Goal: Task Accomplishment & Management: Manage account settings

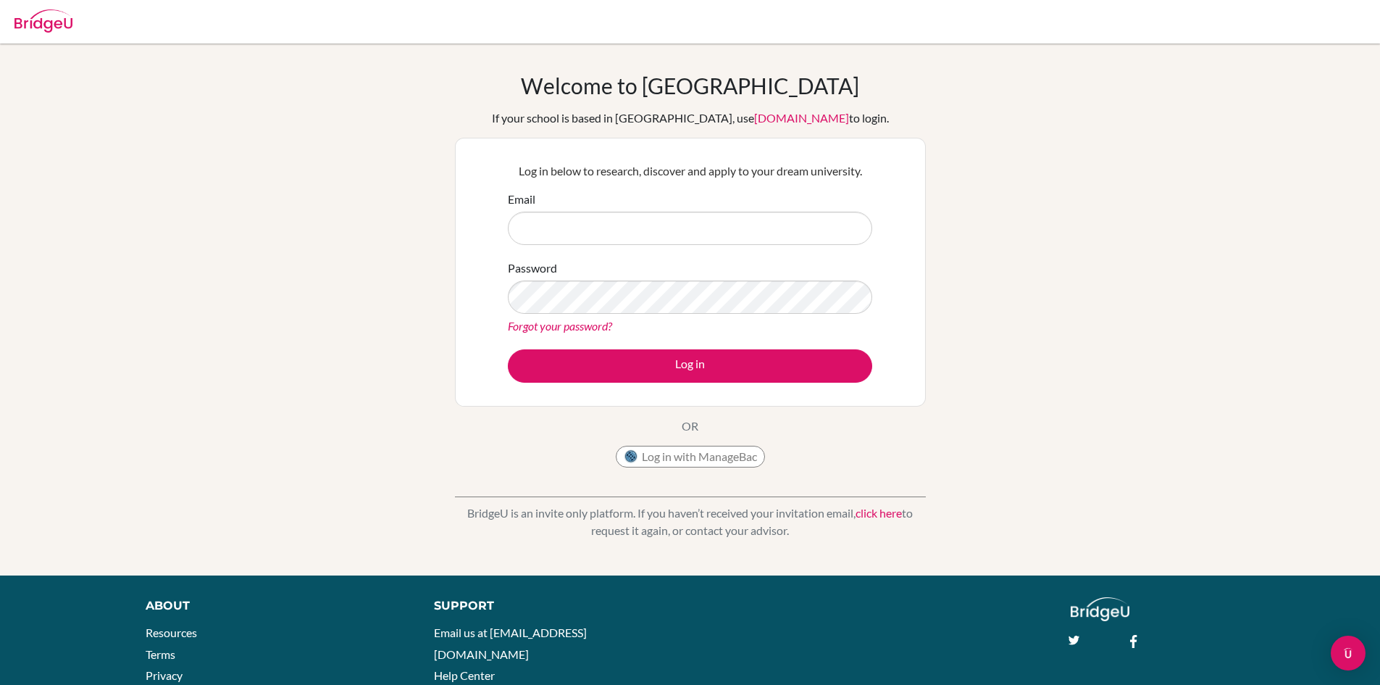
click at [685, 251] on form "Email Password Forgot your password? Log in" at bounding box center [690, 287] width 364 height 192
click at [685, 235] on input "Email" at bounding box center [690, 228] width 364 height 33
type input "cnsaiants@cnsa.hs.kr"
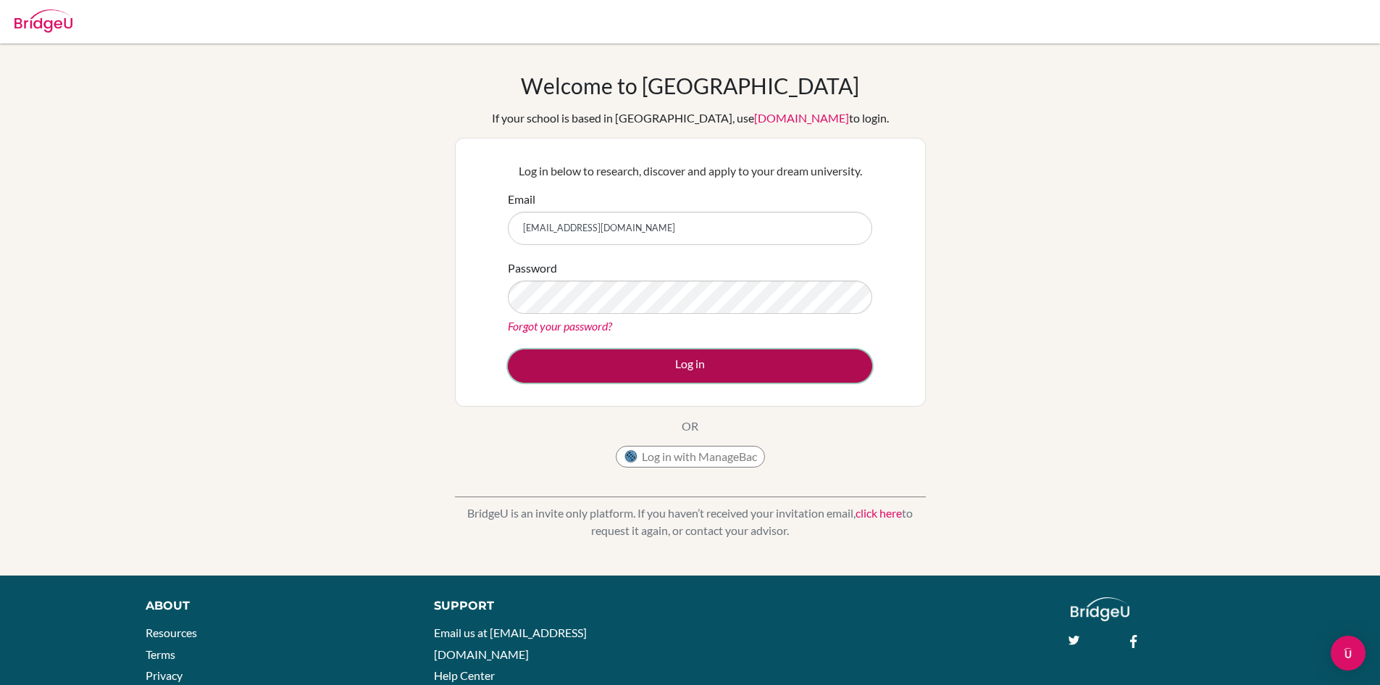
click at [665, 356] on button "Log in" at bounding box center [690, 365] width 364 height 33
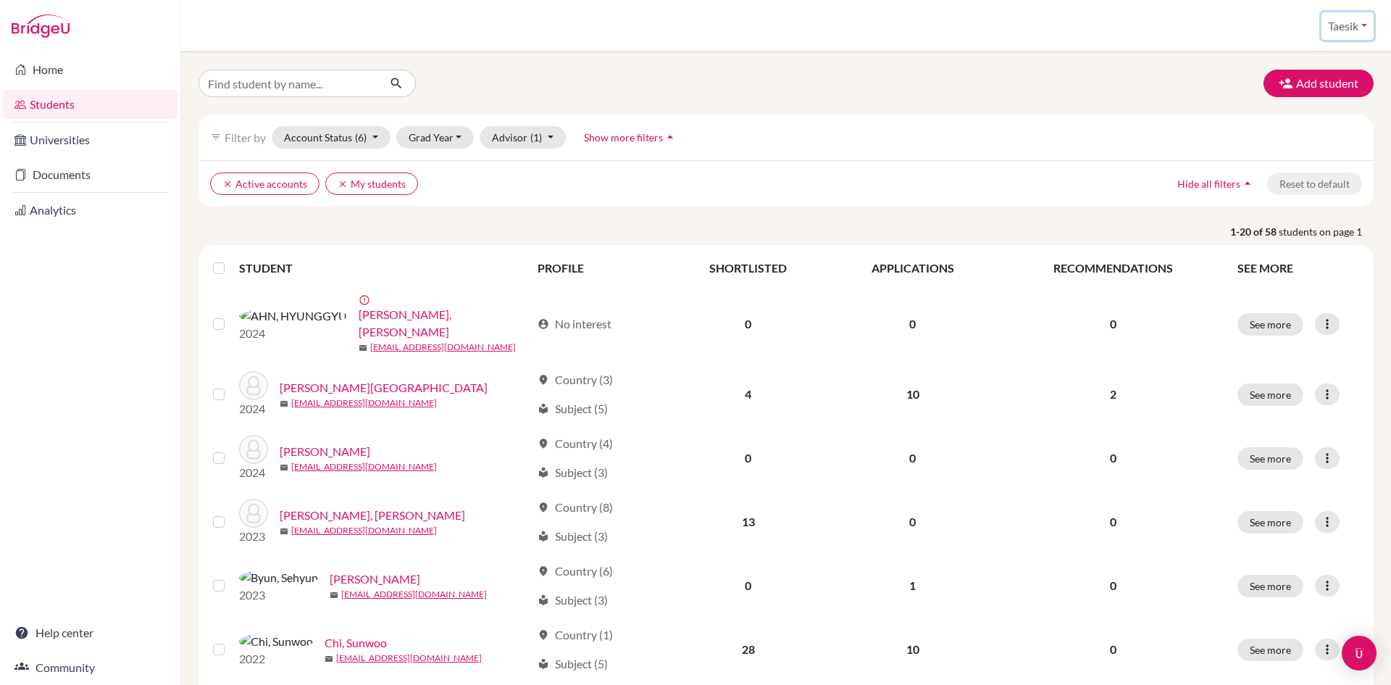
click at [1352, 25] on button "Taesik" at bounding box center [1347, 26] width 52 height 28
click at [1308, 82] on link "School Settings" at bounding box center [1319, 82] width 114 height 23
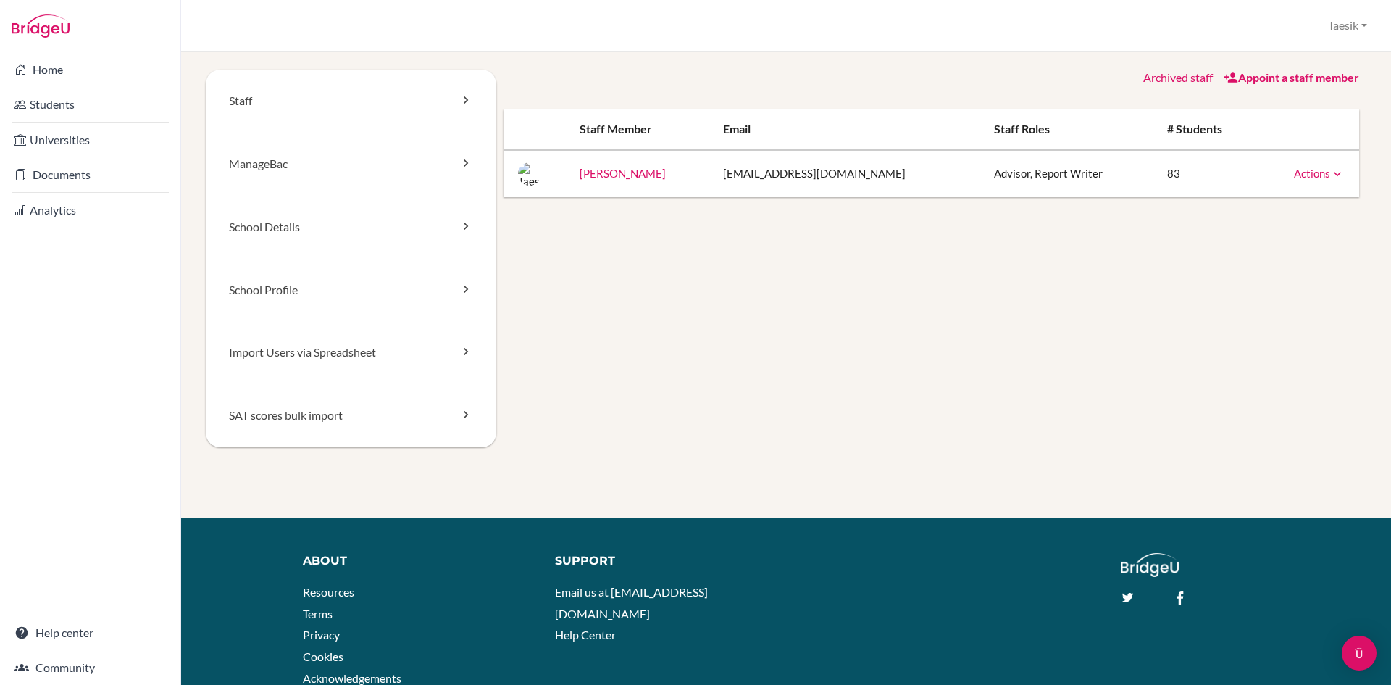
click at [798, 292] on div "Staff ManageBac School Details School Profile Import Users via Spreadsheet SAT …" at bounding box center [786, 276] width 1161 height 412
click at [326, 172] on link "ManageBac" at bounding box center [351, 164] width 291 height 63
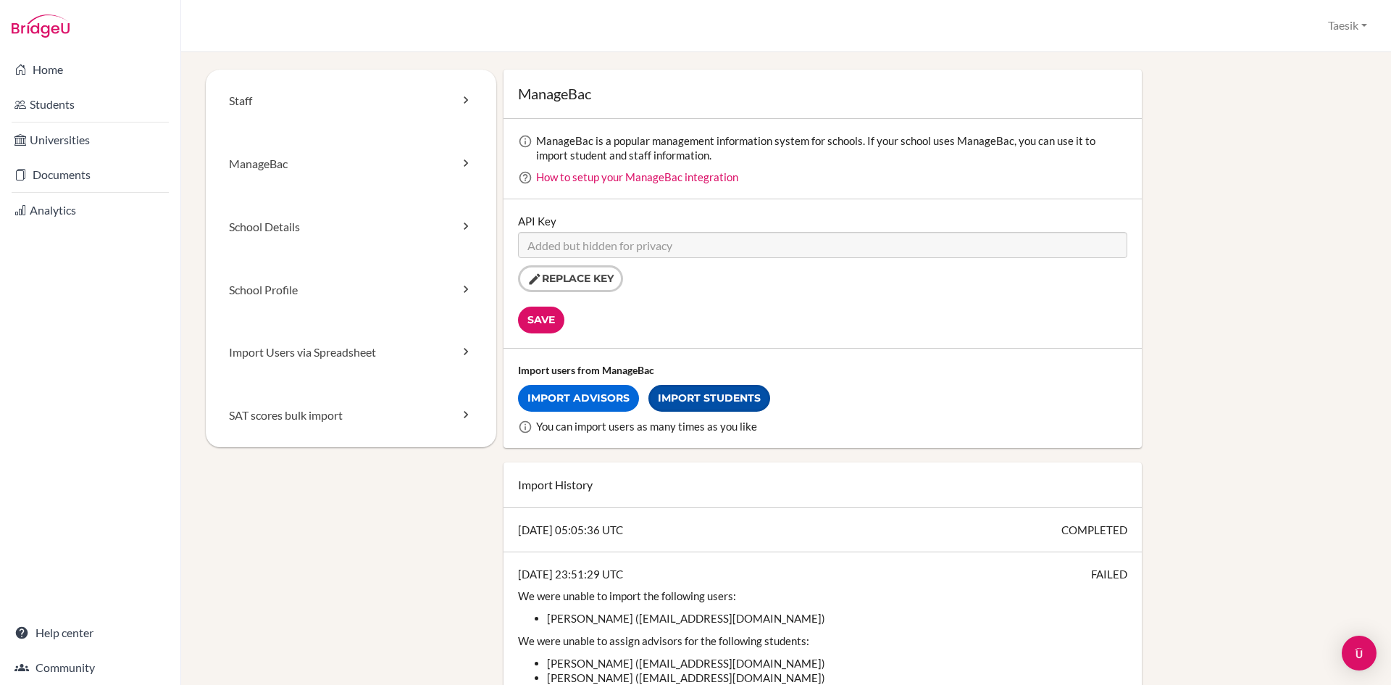
click at [675, 398] on link "Import Students" at bounding box center [709, 398] width 122 height 27
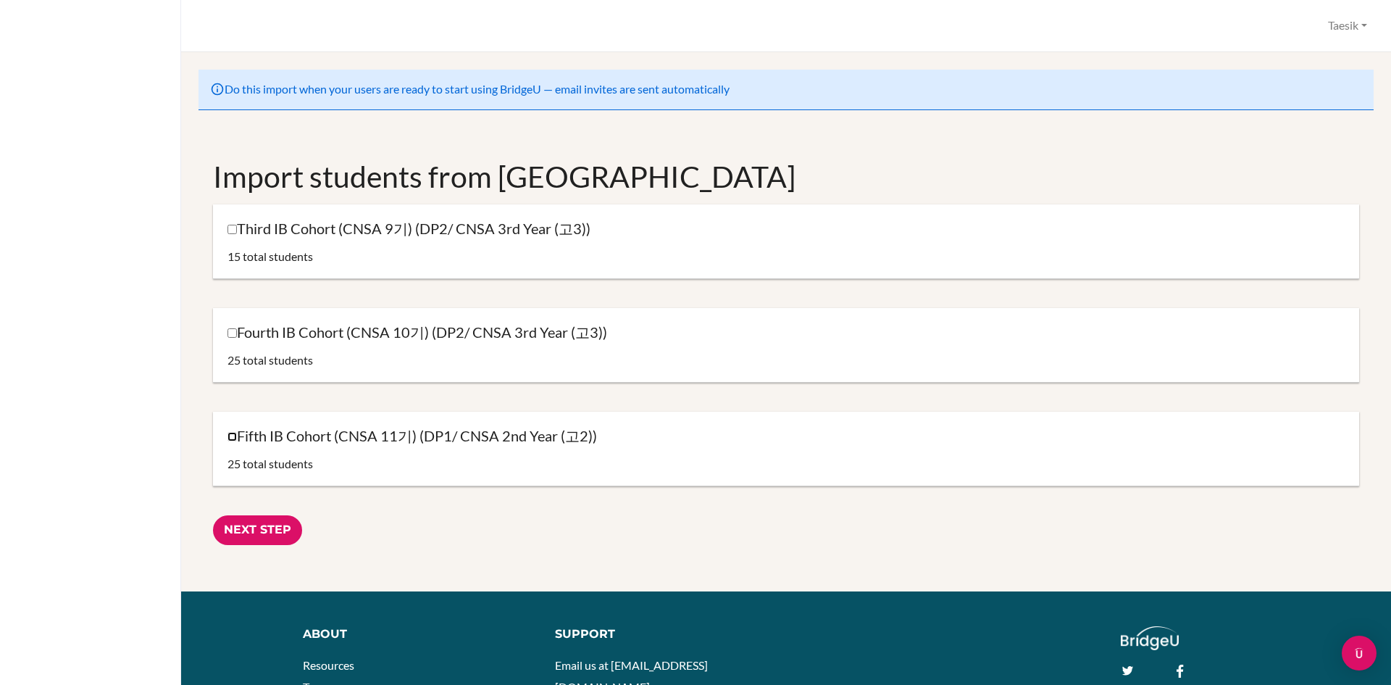
click at [232, 432] on input "Fifth IB Cohort (CNSA 11기) (DP1/ CNSA 2nd Year (고2))" at bounding box center [231, 436] width 9 height 9
checkbox input "true"
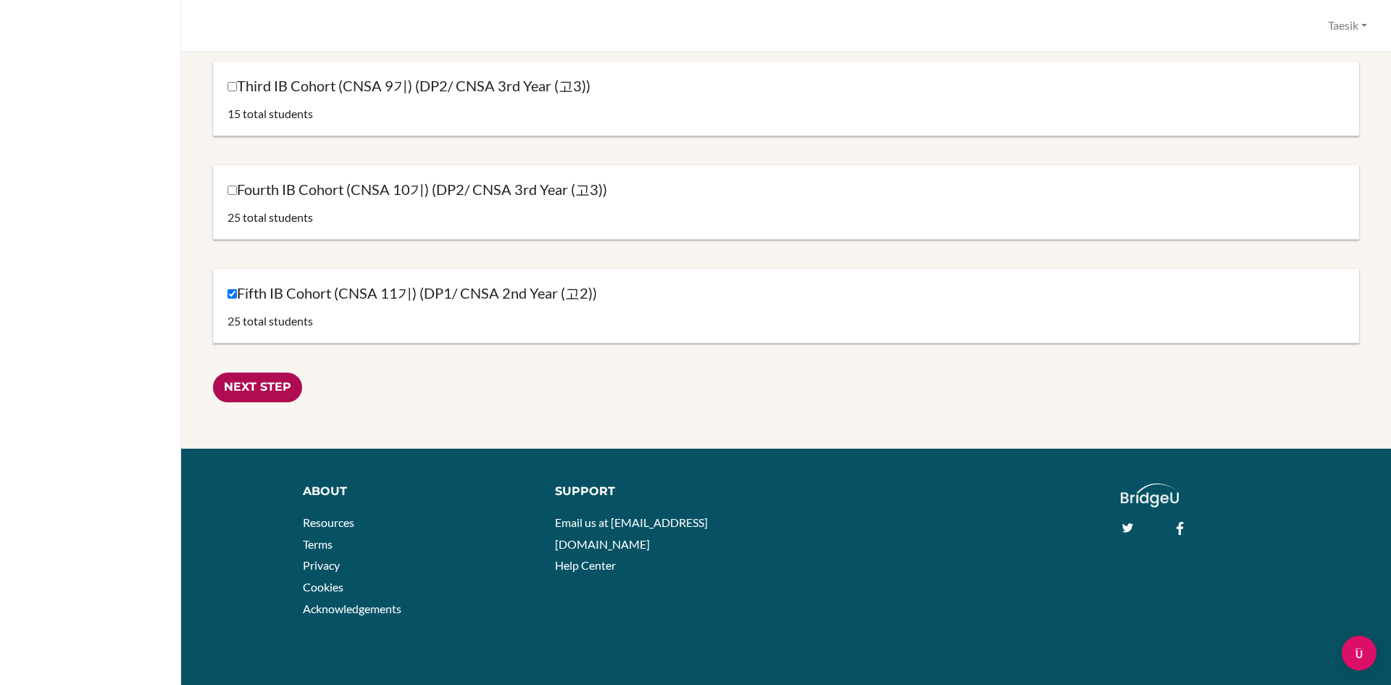
click at [259, 388] on input "Next Step" at bounding box center [257, 387] width 89 height 30
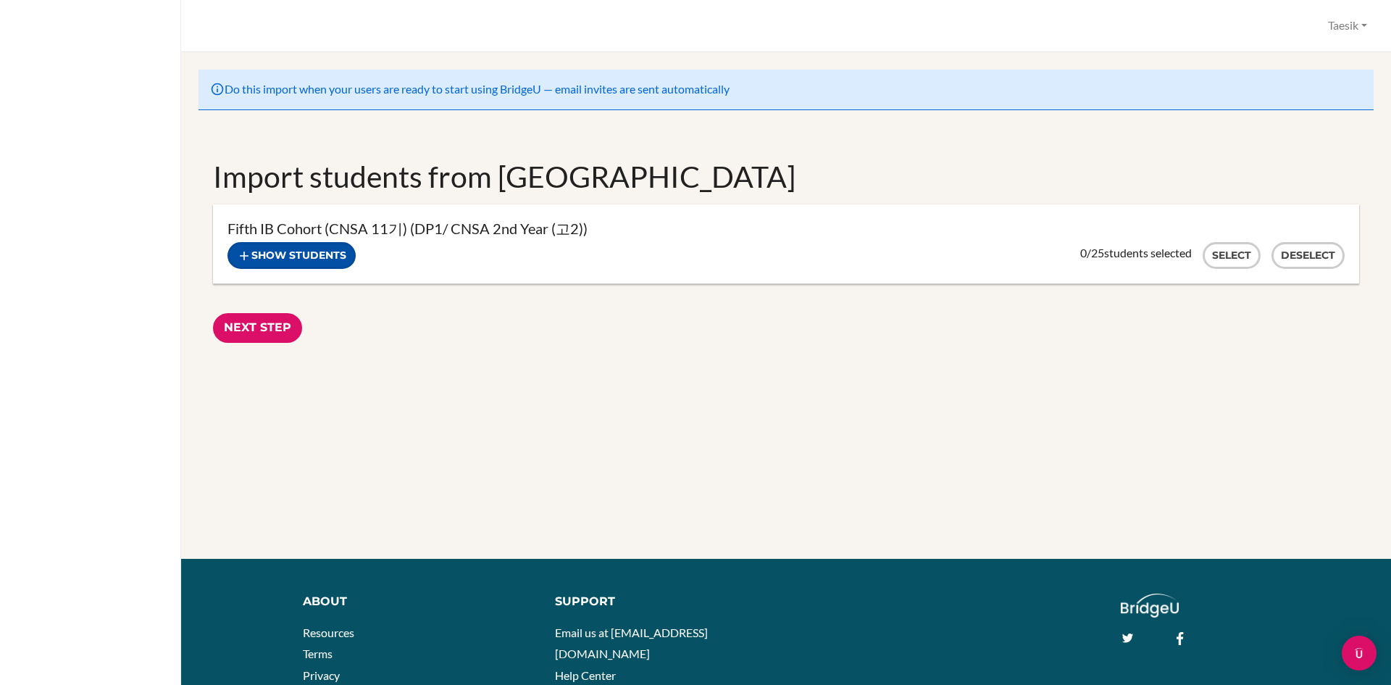
click at [301, 251] on button "Show students" at bounding box center [291, 255] width 128 height 27
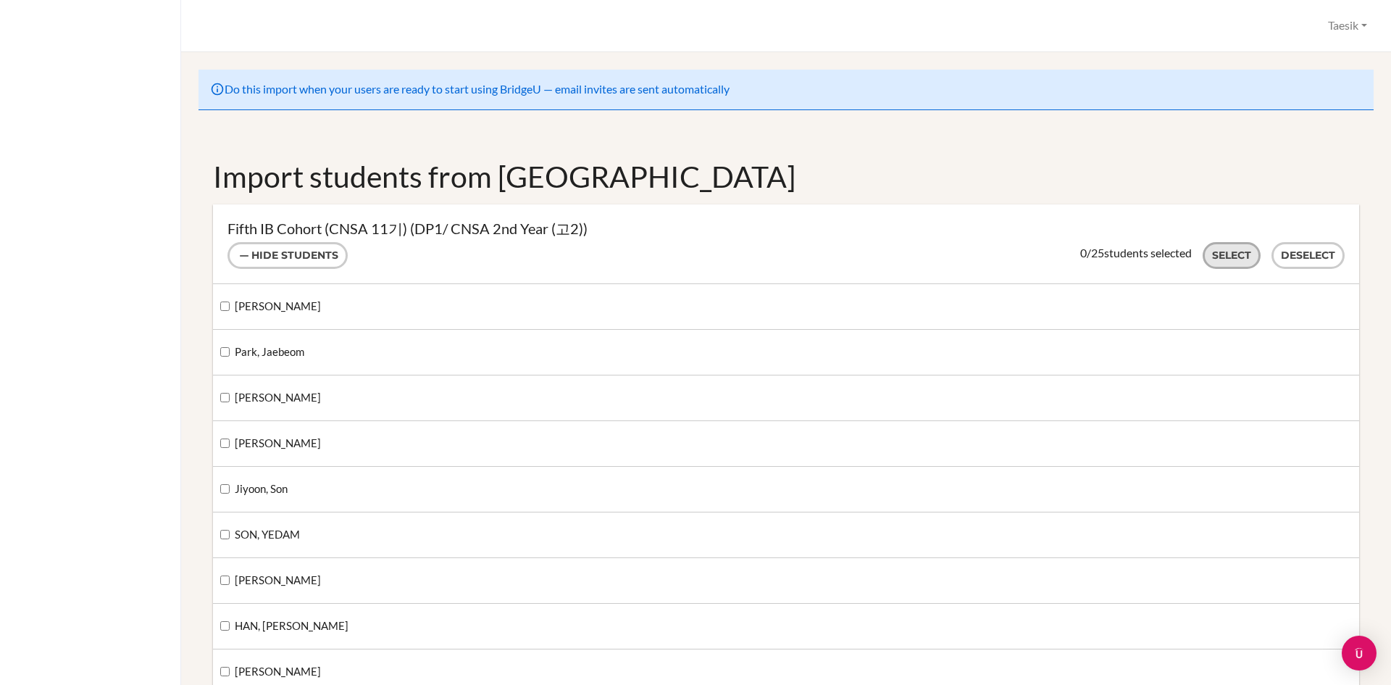
click at [1227, 250] on button "Select" at bounding box center [1232, 255] width 58 height 27
checkbox input "true"
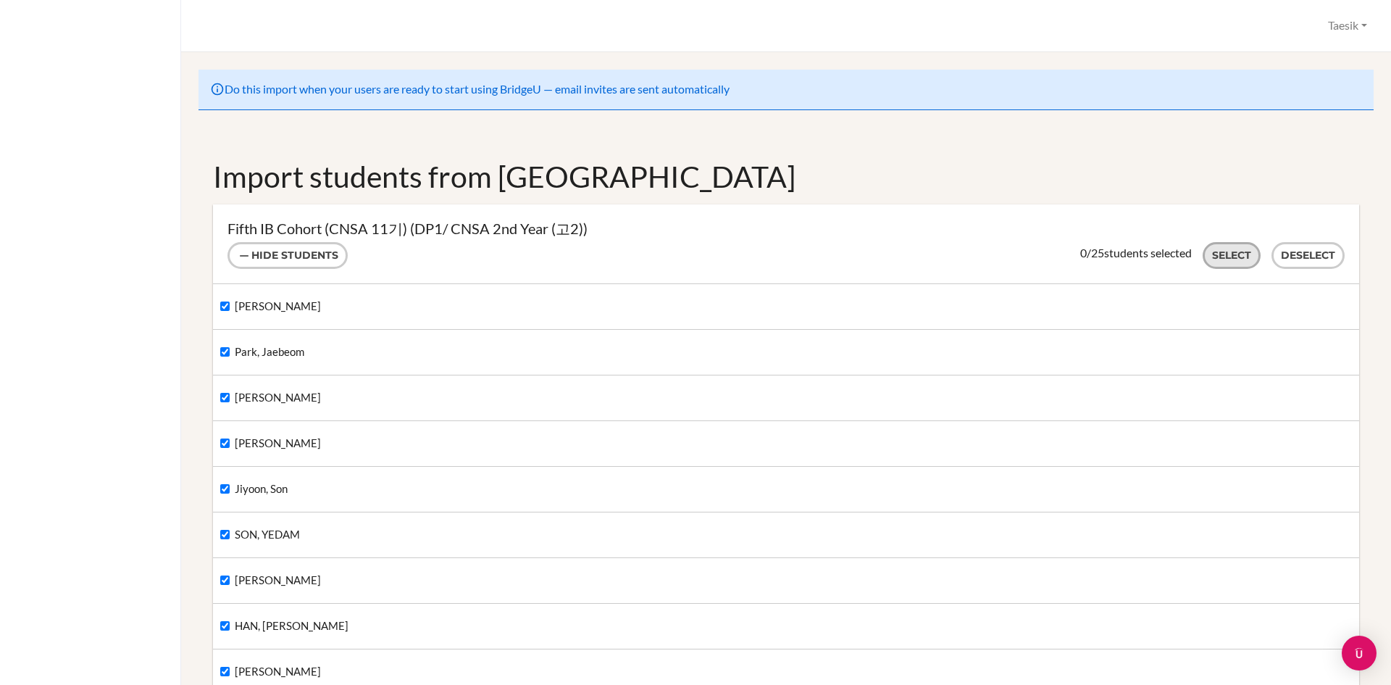
checkbox input "true"
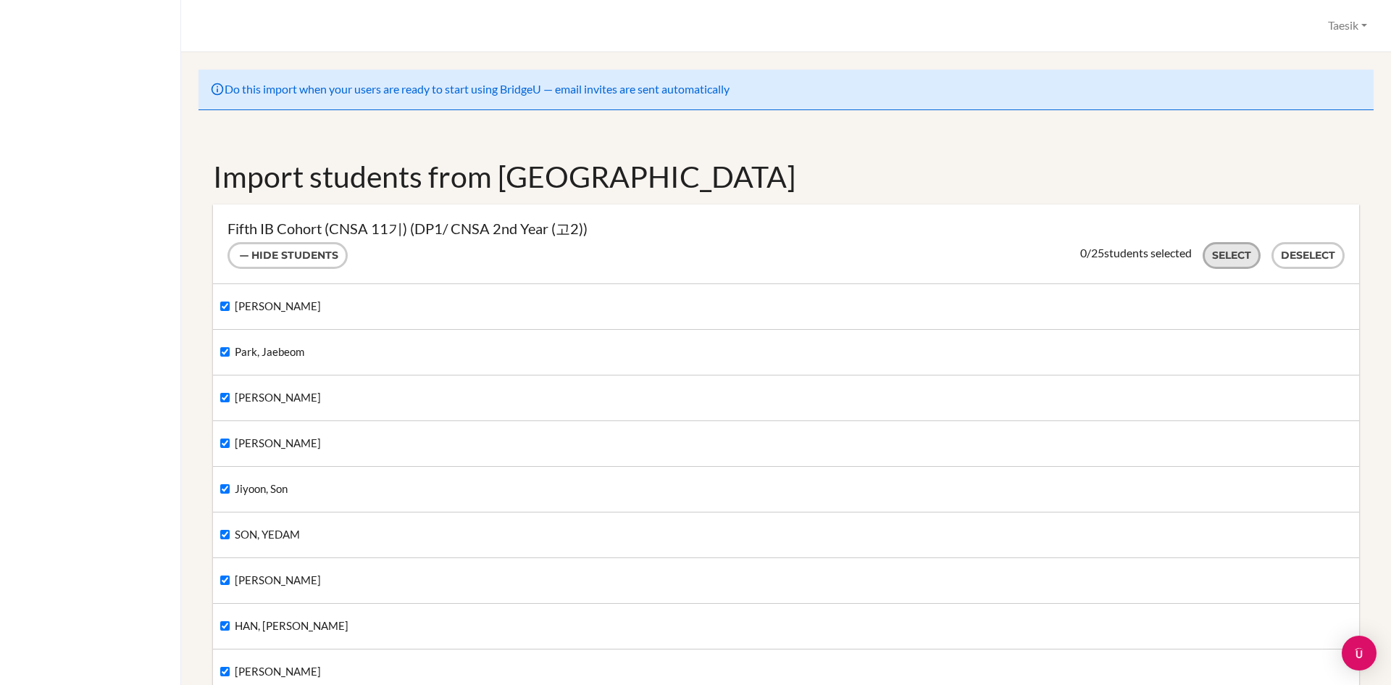
checkbox input "true"
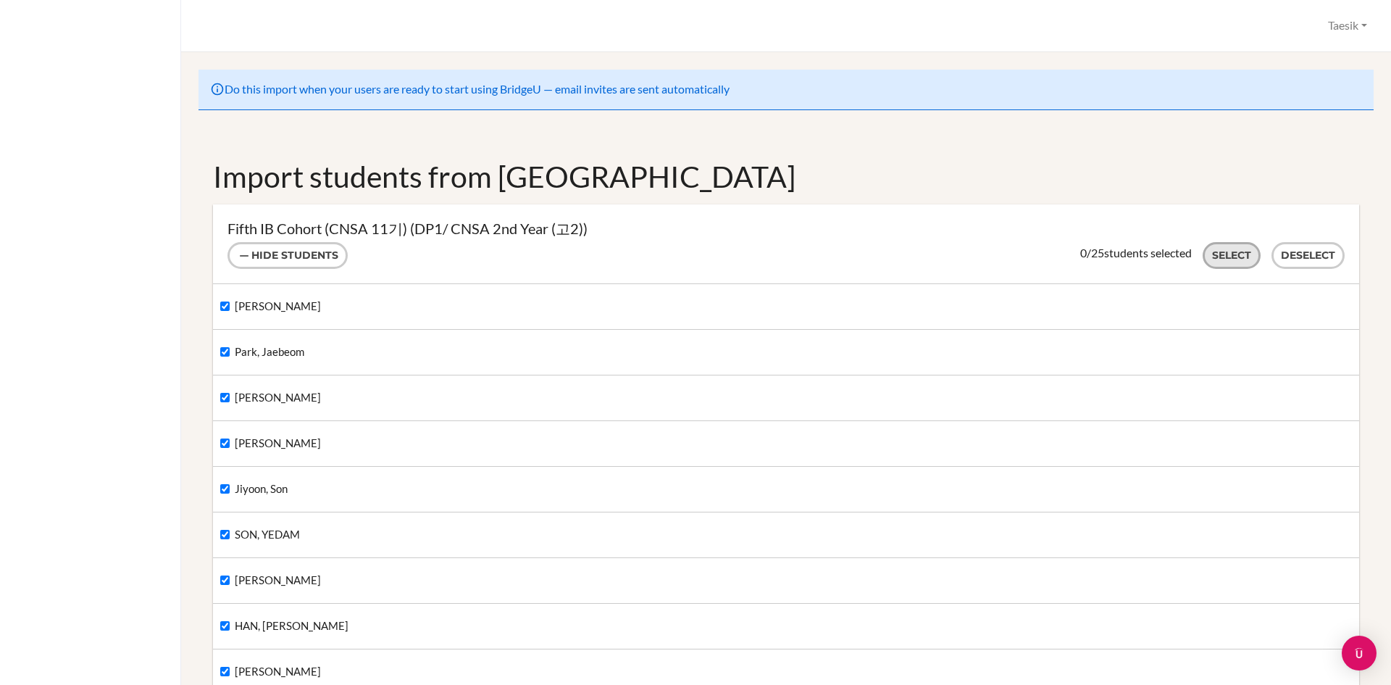
checkbox input "true"
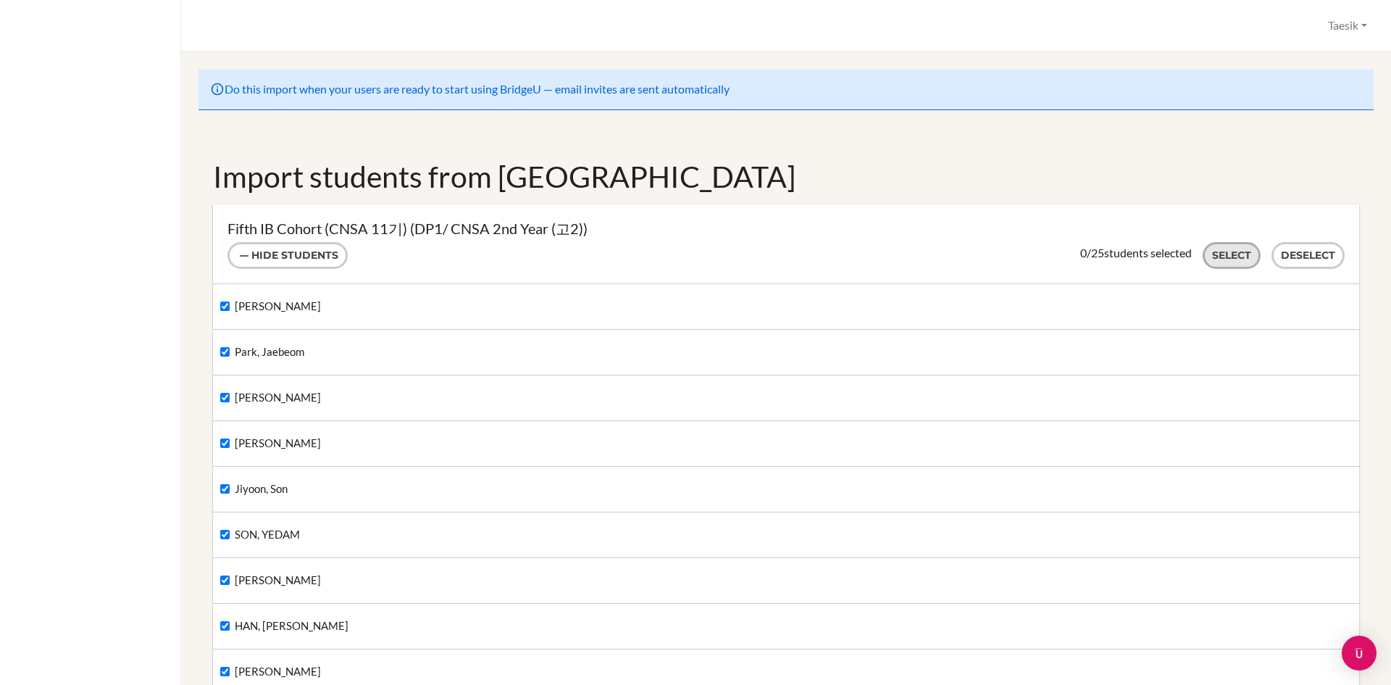
checkbox input "true"
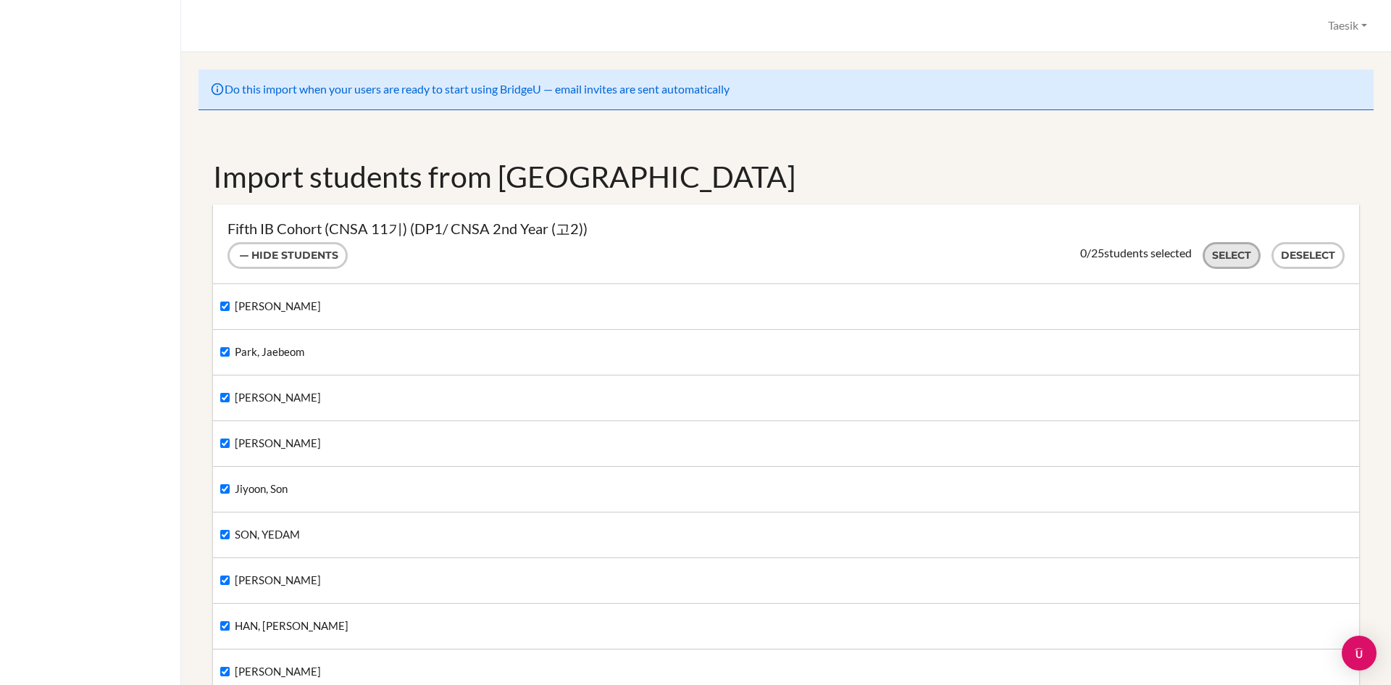
checkbox input "true"
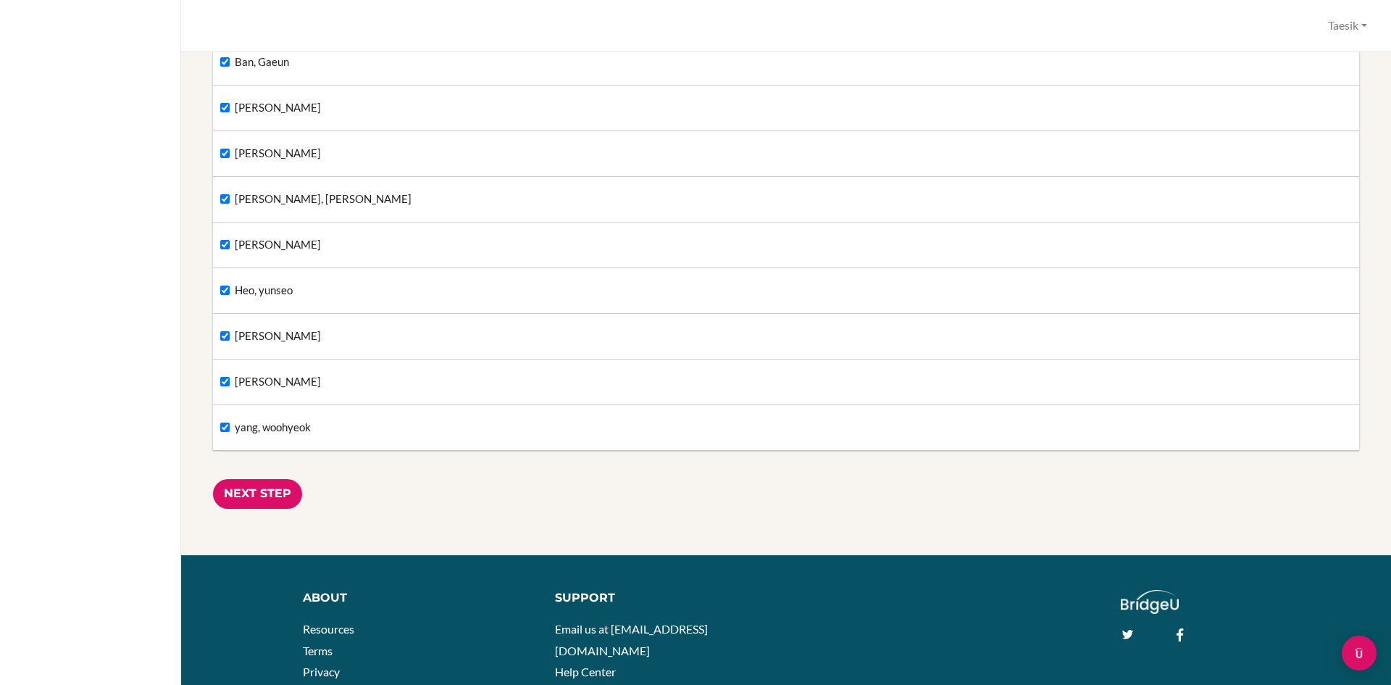
scroll to position [974, 0]
click at [249, 490] on input "Next Step" at bounding box center [257, 495] width 89 height 30
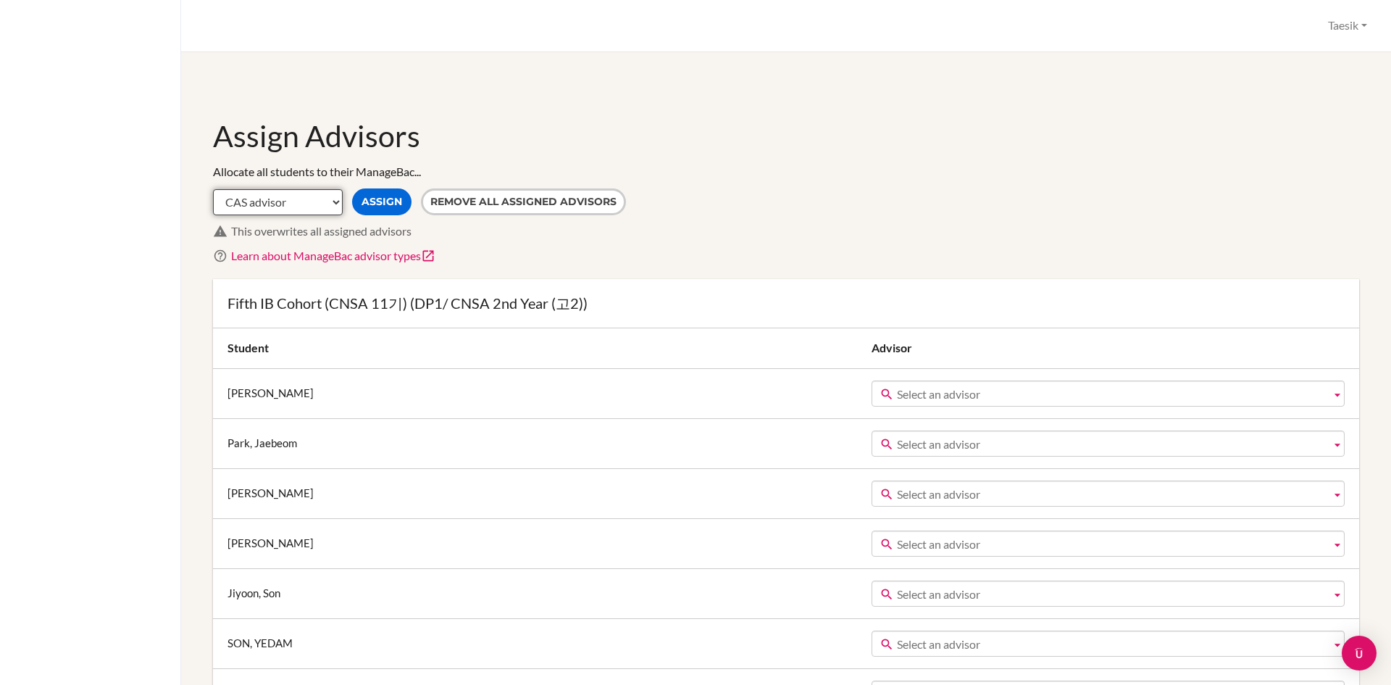
click at [296, 203] on select "CAS advisor EE advisor Homeroom advisor TOK advisor" at bounding box center [278, 202] width 130 height 26
click at [582, 285] on div "Fifth IB Cohort (CNSA 11기) (DP1/ CNSA 2nd Year (고2))" at bounding box center [786, 303] width 1146 height 49
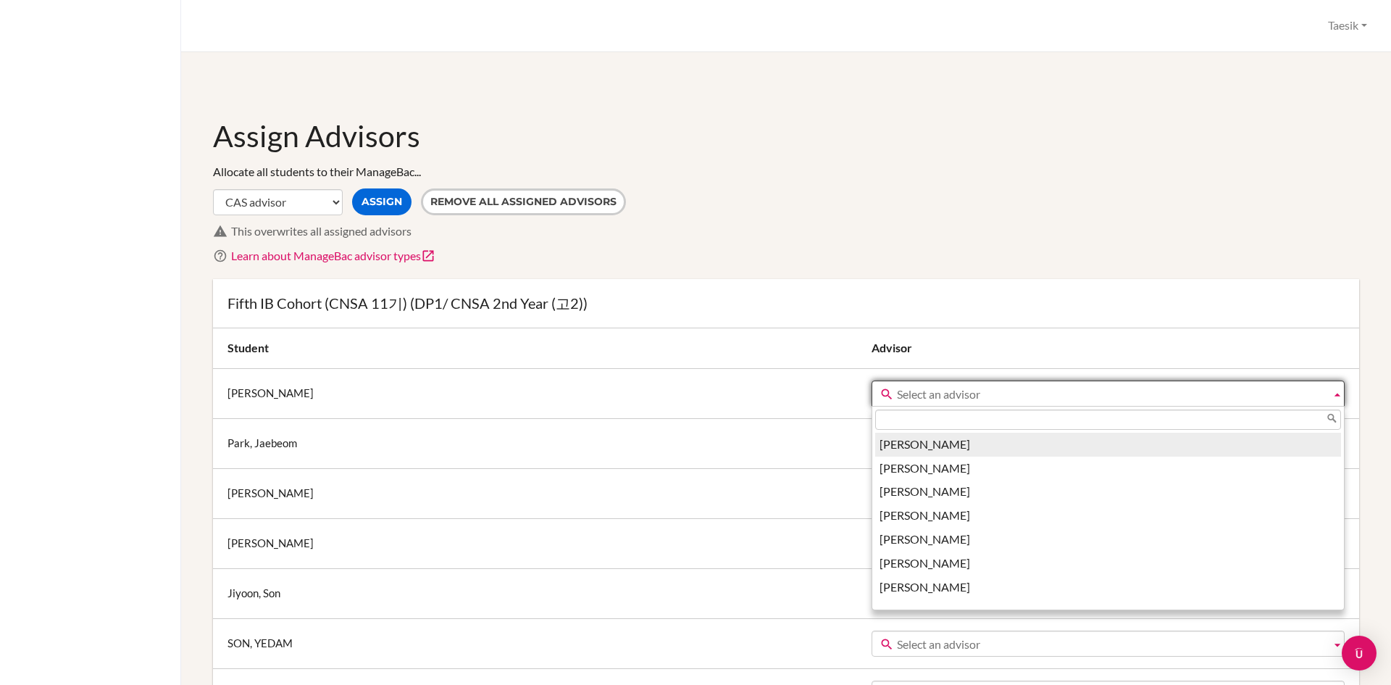
click at [897, 391] on span "Select an advisor" at bounding box center [1111, 394] width 428 height 26
click at [735, 304] on h3 "Fifth IB Cohort (CNSA 11기) (DP1/ CNSA 2nd Year (고2))" at bounding box center [785, 303] width 1117 height 20
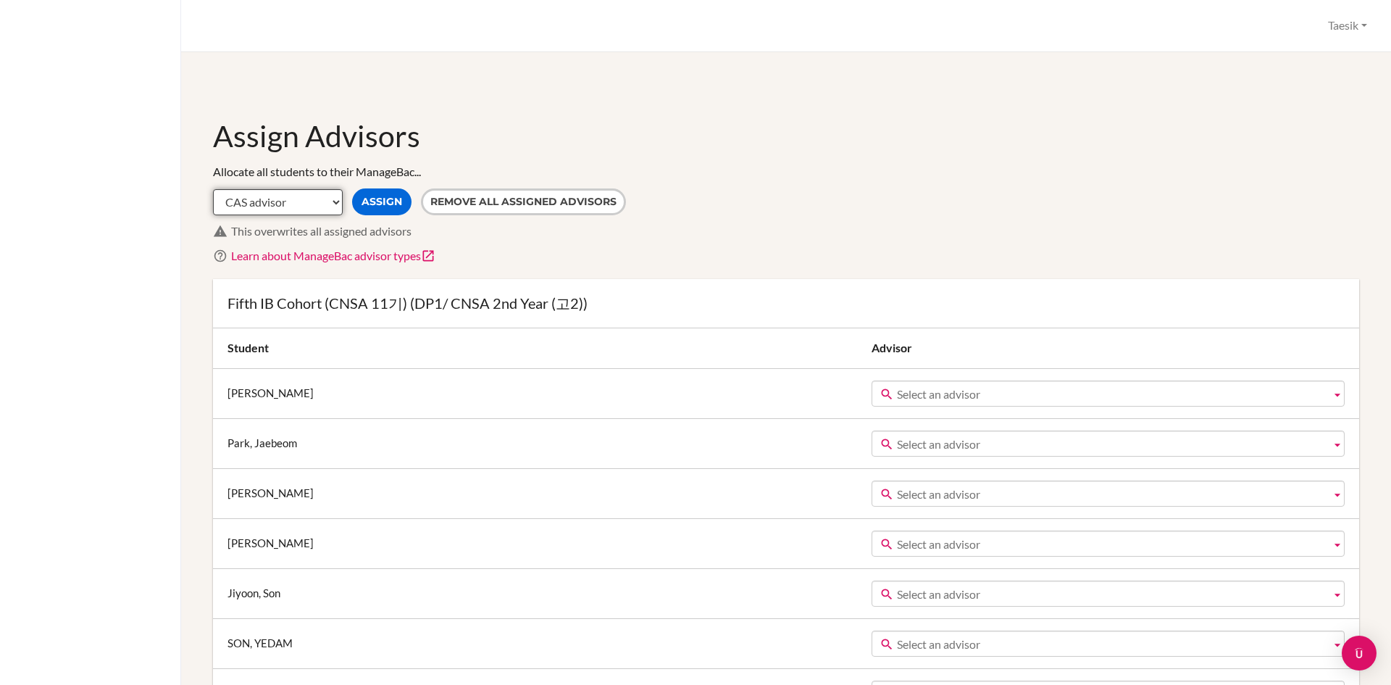
click at [304, 209] on select "CAS advisor EE advisor Homeroom advisor TOK advisor" at bounding box center [278, 202] width 130 height 26
select select "TOK"
click at [213, 189] on select "CAS advisor EE advisor Homeroom advisor TOK advisor" at bounding box center [278, 202] width 130 height 26
click at [305, 211] on select "CAS advisor EE advisor Homeroom advisor TOK advisor" at bounding box center [278, 202] width 130 height 26
click at [213, 189] on select "CAS advisor EE advisor Homeroom advisor TOK advisor" at bounding box center [278, 202] width 130 height 26
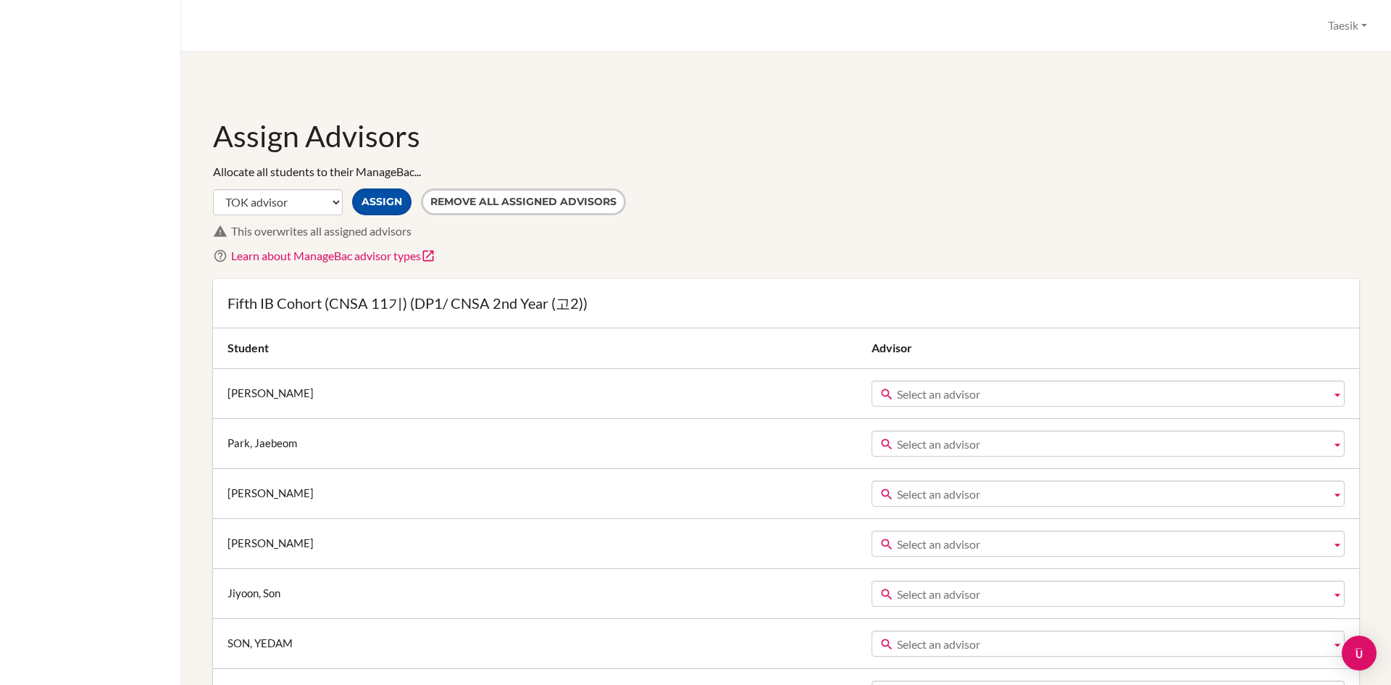
click at [386, 196] on button "Assign" at bounding box center [381, 201] width 59 height 27
click at [334, 209] on select "CAS advisor EE advisor Homeroom advisor TOK advisor" at bounding box center [278, 202] width 130 height 26
click at [753, 251] on div "Learn about ManageBac advisor types" at bounding box center [795, 256] width 1128 height 17
click at [868, 406] on td "Chris Gonnella Dohun Kim Eomji Cho Eric Crump Inho Lee Jeongmin Han Jihyun Lee …" at bounding box center [1113, 393] width 491 height 50
click at [897, 397] on span "Select an advisor" at bounding box center [1111, 394] width 428 height 26
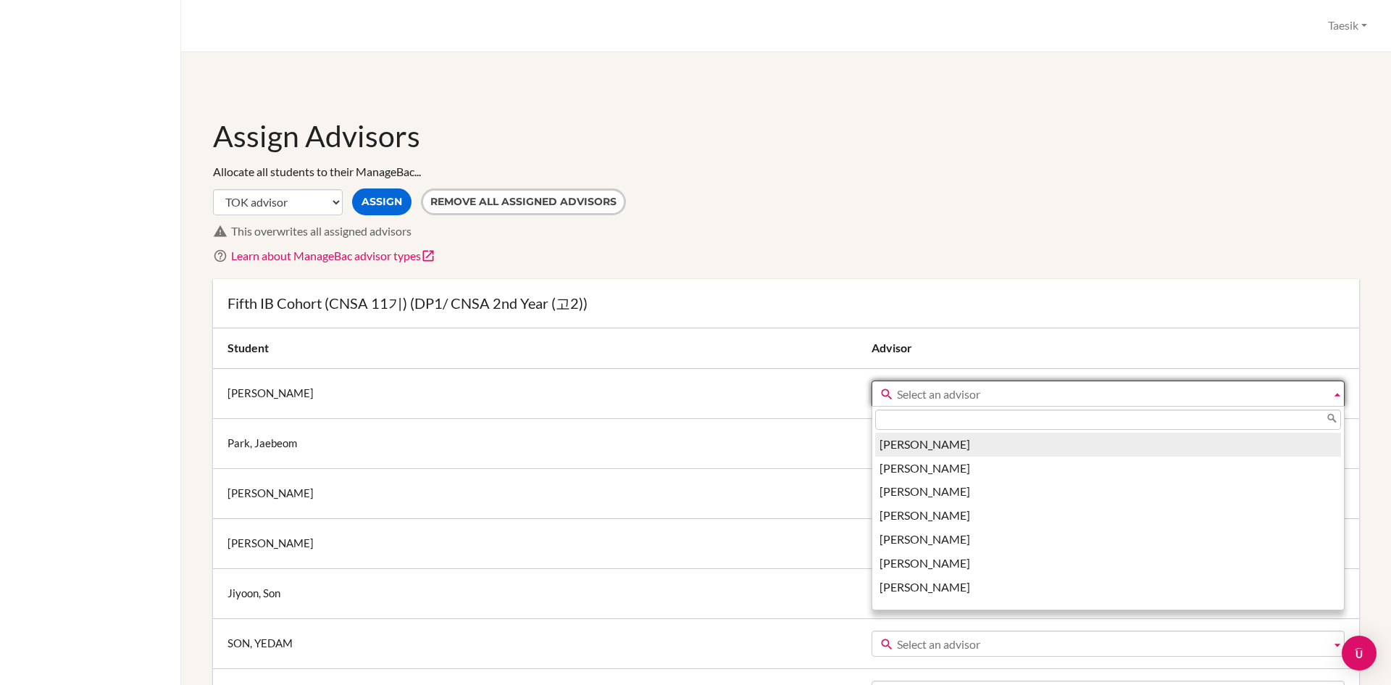
type input "r"
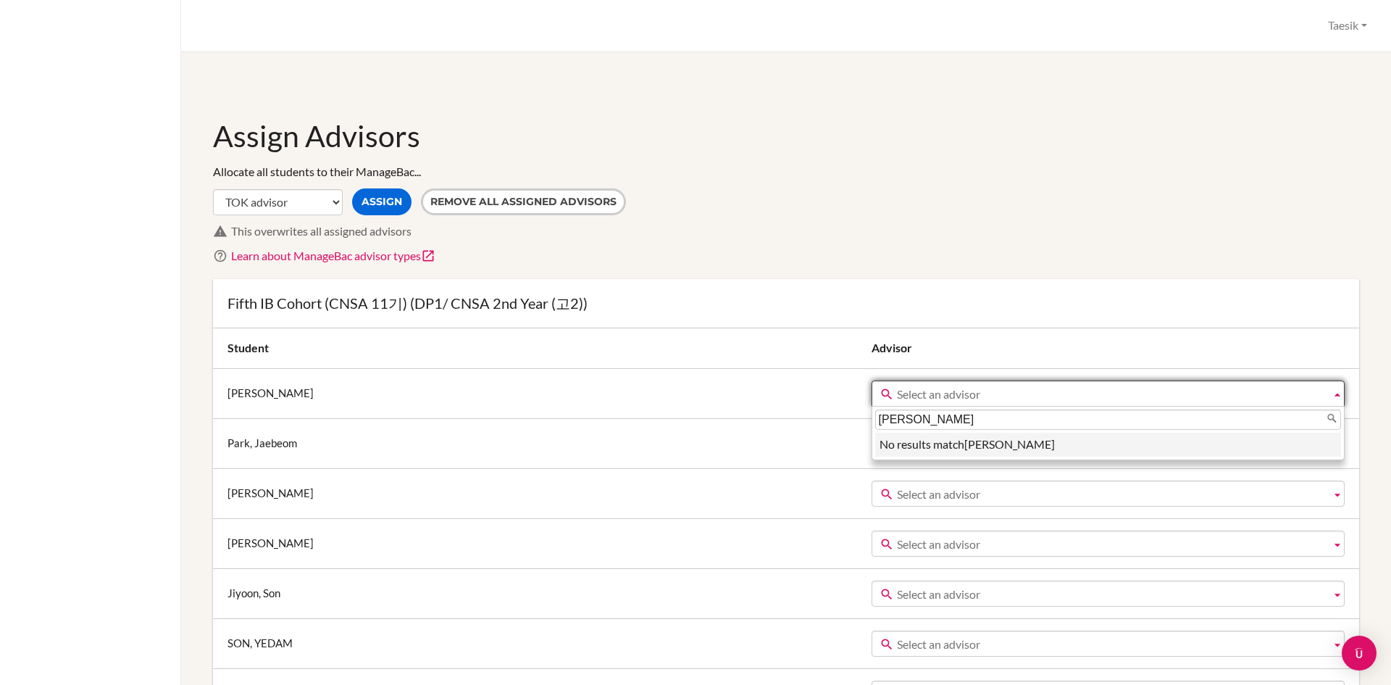
type input "김태식"
click at [822, 317] on div "Fifth IB Cohort (CNSA 11기) (DP1/ CNSA 2nd Year (고2))" at bounding box center [786, 303] width 1146 height 49
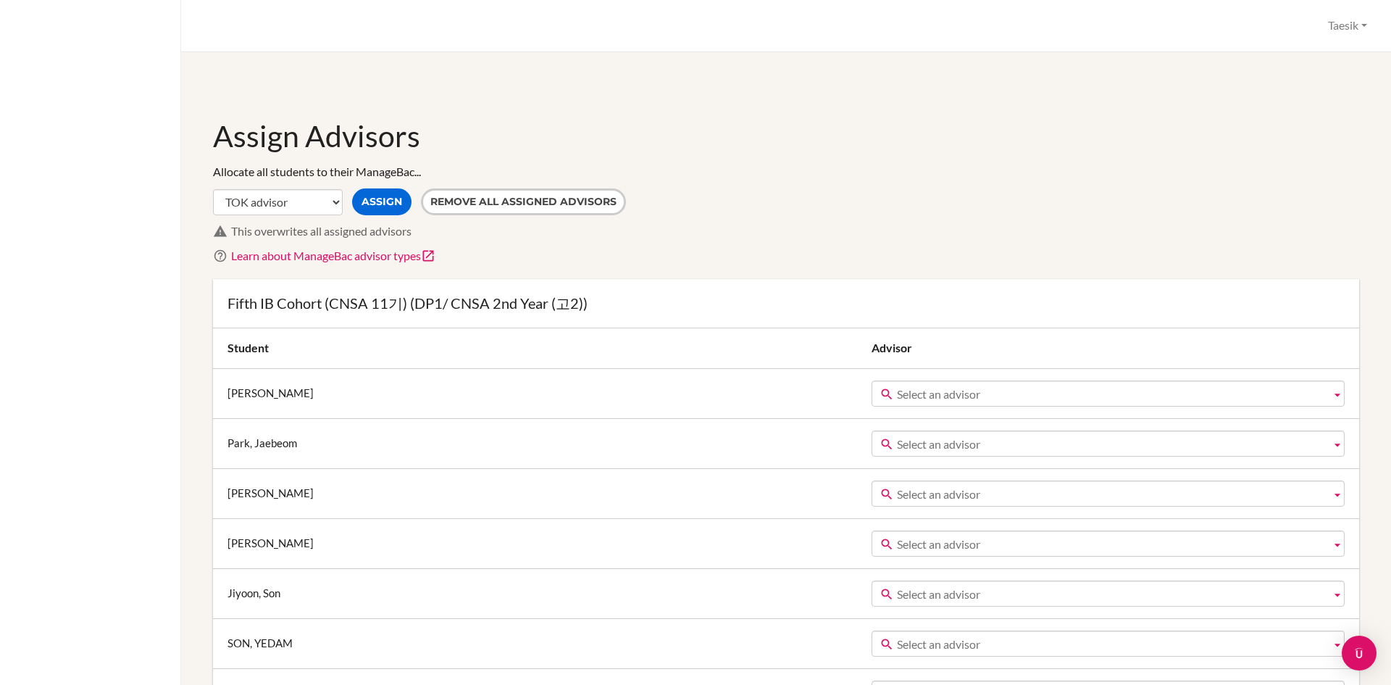
click at [897, 402] on span "Select an advisor" at bounding box center [1111, 394] width 428 height 26
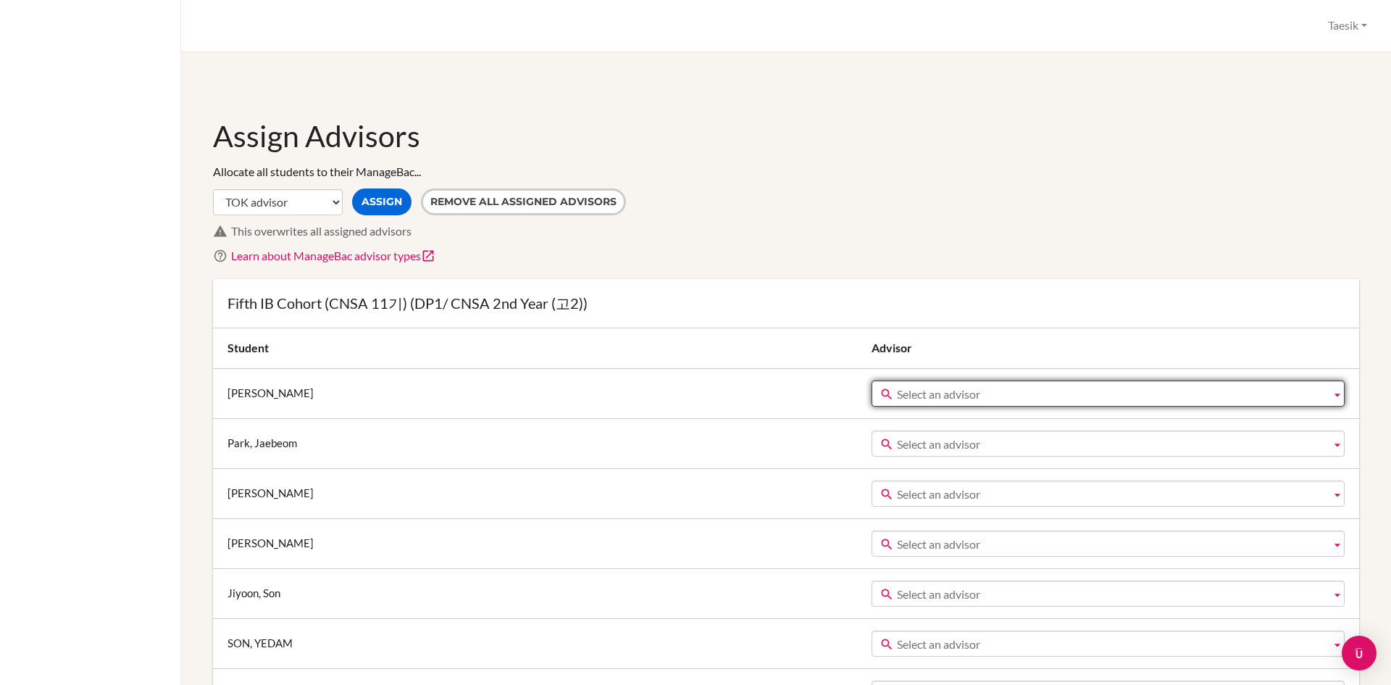
click at [897, 402] on span "Select an advisor" at bounding box center [1111, 394] width 428 height 26
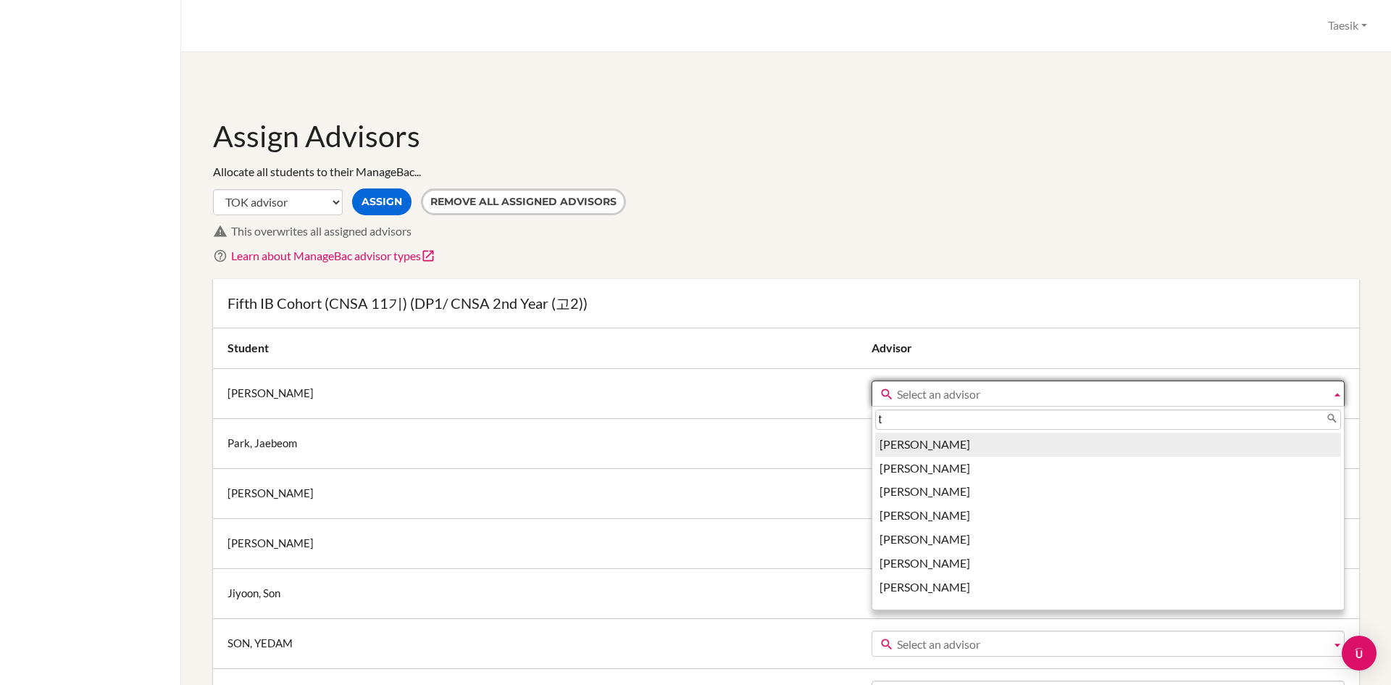
drag, startPoint x: 764, startPoint y: 402, endPoint x: 760, endPoint y: 409, distance: 7.8
click at [872, 406] on div "Select an advisor t Chris Gonnella Dohun Kim Eomji Cho Eric Crump Inho Lee Jeon…" at bounding box center [1108, 393] width 473 height 26
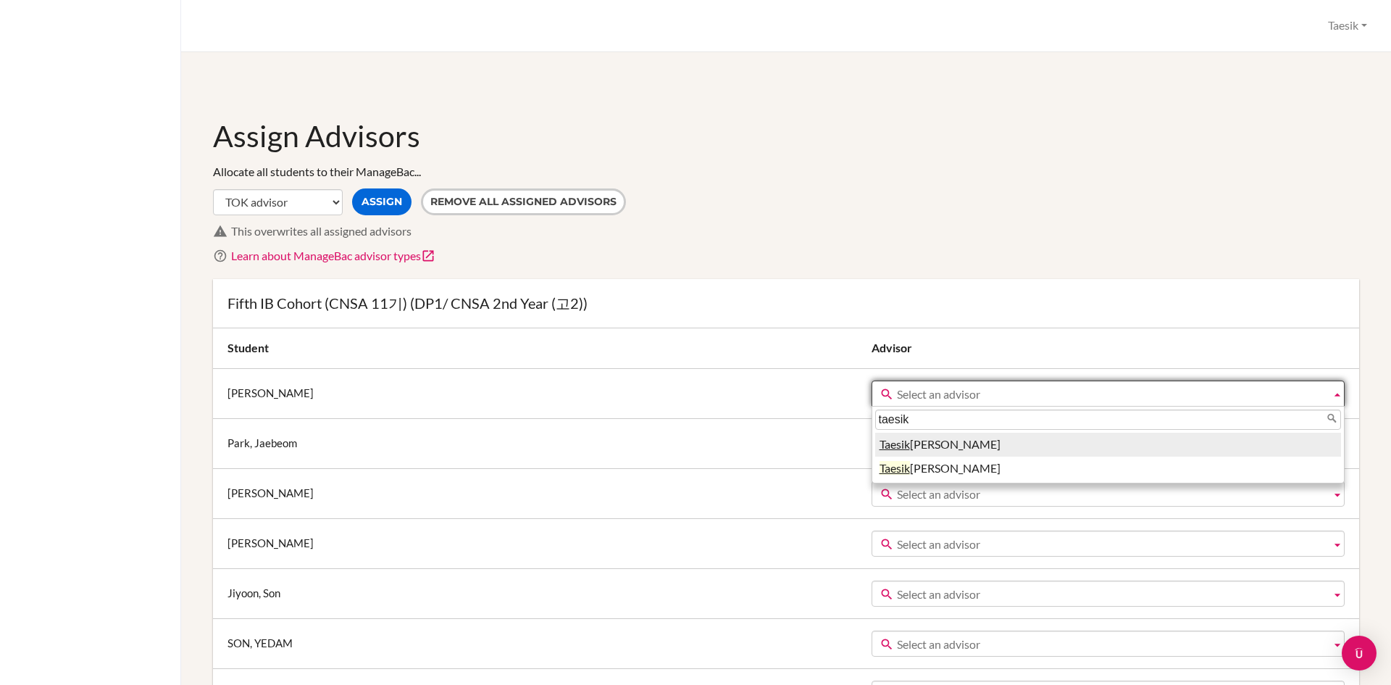
type input "taesik"
click at [880, 450] on em "Taesik" at bounding box center [895, 444] width 30 height 14
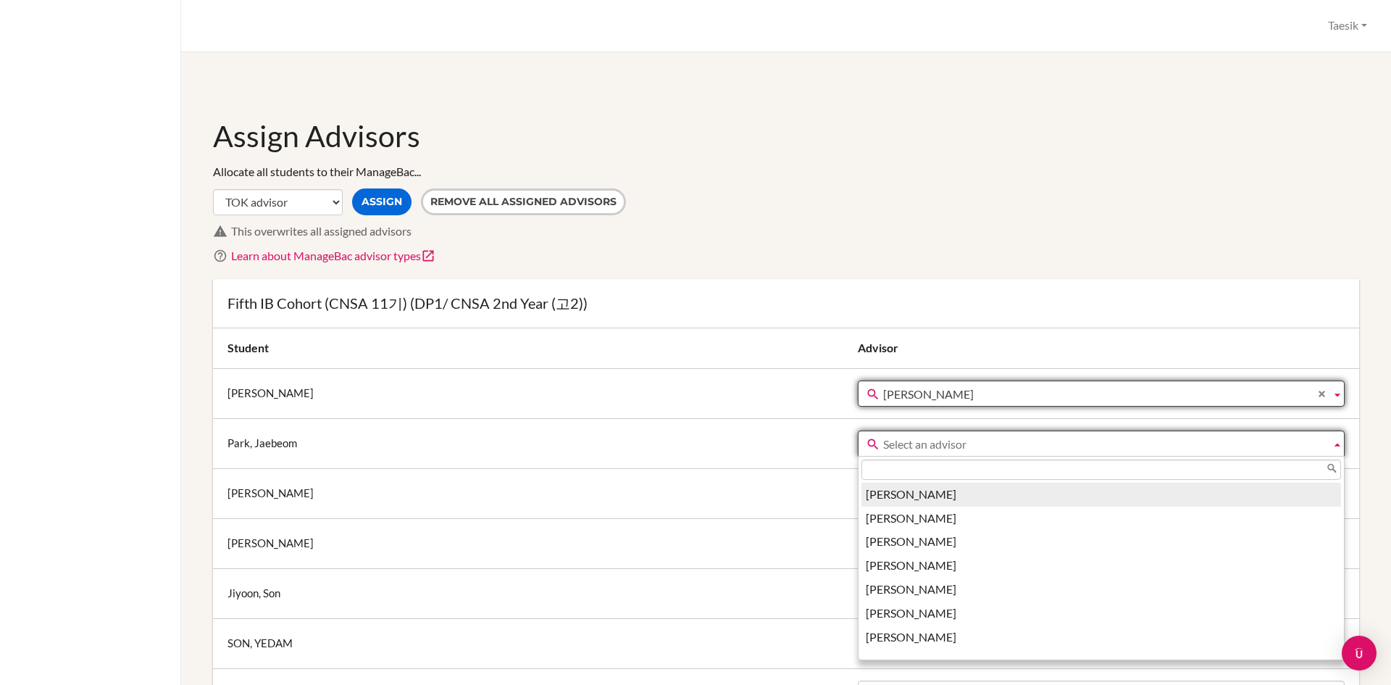
click at [883, 450] on span "Select an advisor" at bounding box center [1104, 444] width 442 height 26
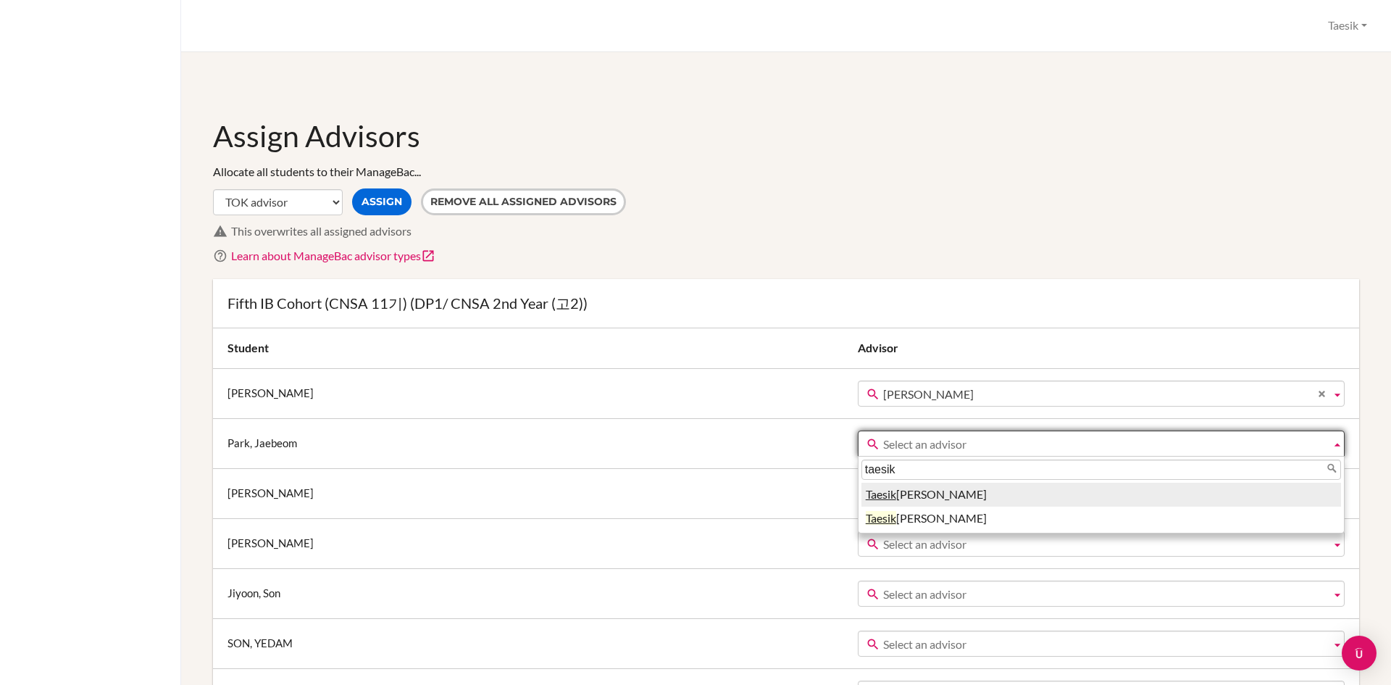
type input "taesik"
click at [866, 493] on em "Taesik" at bounding box center [881, 494] width 30 height 14
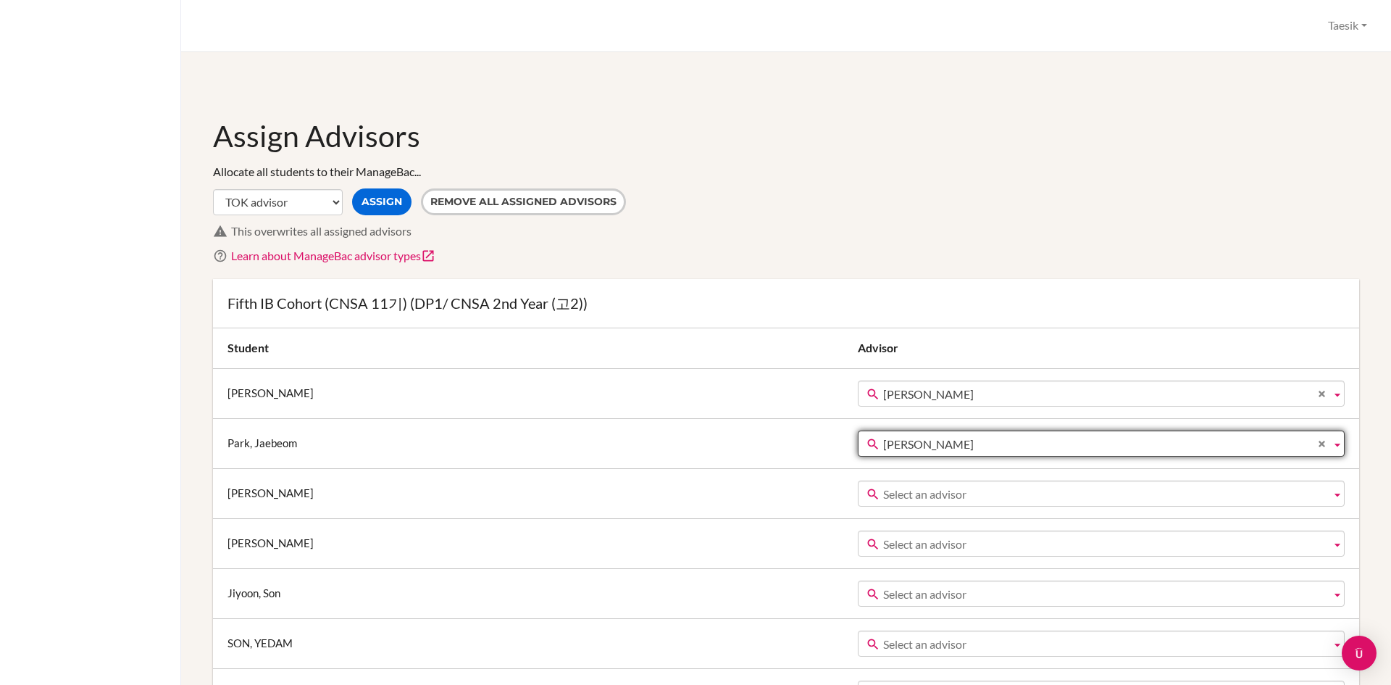
click at [883, 443] on span "Taesik Kim" at bounding box center [1104, 444] width 442 height 26
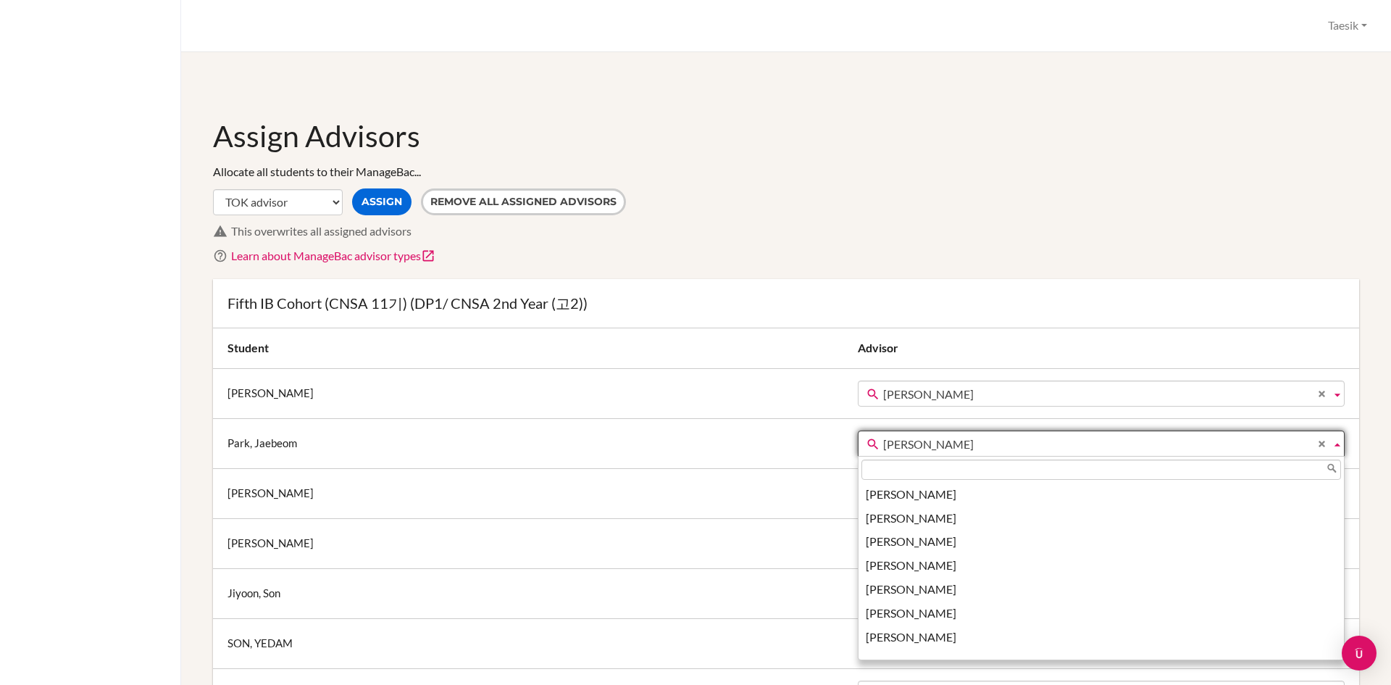
scroll to position [183, 0]
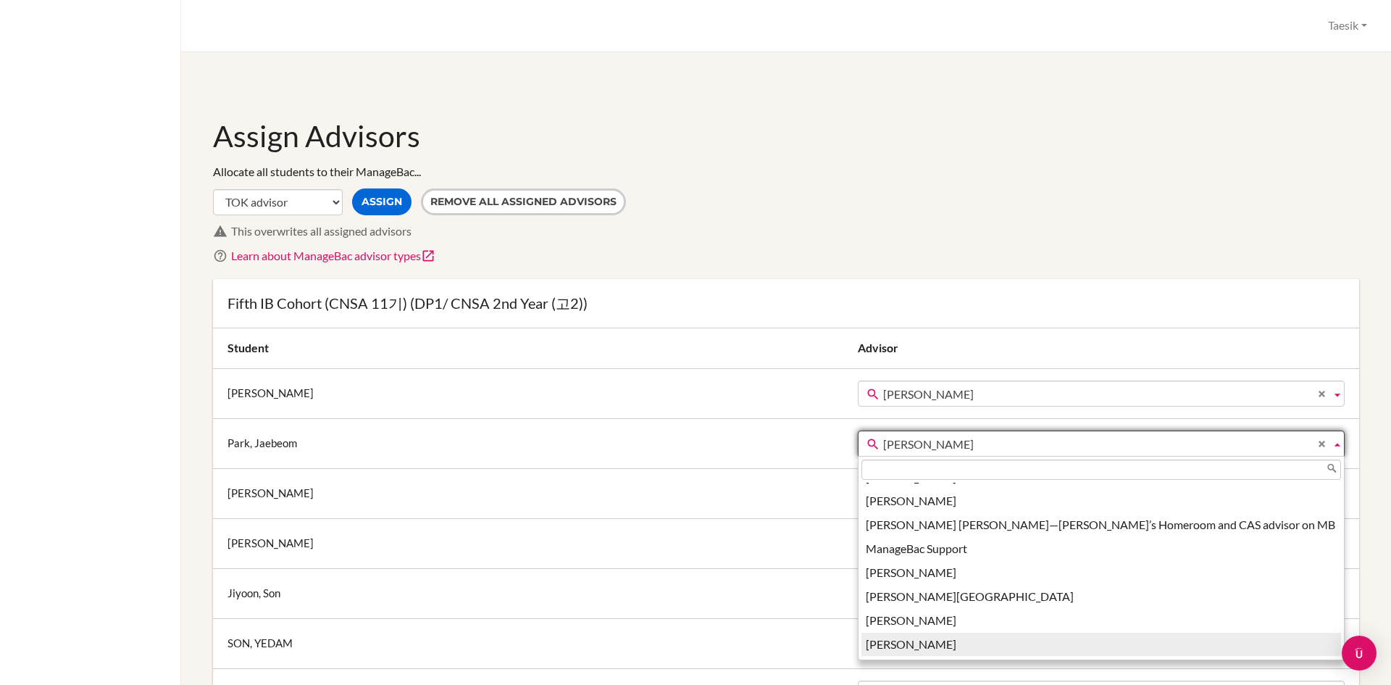
click at [883, 443] on span "Taesik Kim" at bounding box center [1104, 444] width 442 height 26
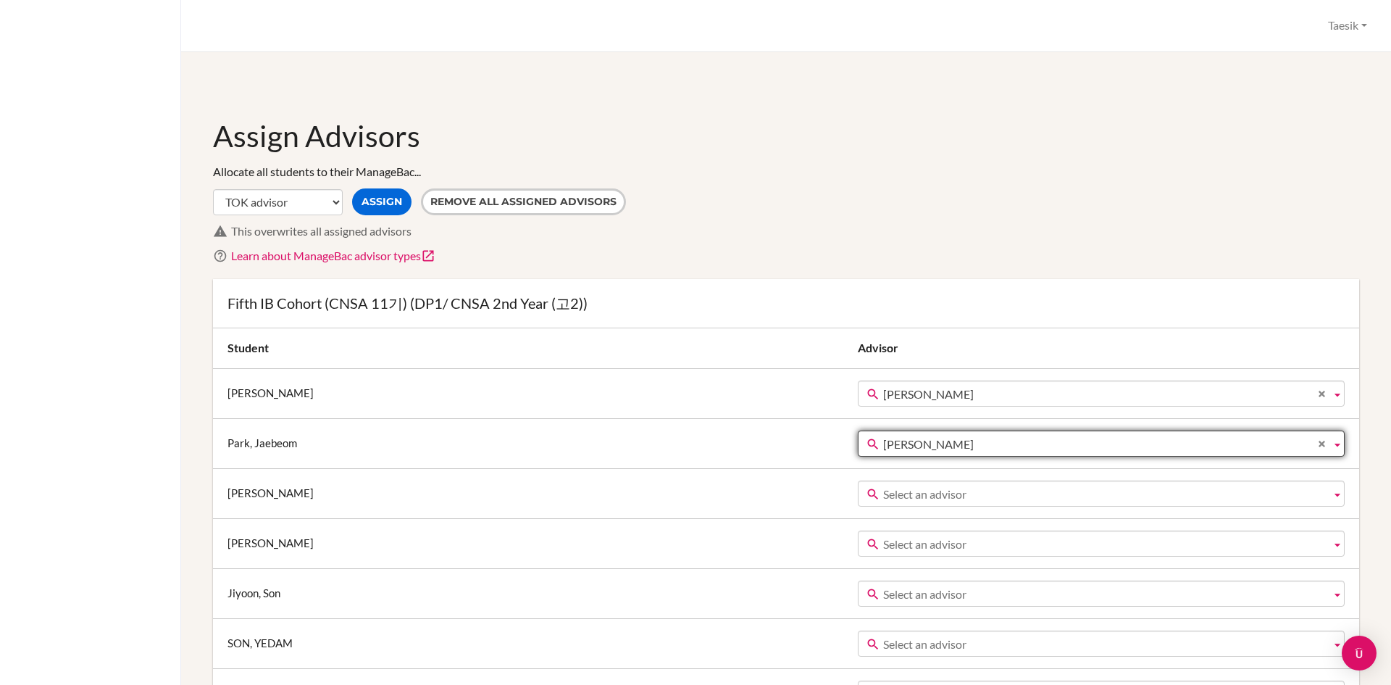
click at [883, 443] on span "Taesik Kim" at bounding box center [1104, 444] width 442 height 26
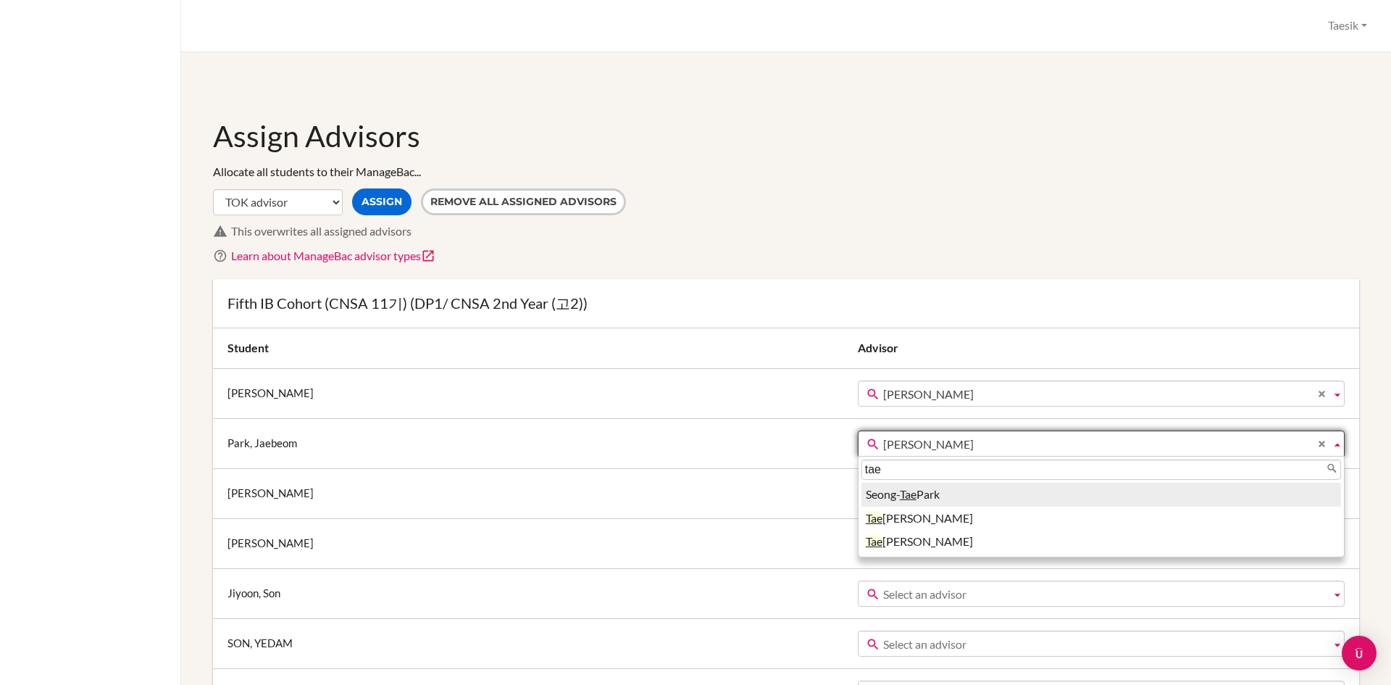
type input "s"
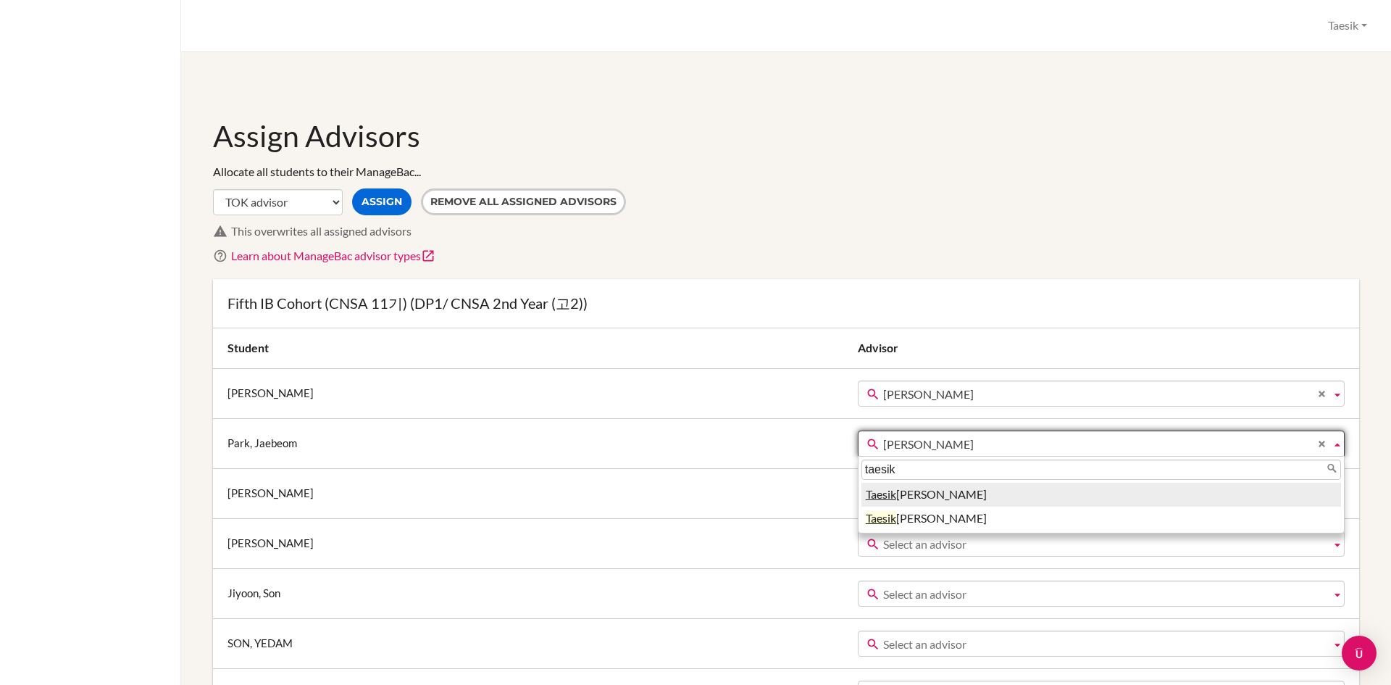
type input "taesik"
click at [861, 491] on li "Taesik Kim" at bounding box center [1101, 495] width 480 height 24
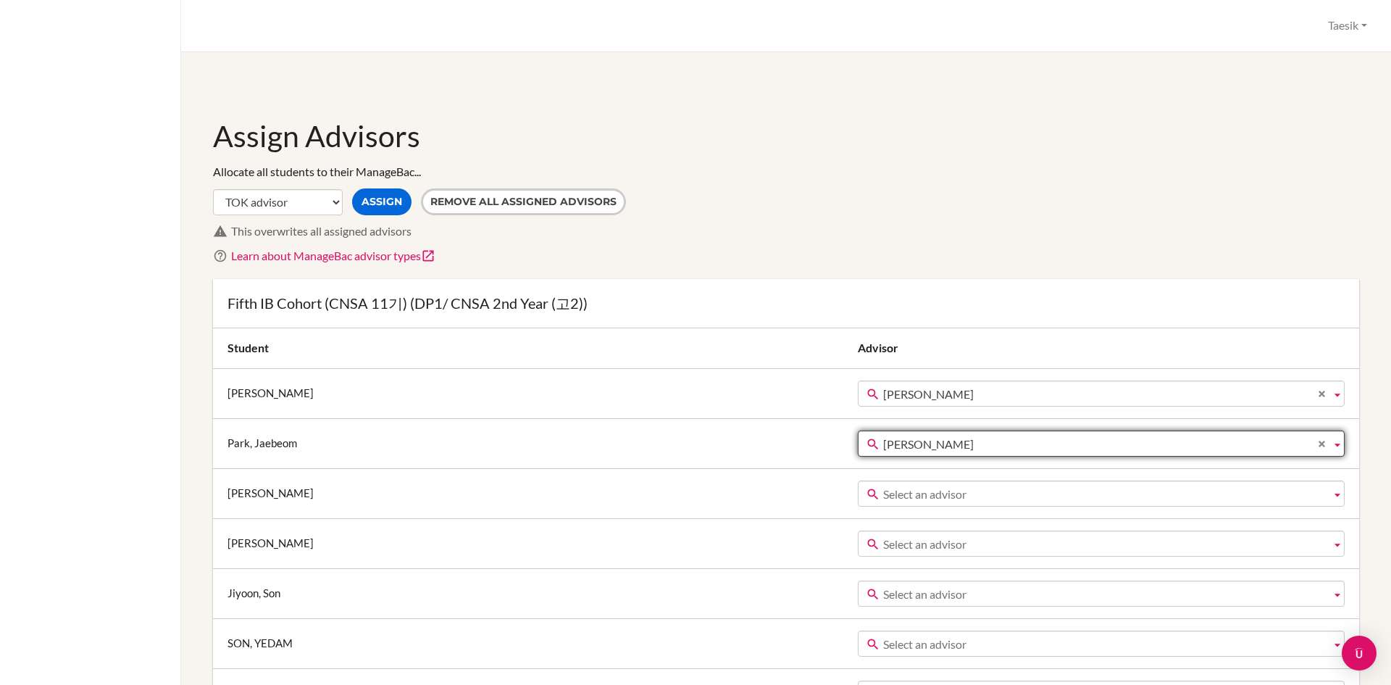
click at [883, 492] on span "Select an advisor" at bounding box center [1104, 494] width 442 height 26
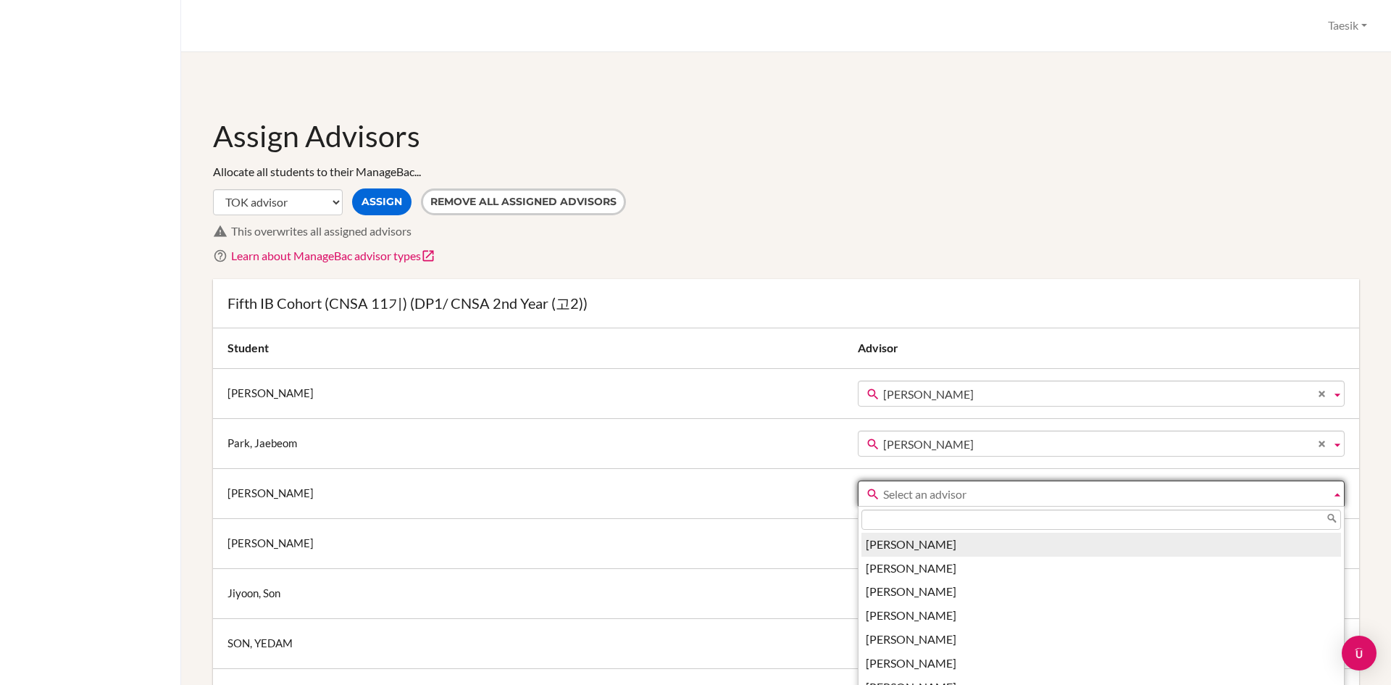
paste input "taesik"
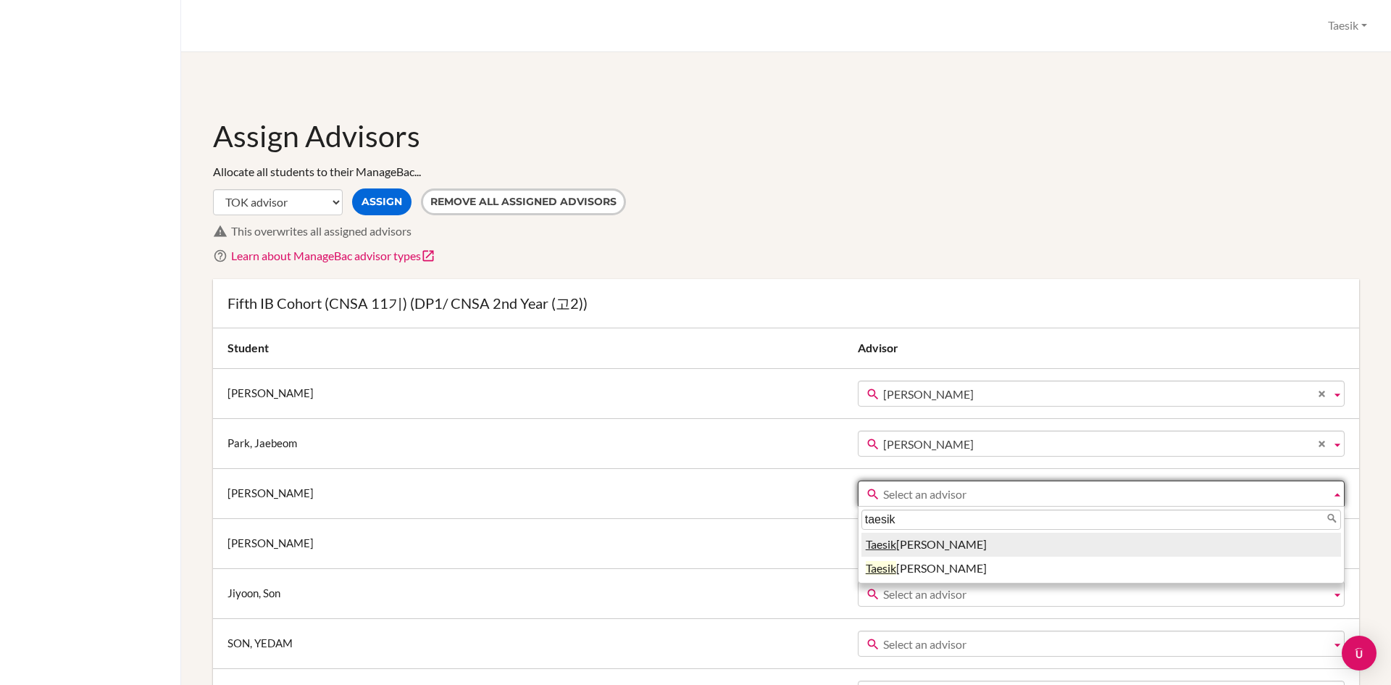
type input "taesik"
click at [861, 548] on li "Taesik Kim" at bounding box center [1101, 545] width 480 height 24
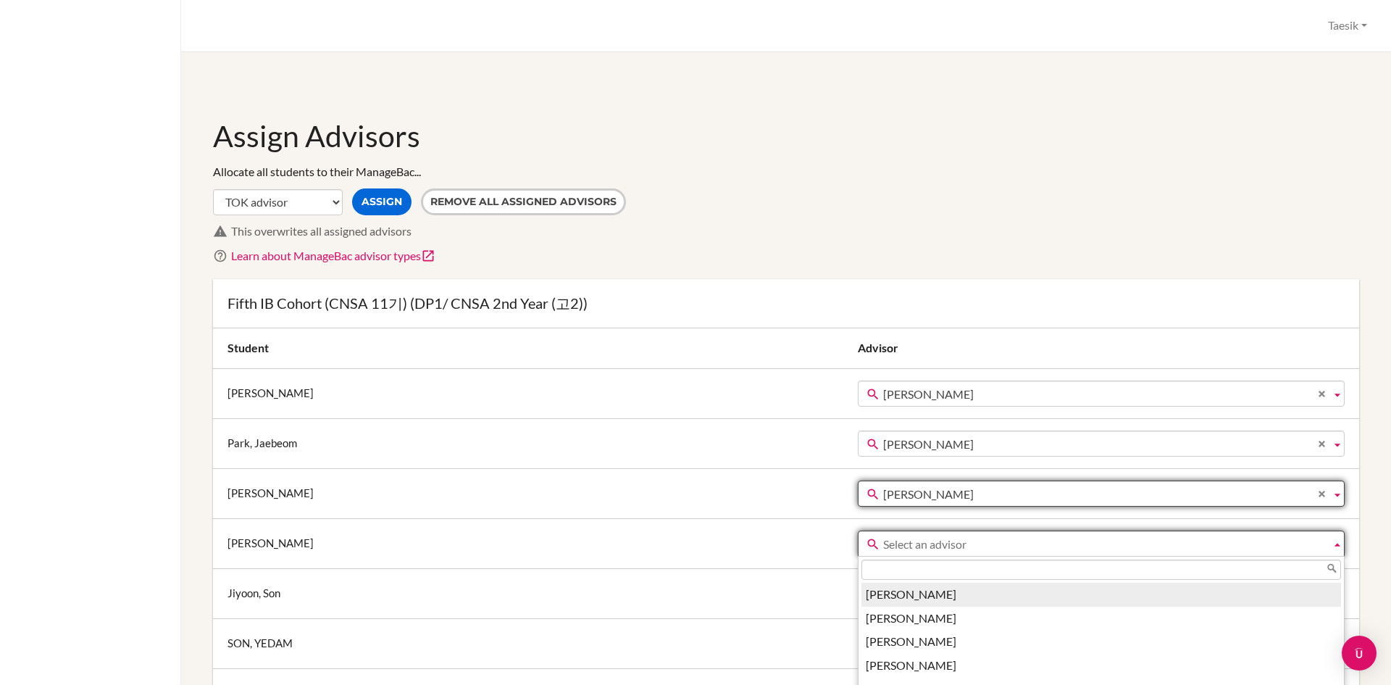
click at [883, 535] on span "Select an advisor" at bounding box center [1104, 544] width 442 height 26
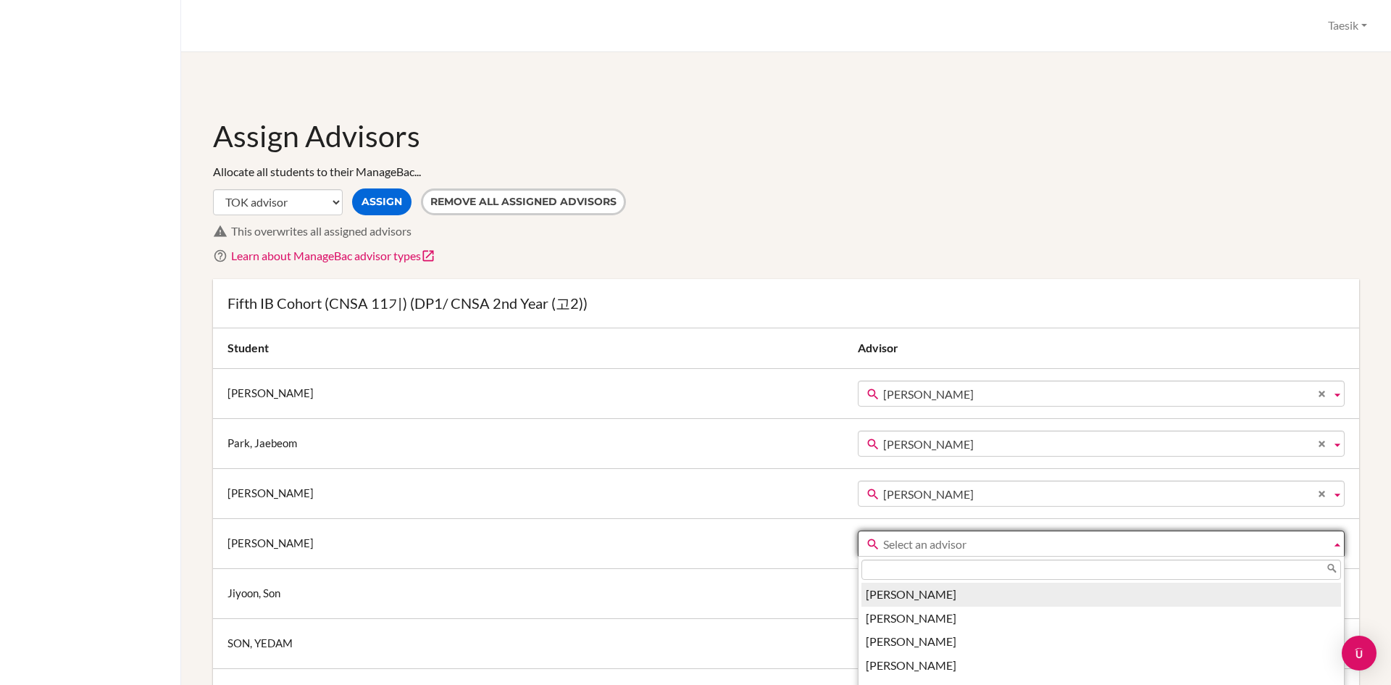
paste input "taesik"
type input "taesik"
click at [861, 594] on li "Taesik Kim" at bounding box center [1101, 594] width 480 height 24
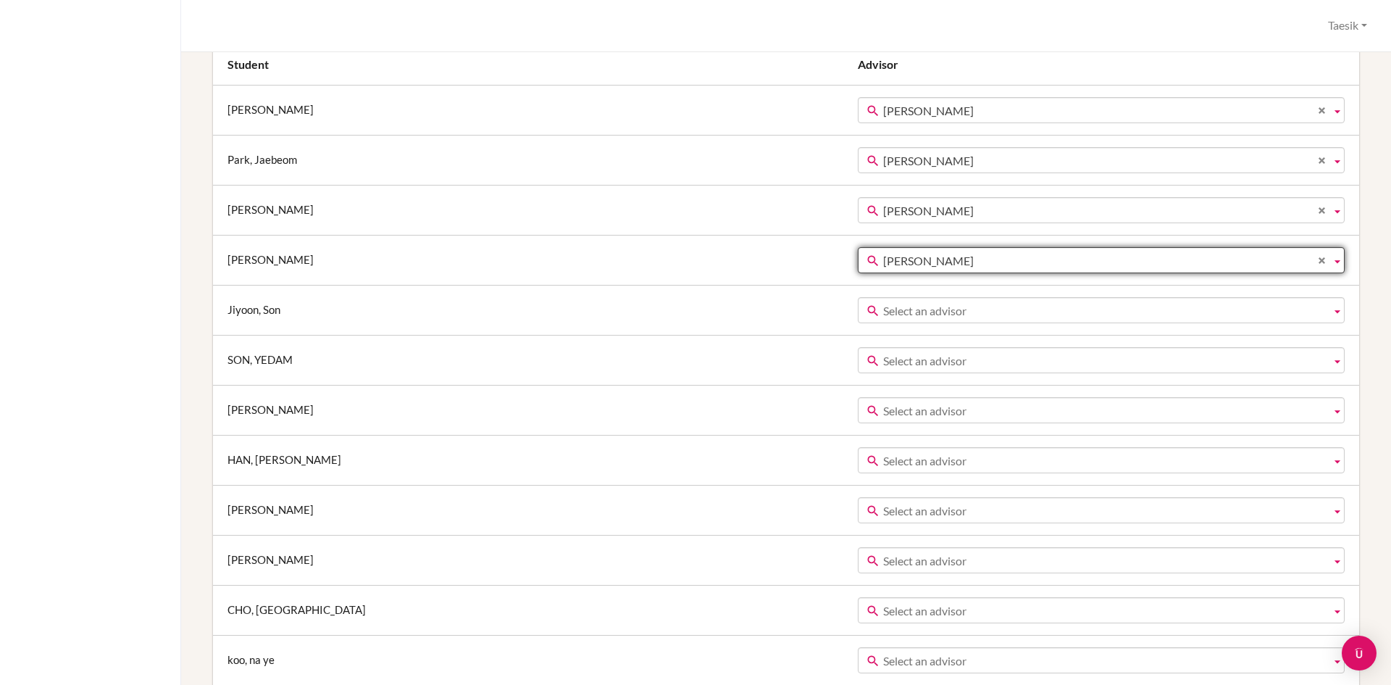
scroll to position [285, 0]
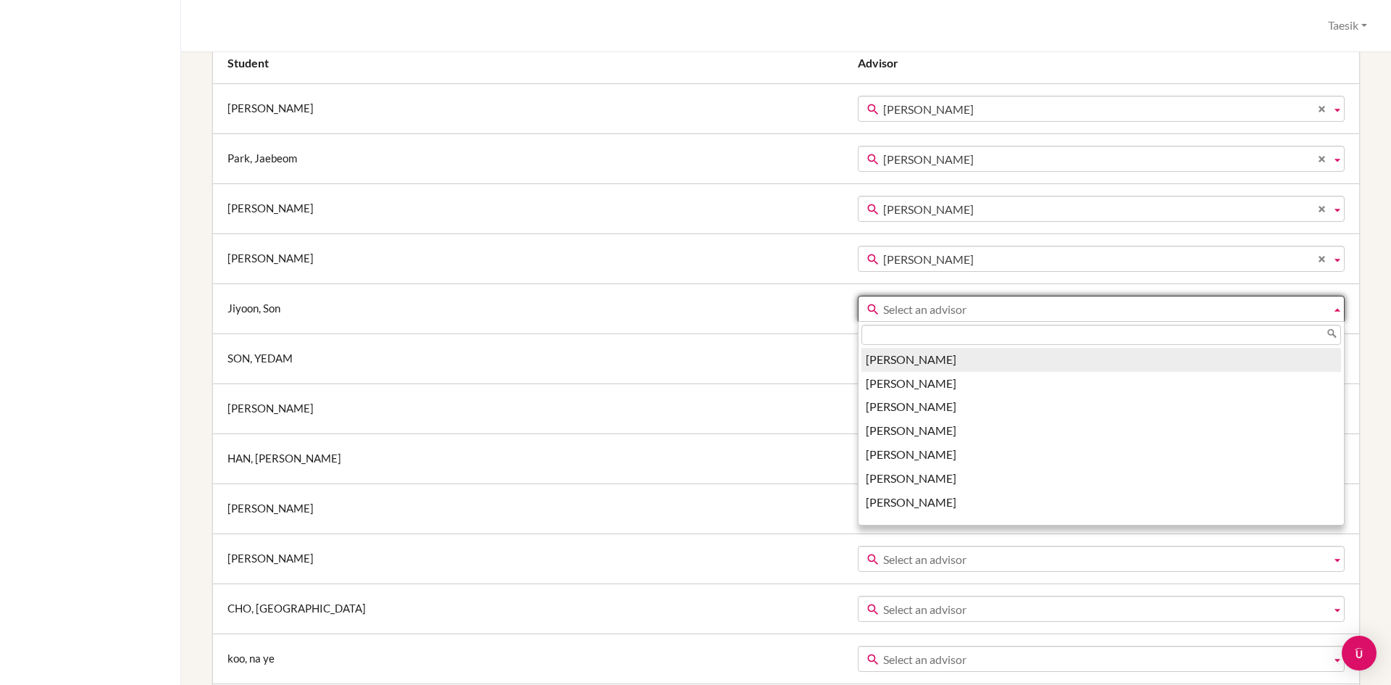
click at [883, 315] on span "Select an advisor" at bounding box center [1104, 309] width 442 height 26
paste input "taesik"
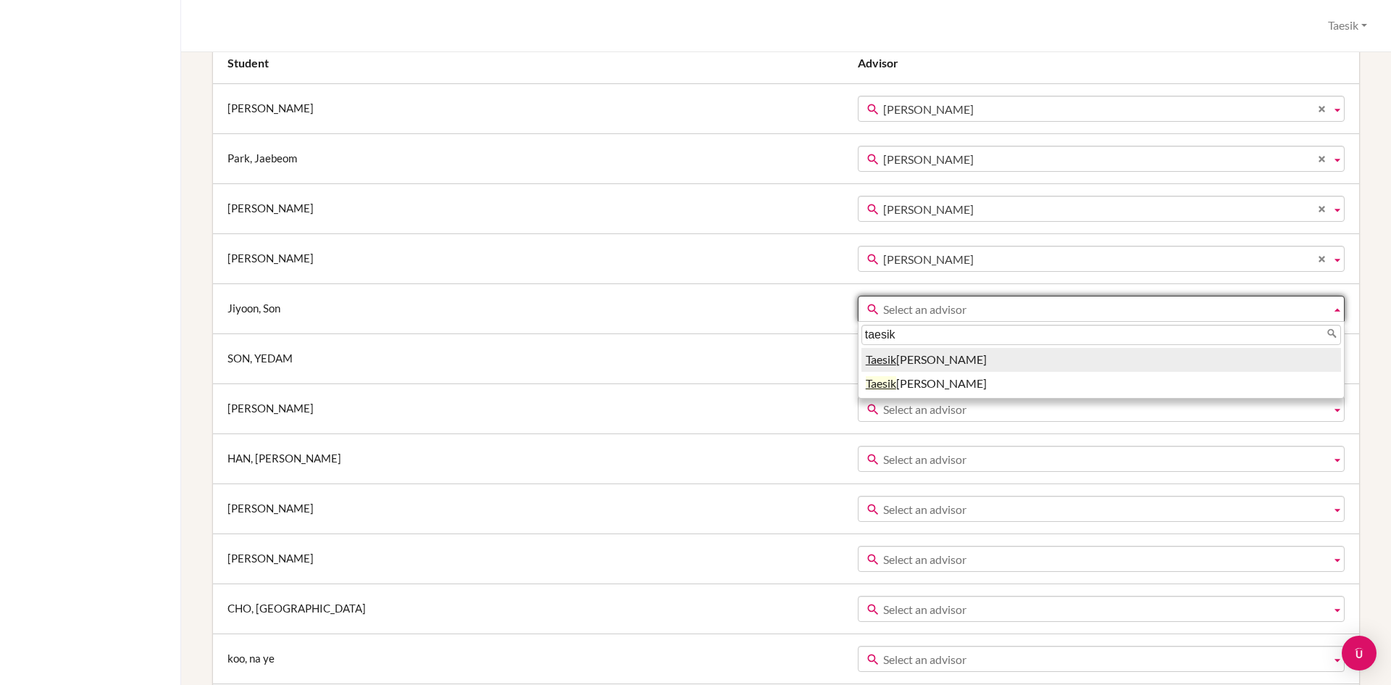
type input "taesik"
click at [861, 359] on li "Taesik Kim" at bounding box center [1101, 360] width 480 height 24
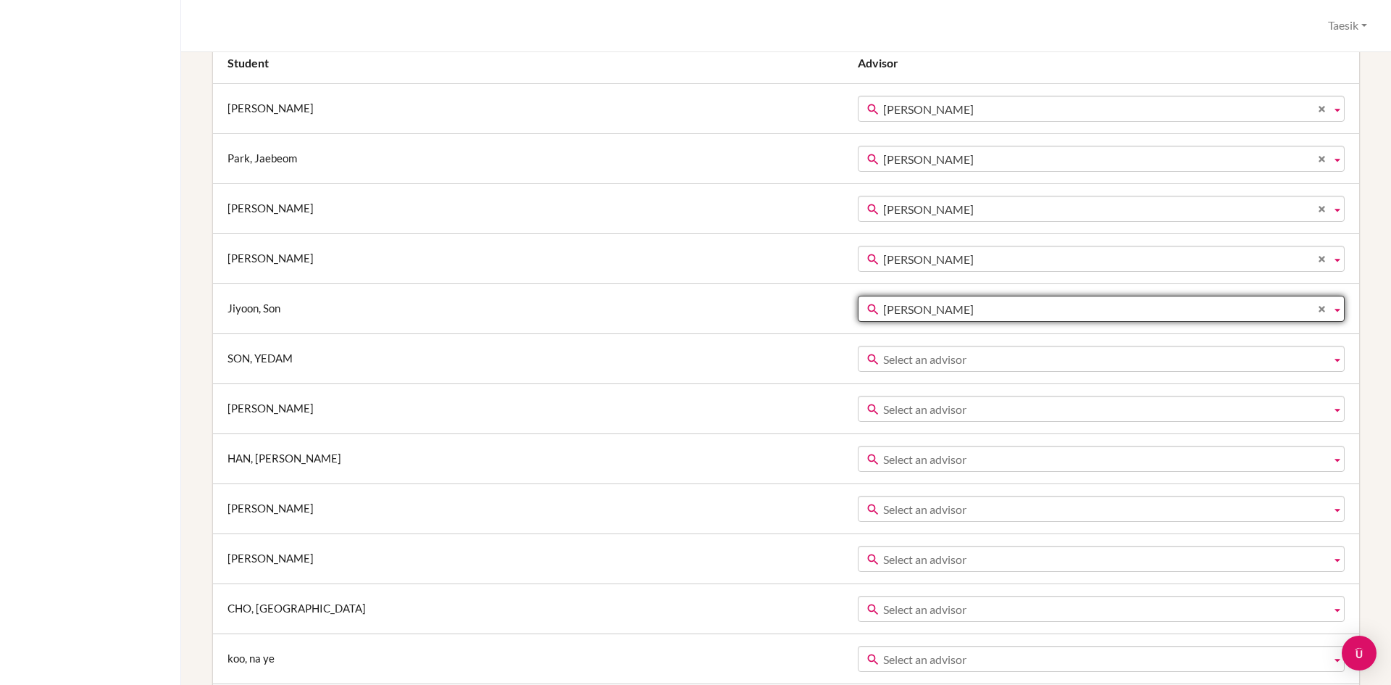
click at [883, 355] on span "Select an advisor" at bounding box center [1104, 359] width 442 height 26
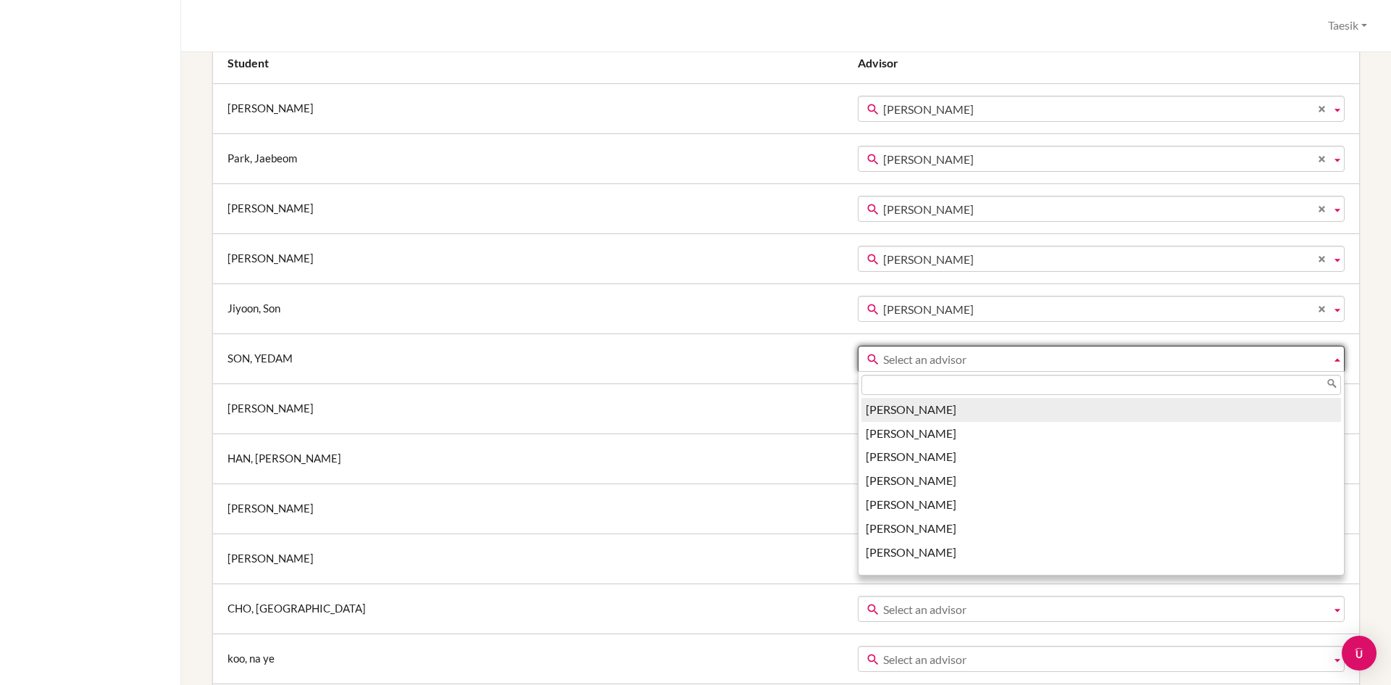
paste input "taesik"
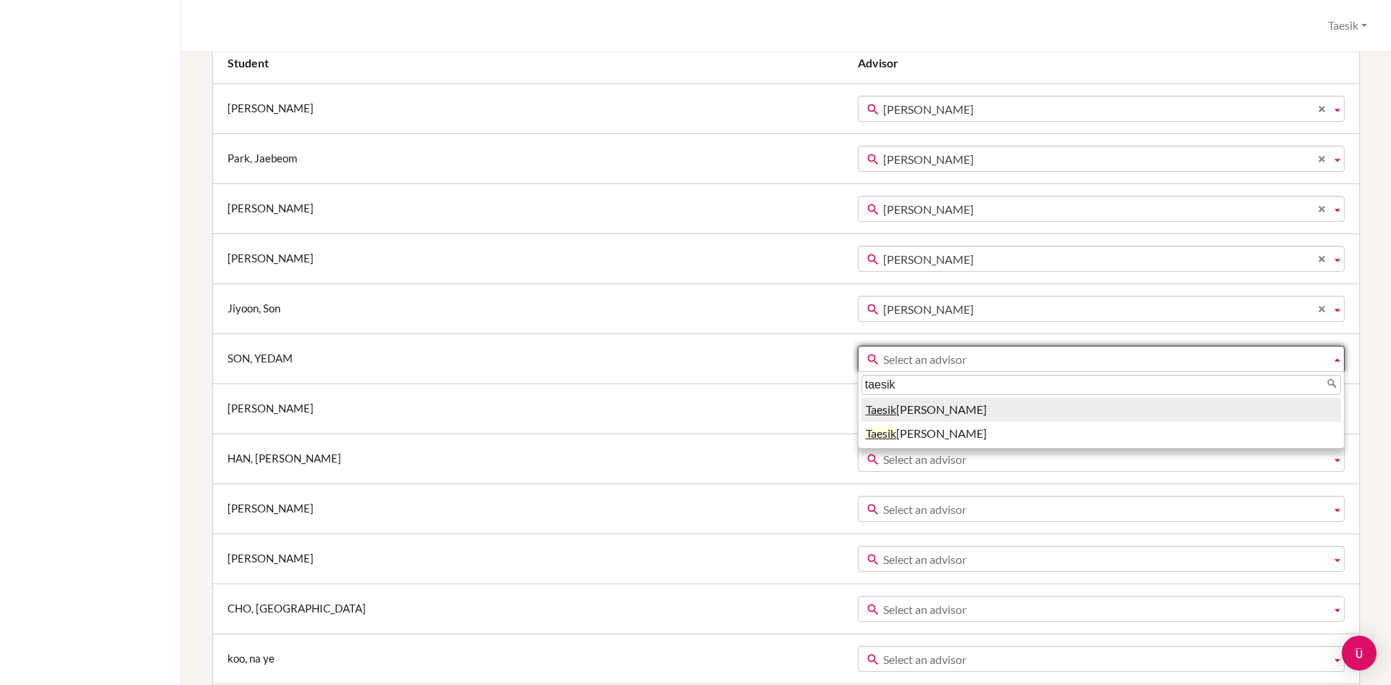
type input "taesik"
click at [861, 417] on li "Taesik Kim" at bounding box center [1101, 410] width 480 height 24
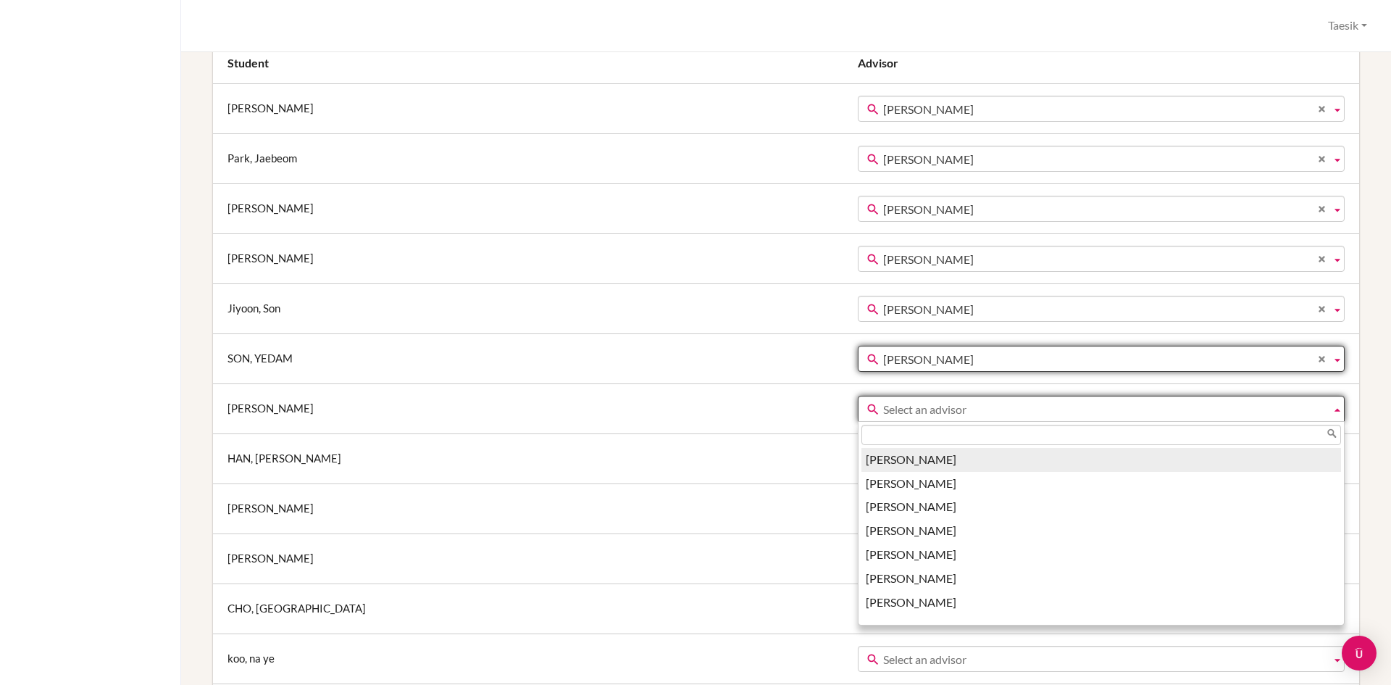
click at [883, 405] on span "Select an advisor" at bounding box center [1104, 409] width 442 height 26
paste input "taesik"
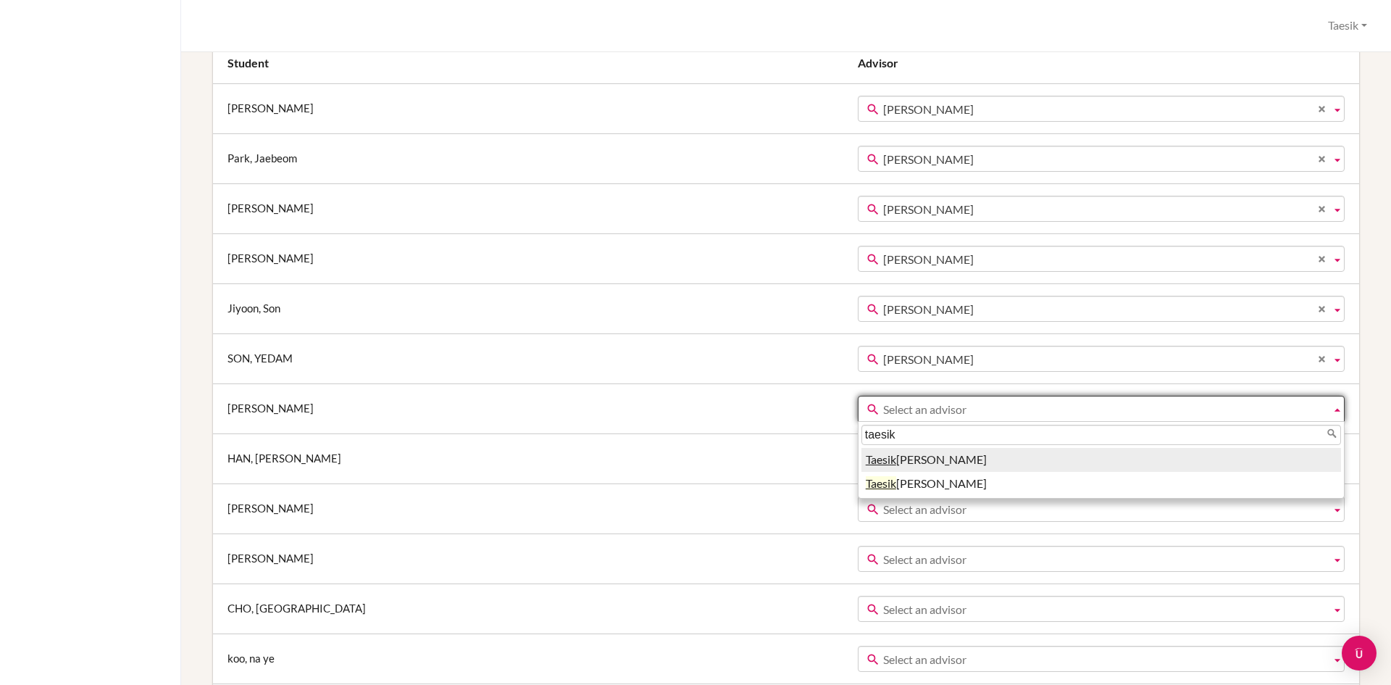
type input "taesik"
click at [861, 458] on li "Taesik Kim" at bounding box center [1101, 460] width 480 height 24
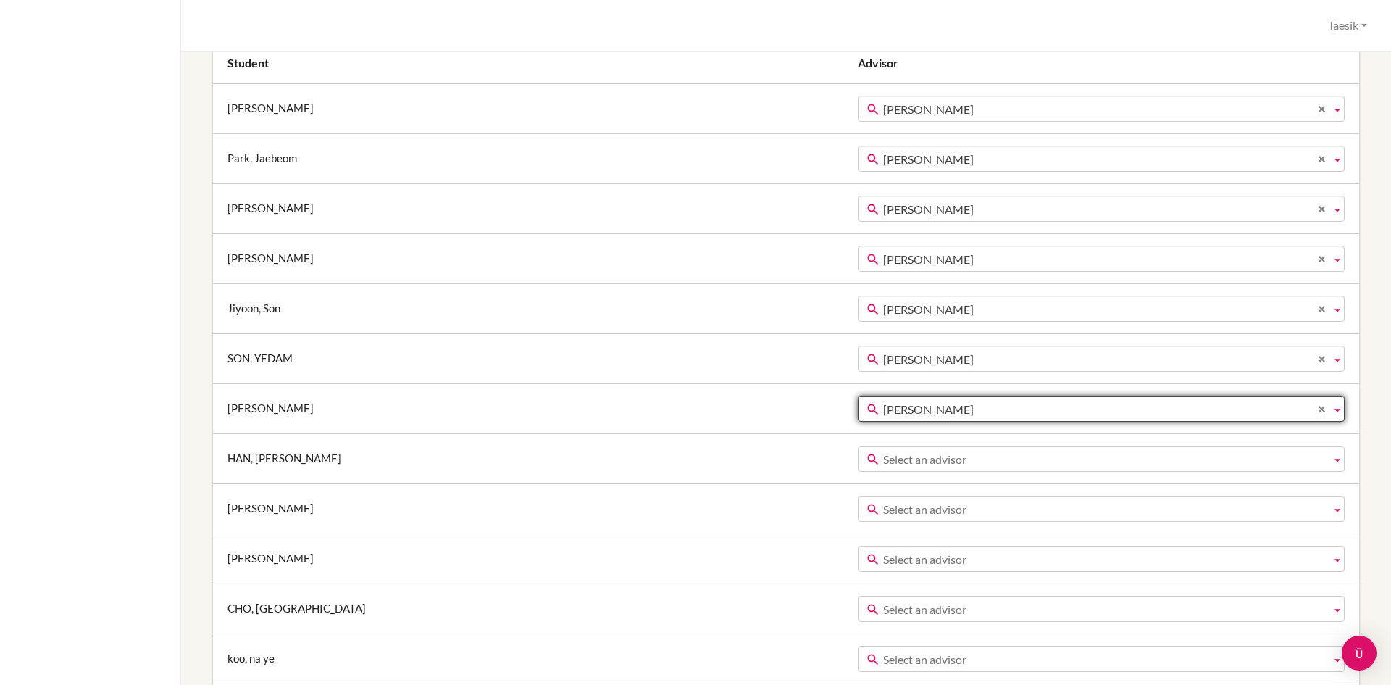
click at [854, 440] on td "Chris Gonnella Dohun Kim Eomji Cho Eric Crump Inho Lee Jeongmin Han Jihyun Lee …" at bounding box center [1106, 458] width 505 height 50
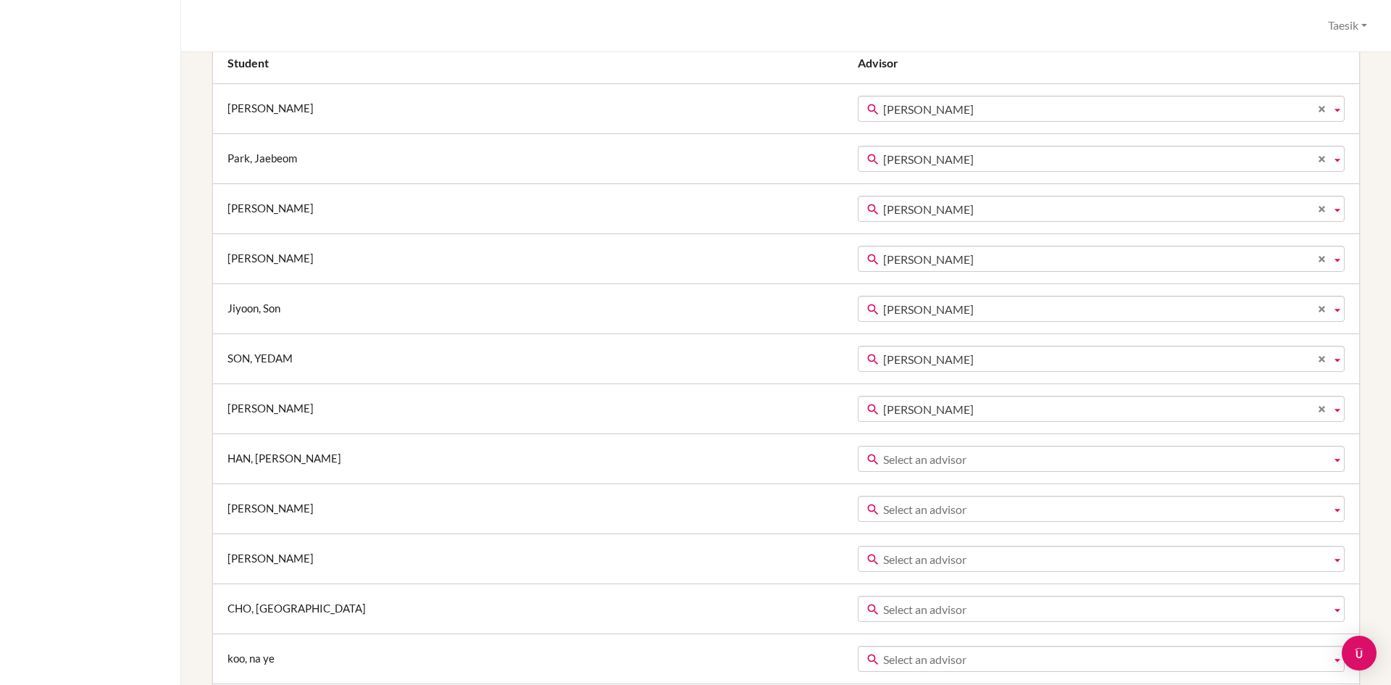
click at [883, 451] on span "Select an advisor" at bounding box center [1104, 459] width 442 height 26
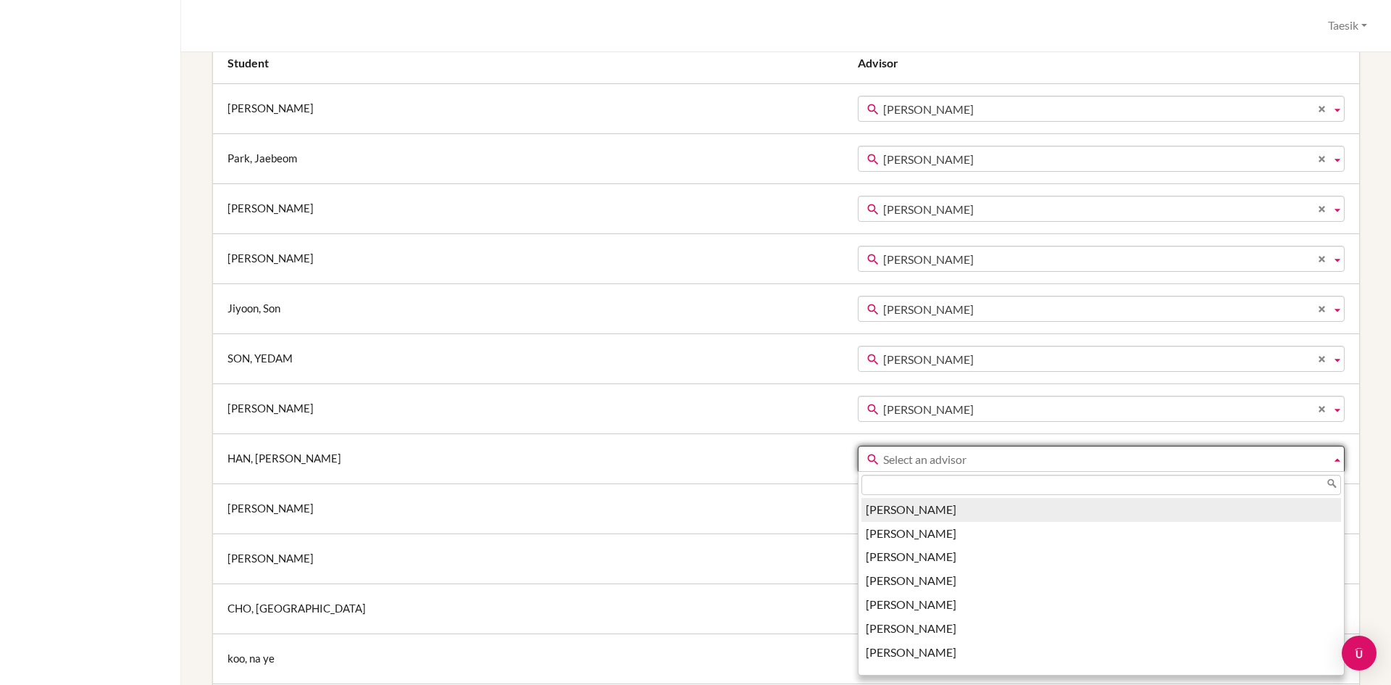
paste input "taesik"
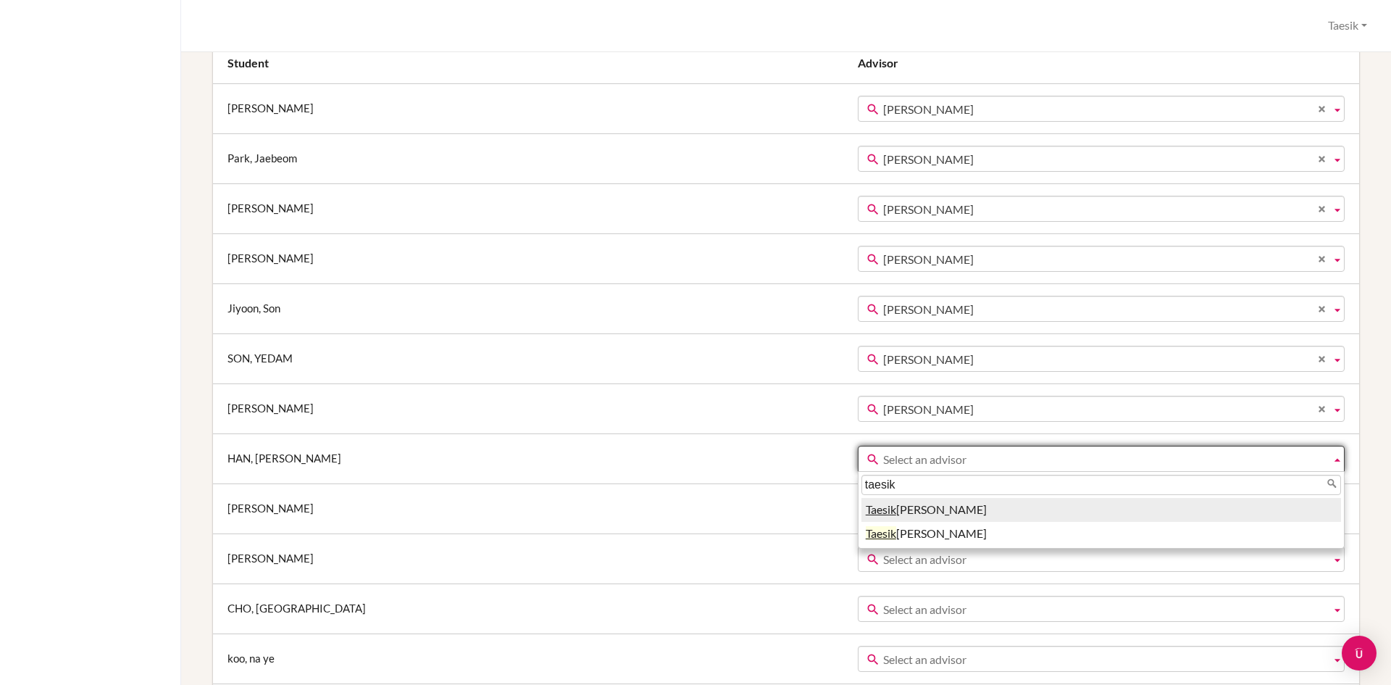
type input "taesik"
click at [861, 522] on li "Taesik Kim" at bounding box center [1101, 510] width 480 height 24
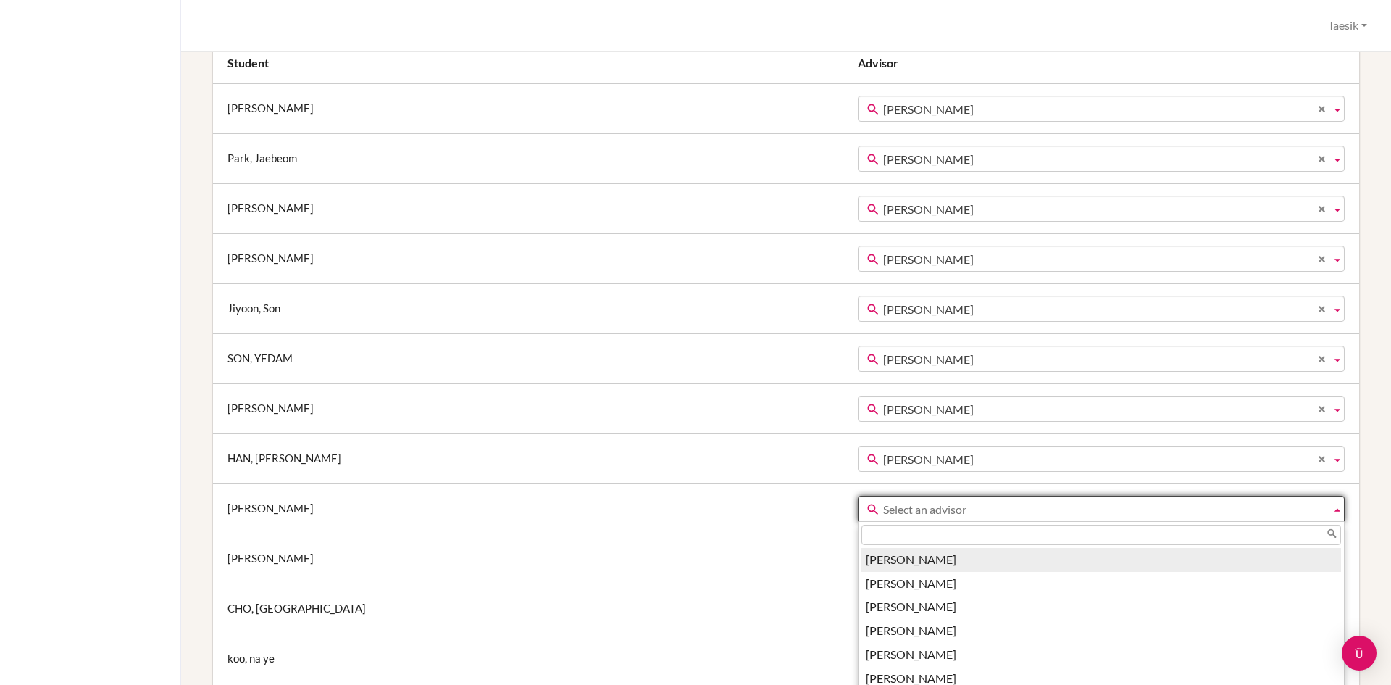
click at [883, 496] on span "Select an advisor" at bounding box center [1104, 509] width 442 height 26
paste input "taesik"
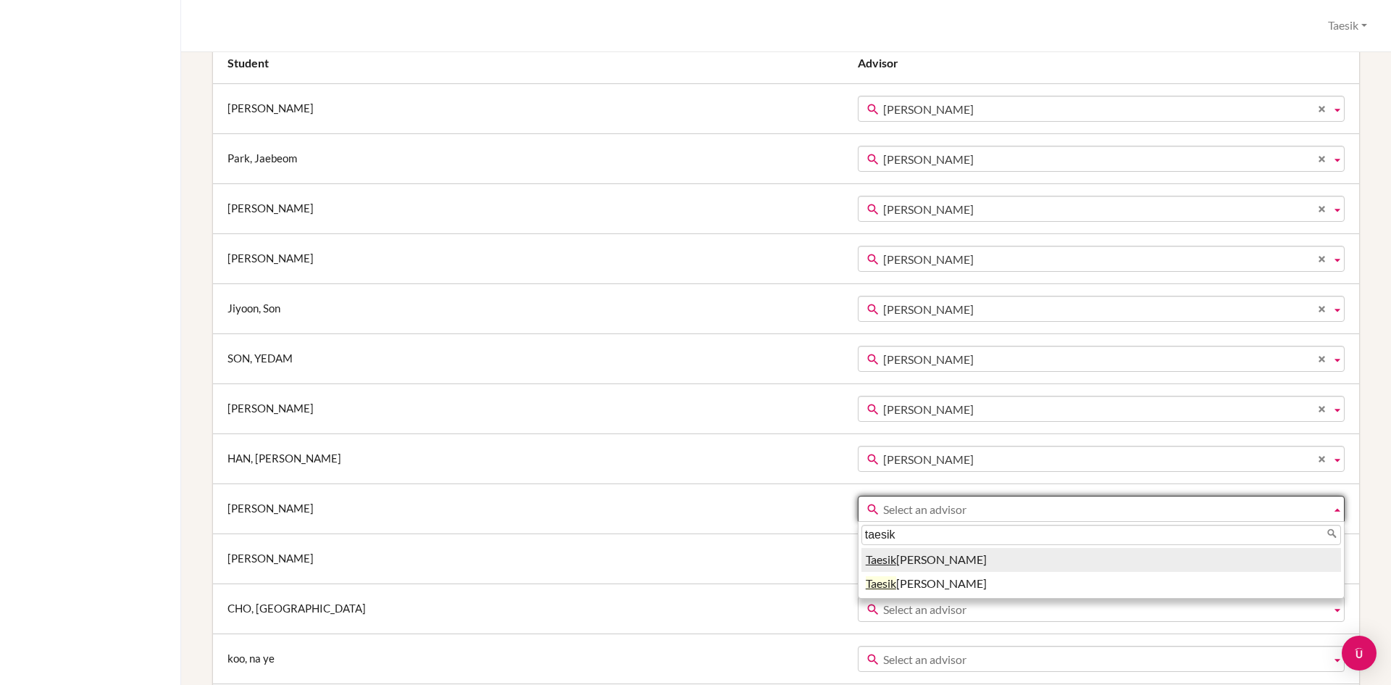
type input "taesik"
click at [861, 559] on li "Taesik Kim" at bounding box center [1101, 560] width 480 height 24
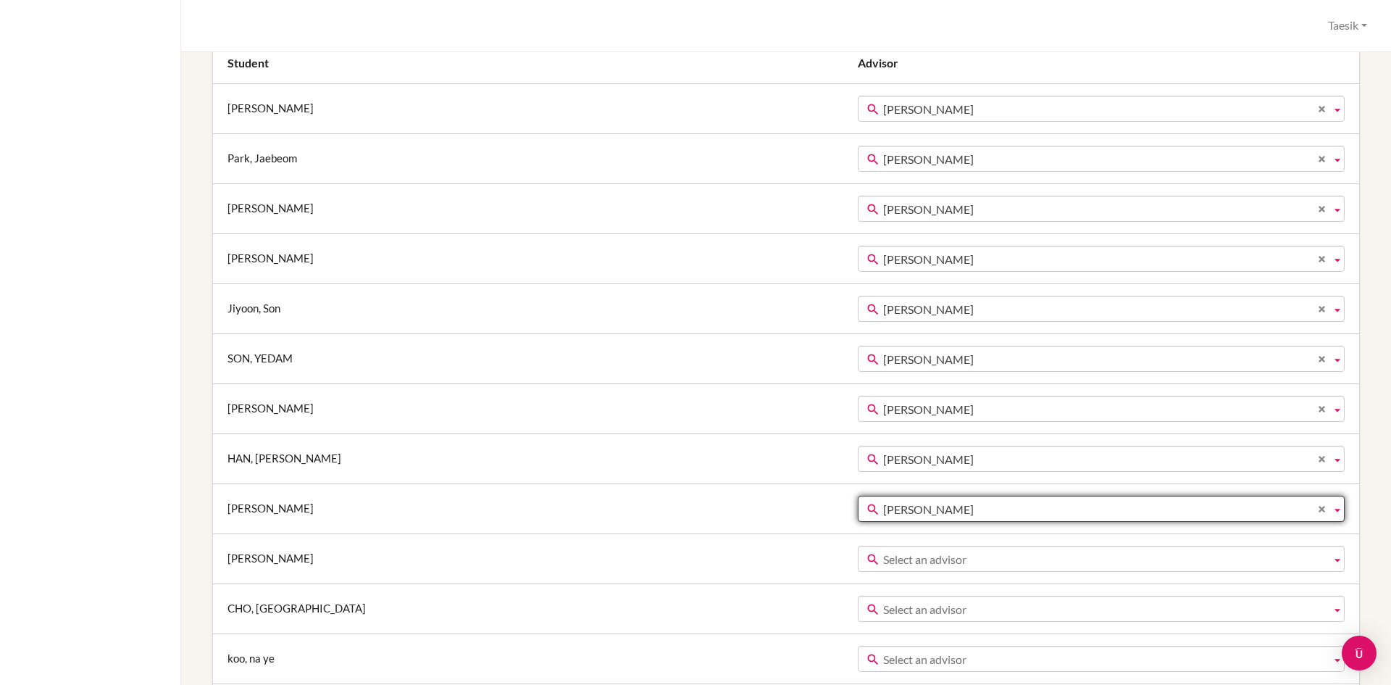
click at [883, 559] on span "Select an advisor" at bounding box center [1104, 559] width 442 height 26
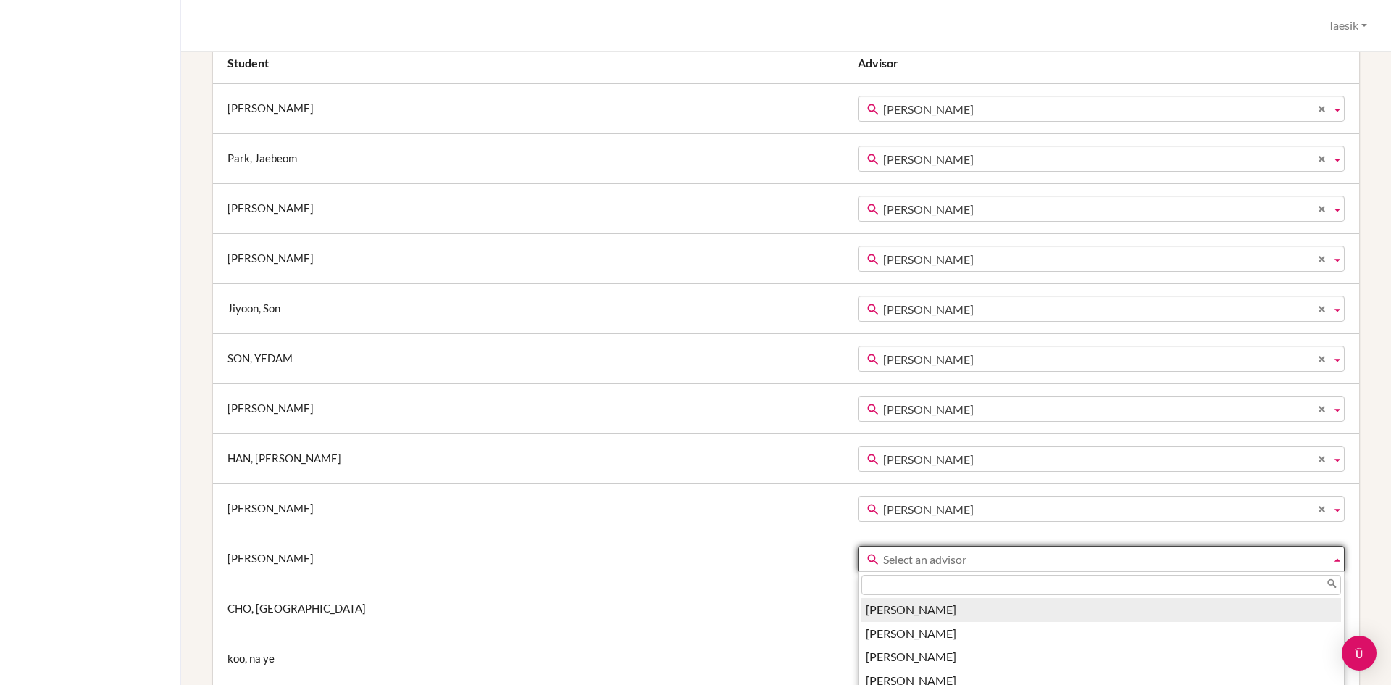
paste input "taesik"
type input "taesik"
click at [866, 609] on em "Taesik" at bounding box center [881, 609] width 30 height 14
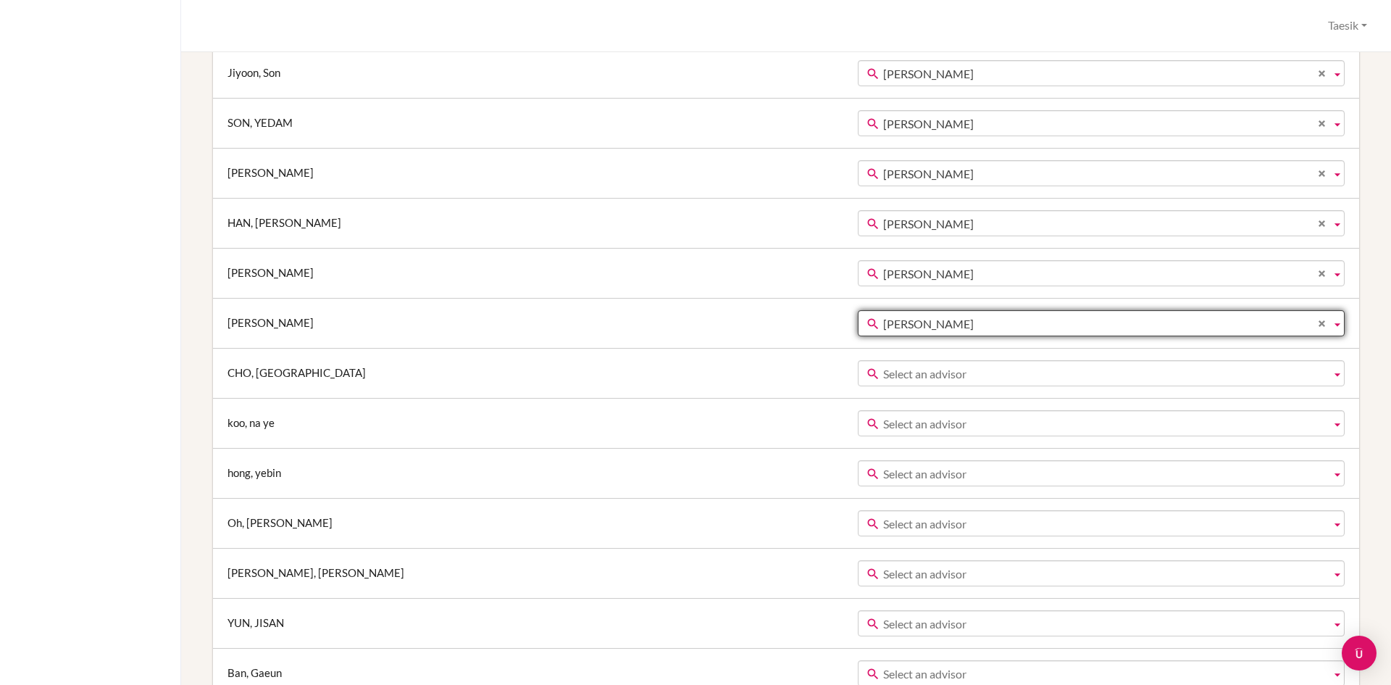
scroll to position [521, 0]
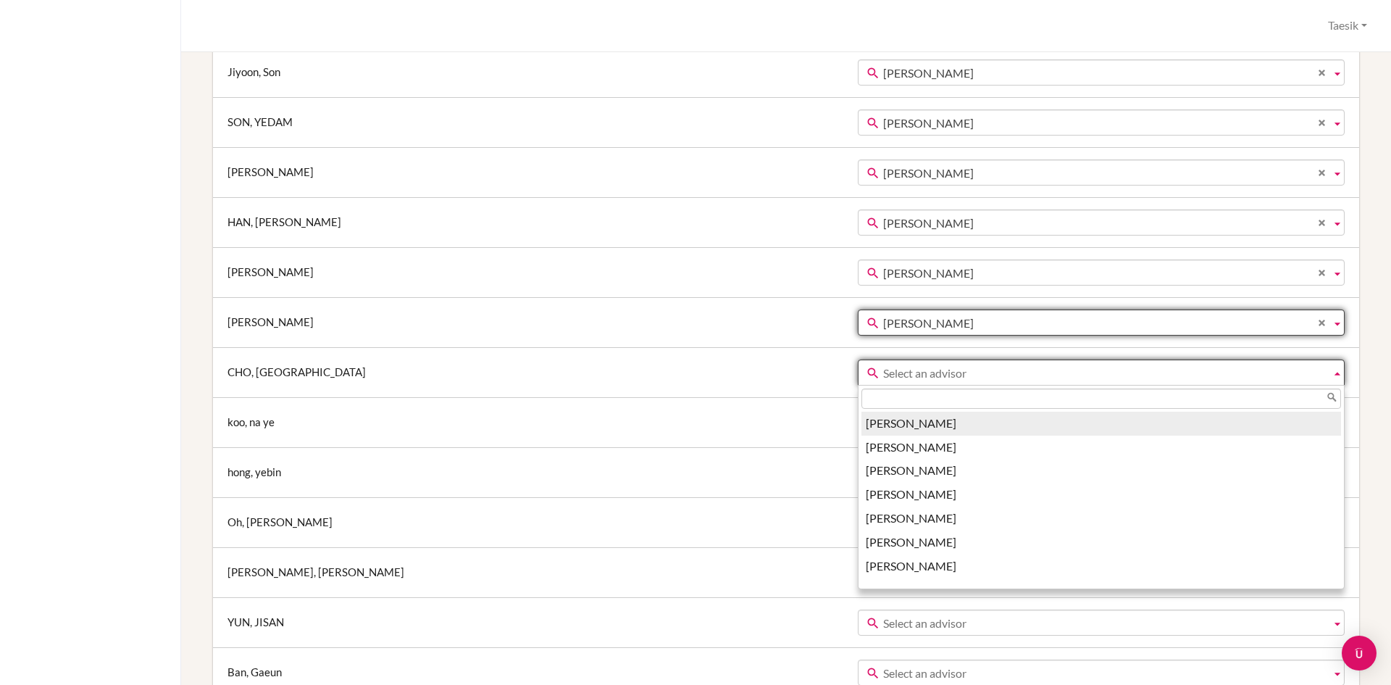
click at [883, 380] on span "Select an advisor" at bounding box center [1104, 373] width 442 height 26
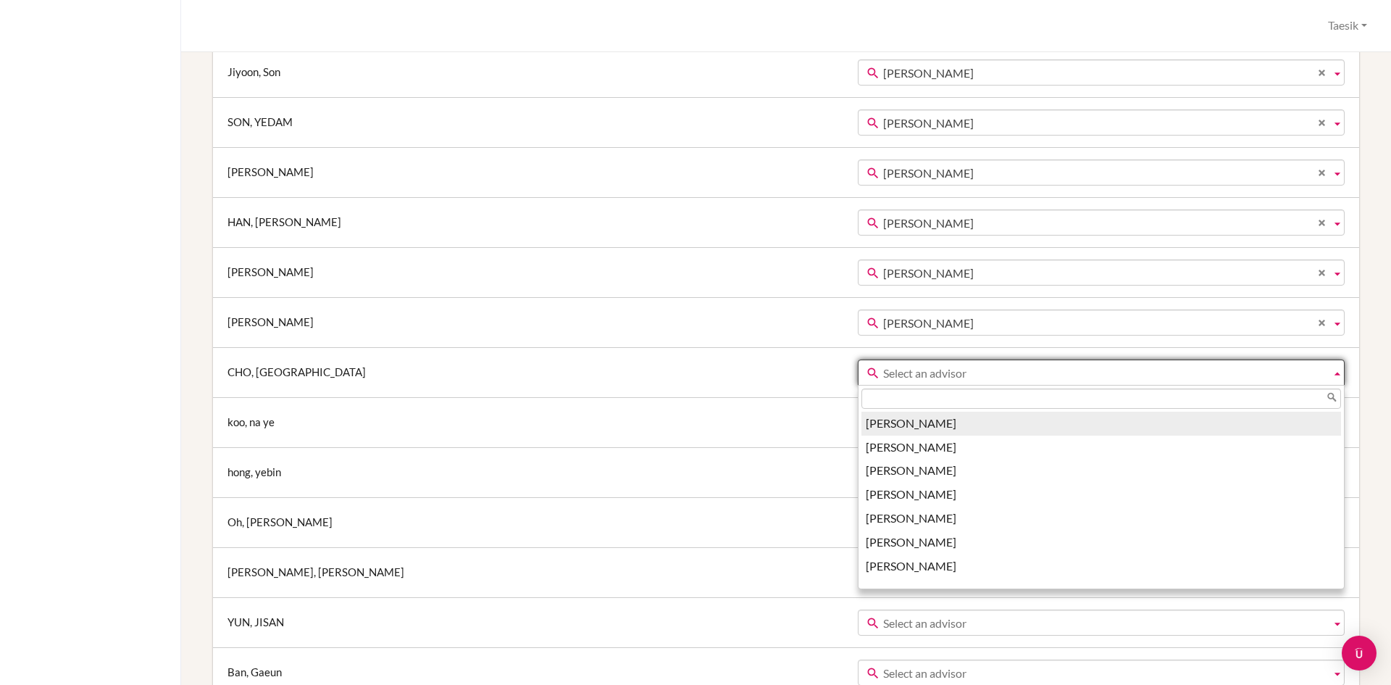
paste input "taesik"
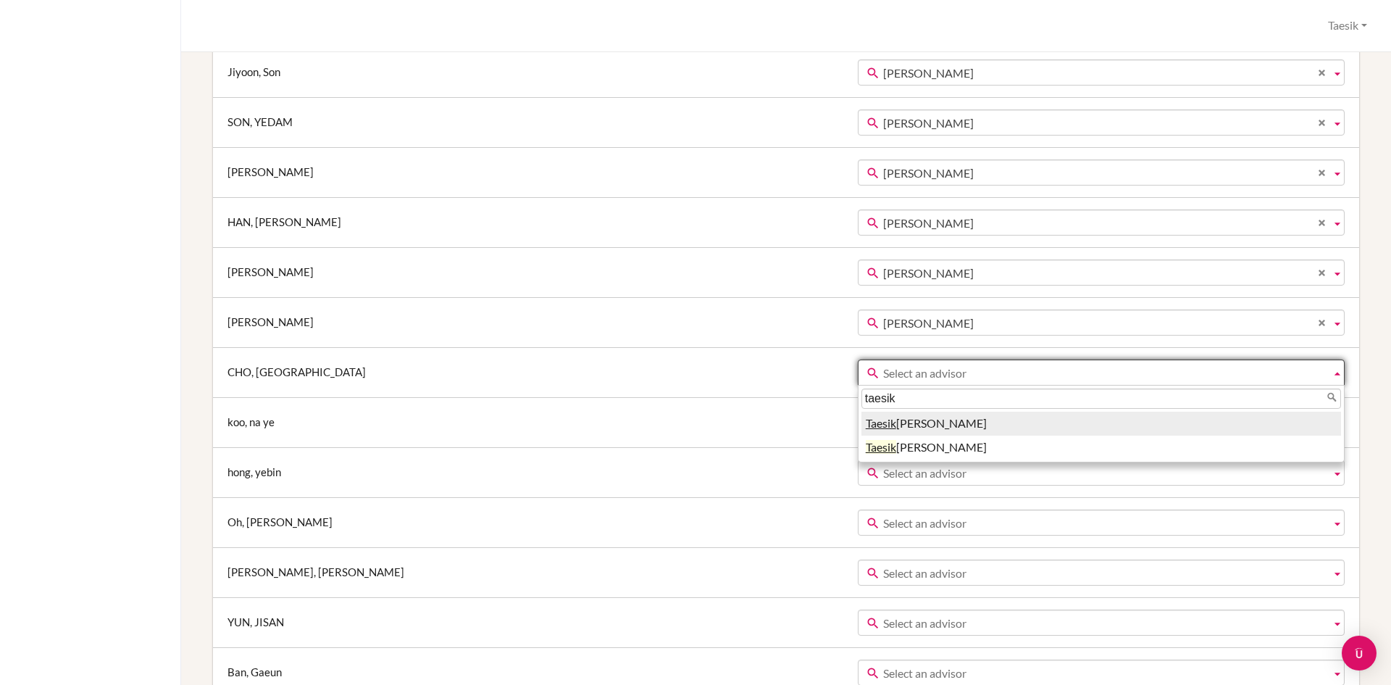
type input "taesik"
click at [861, 432] on li "Taesik Kim" at bounding box center [1101, 424] width 480 height 24
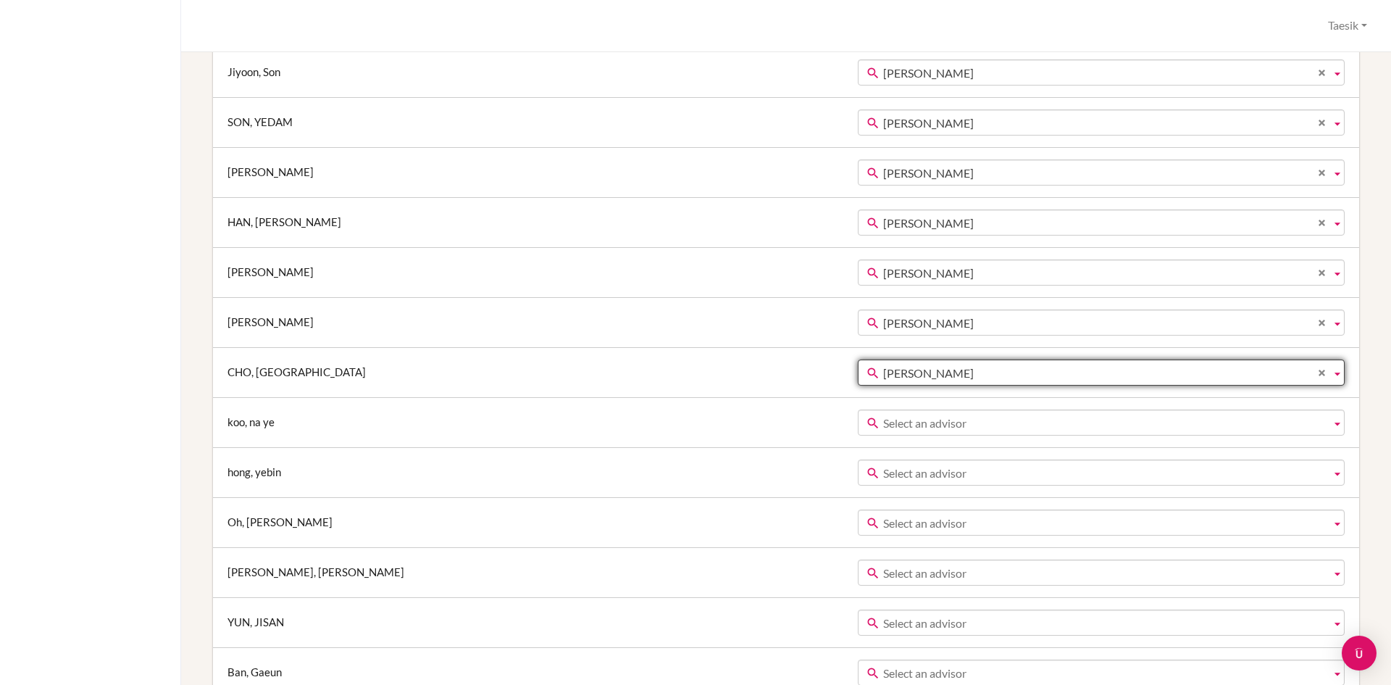
click at [883, 433] on span "Select an advisor" at bounding box center [1104, 423] width 442 height 26
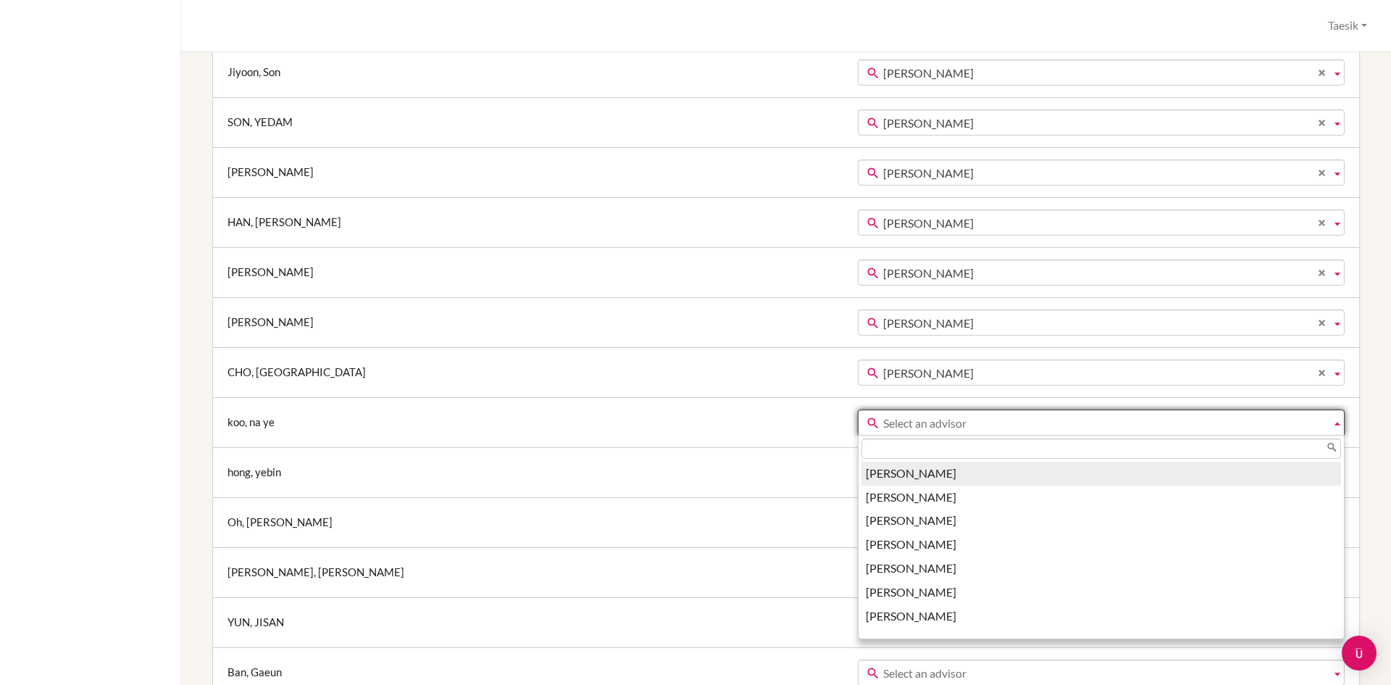
paste input "taesik"
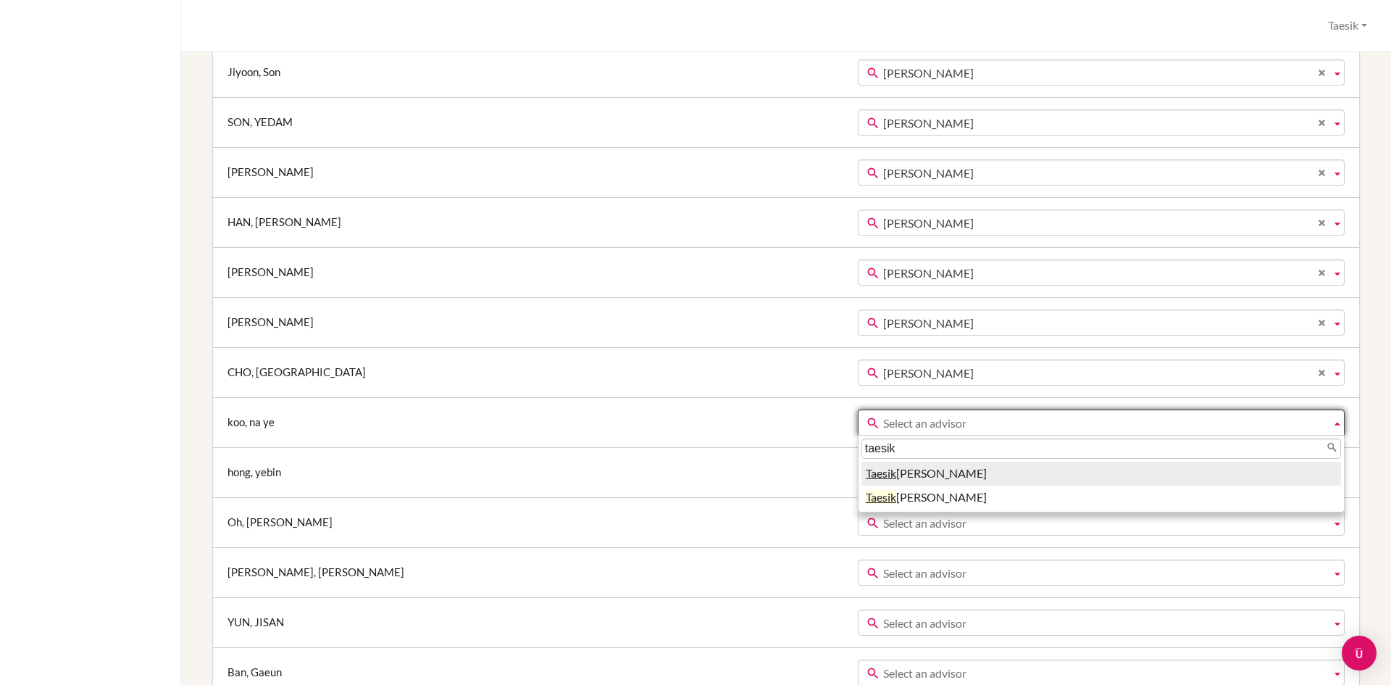
type input "taesik"
click at [866, 480] on em "Taesik" at bounding box center [881, 473] width 30 height 14
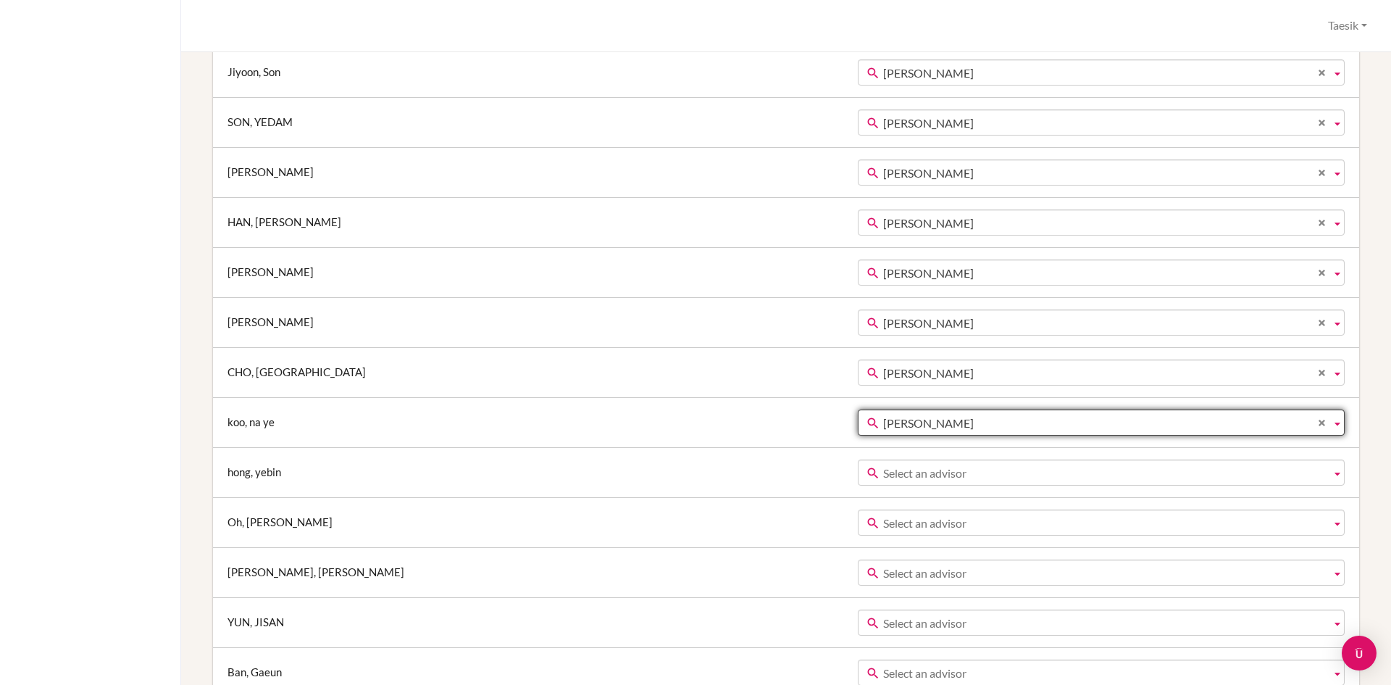
click at [883, 470] on span "Select an advisor" at bounding box center [1104, 473] width 442 height 26
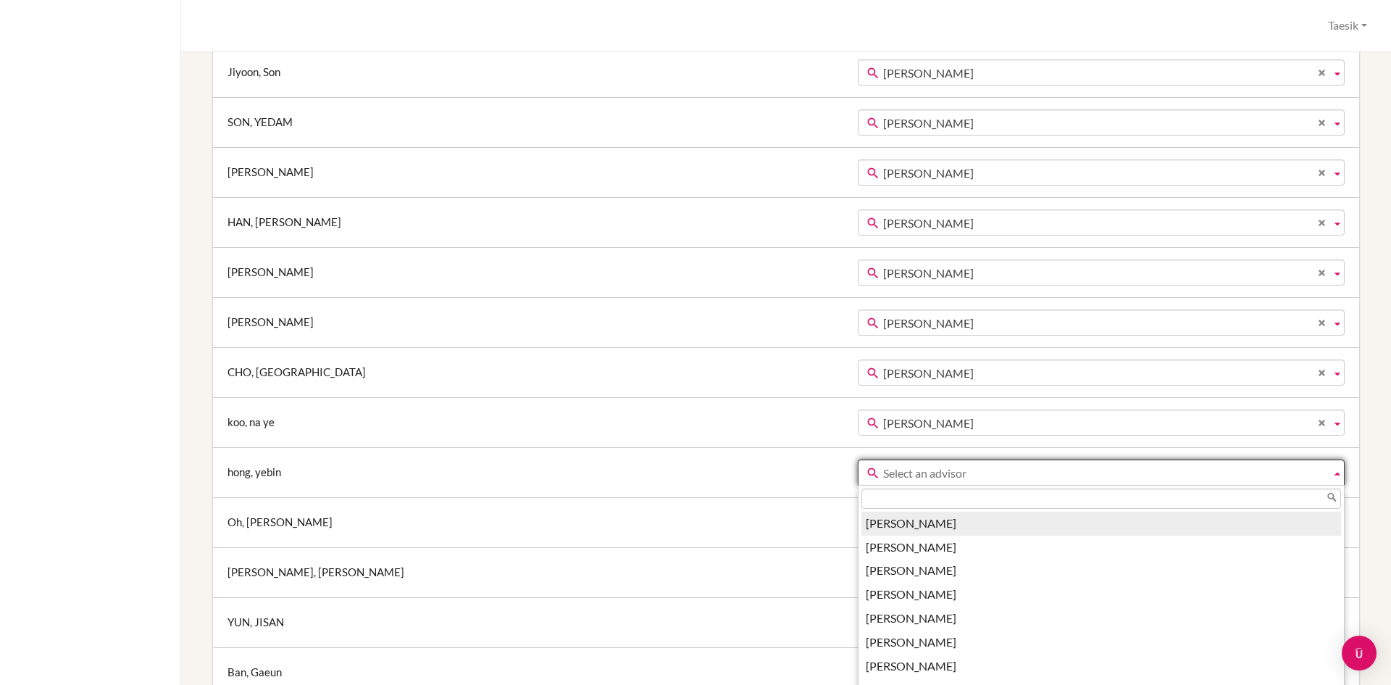
paste input "taesik"
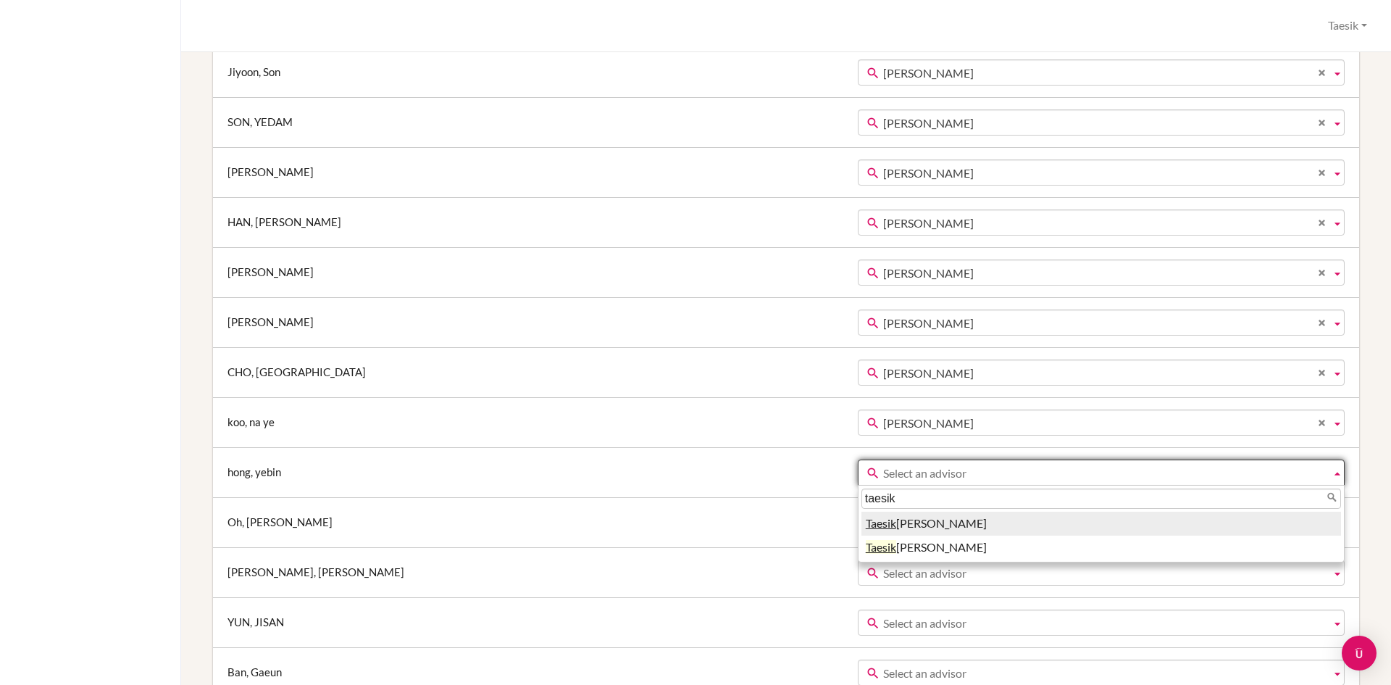
type input "taesik"
click at [866, 525] on em "Taesik" at bounding box center [881, 523] width 30 height 14
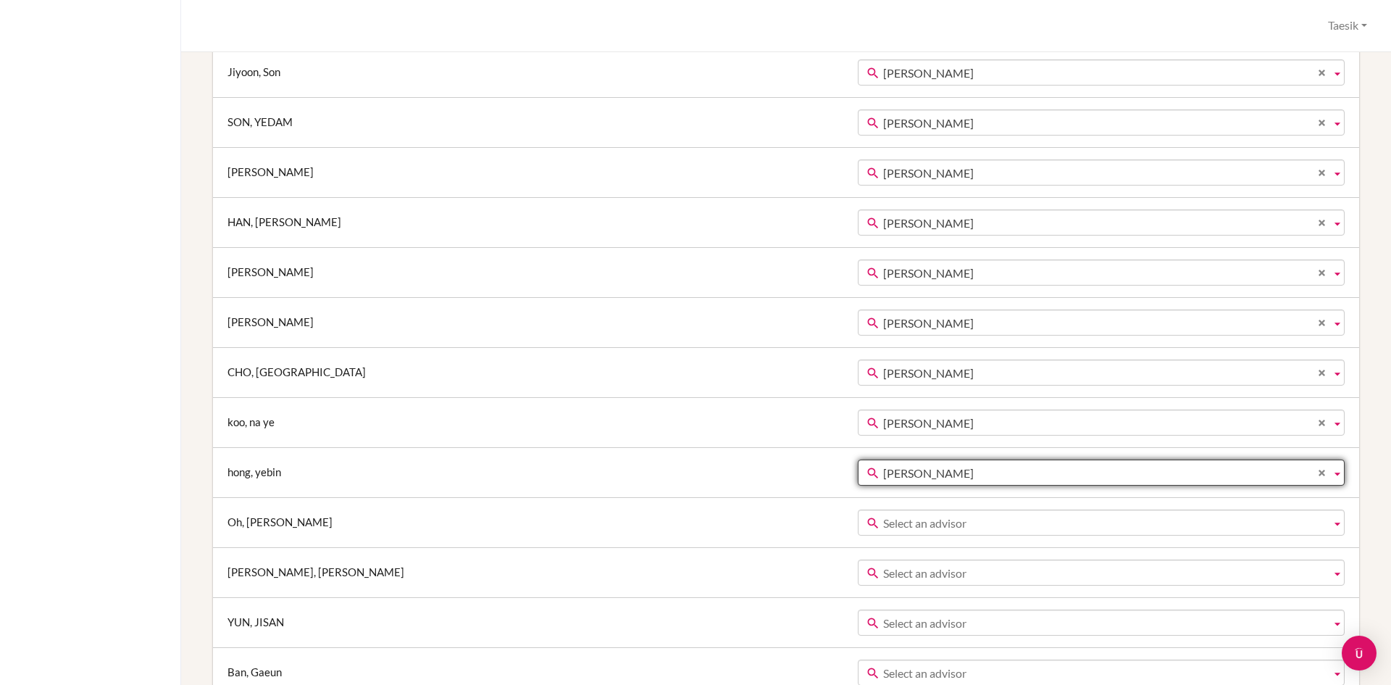
click at [883, 519] on span "Select an advisor" at bounding box center [1104, 523] width 442 height 26
paste input "taesik"
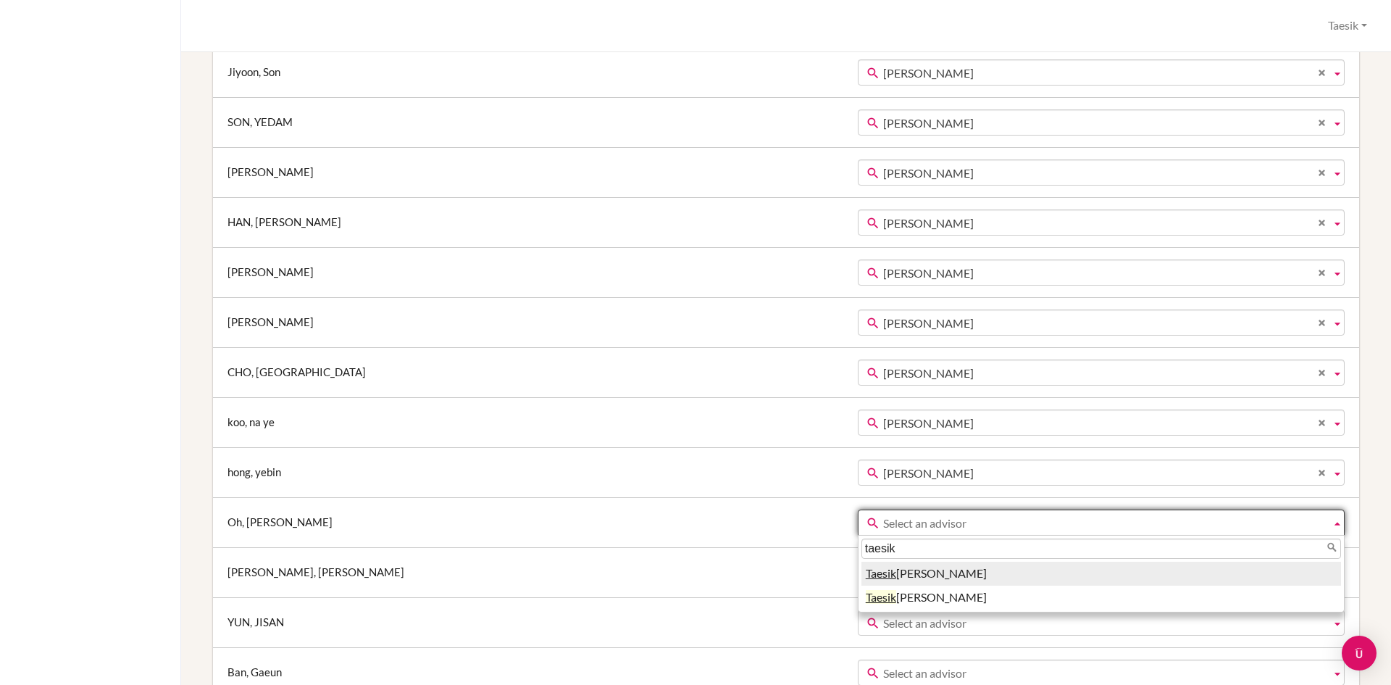
type input "taesik"
click at [861, 579] on li "Taesik Kim" at bounding box center [1101, 573] width 480 height 24
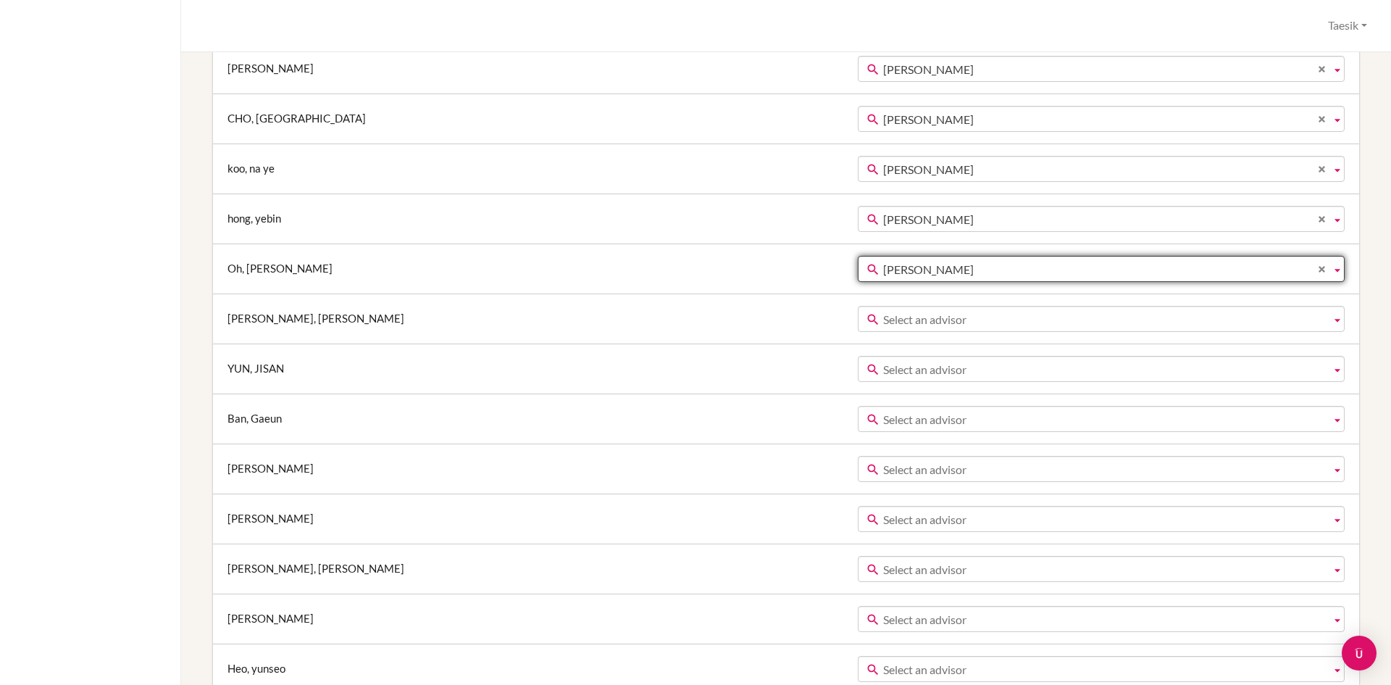
scroll to position [775, 0]
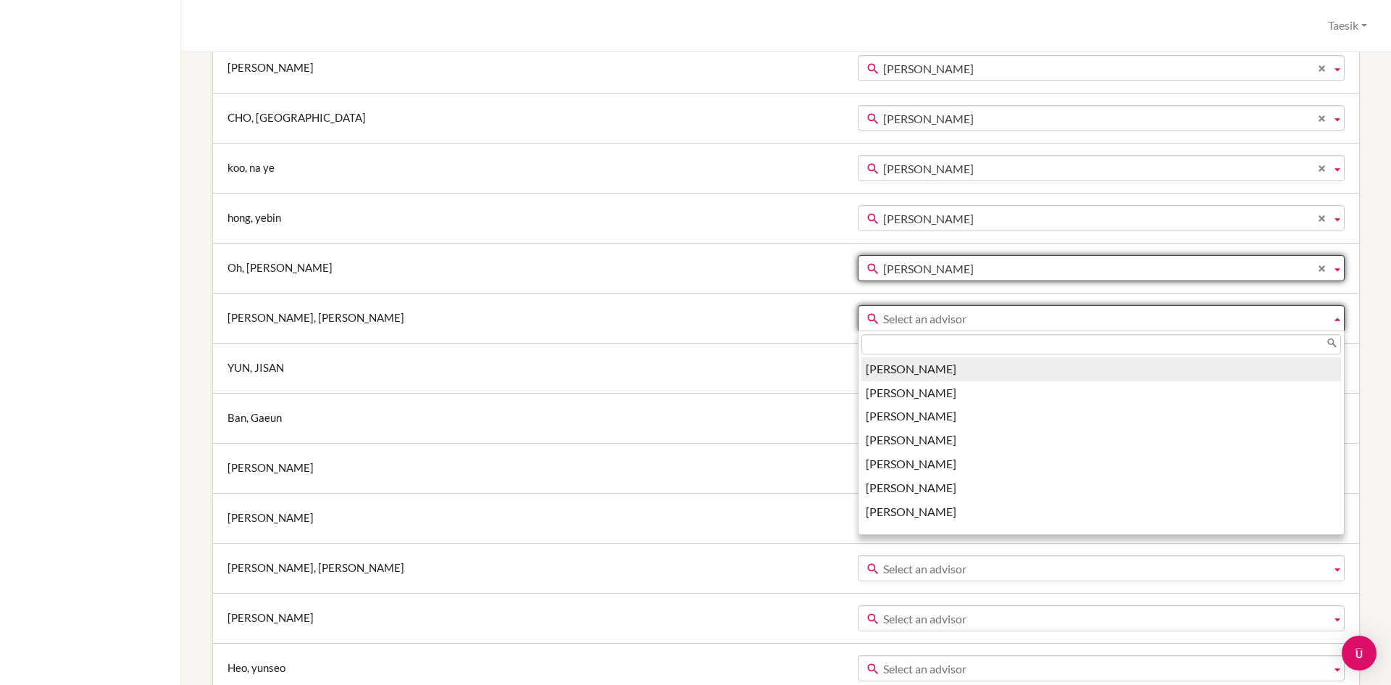
click at [883, 329] on span "Select an advisor" at bounding box center [1104, 319] width 442 height 26
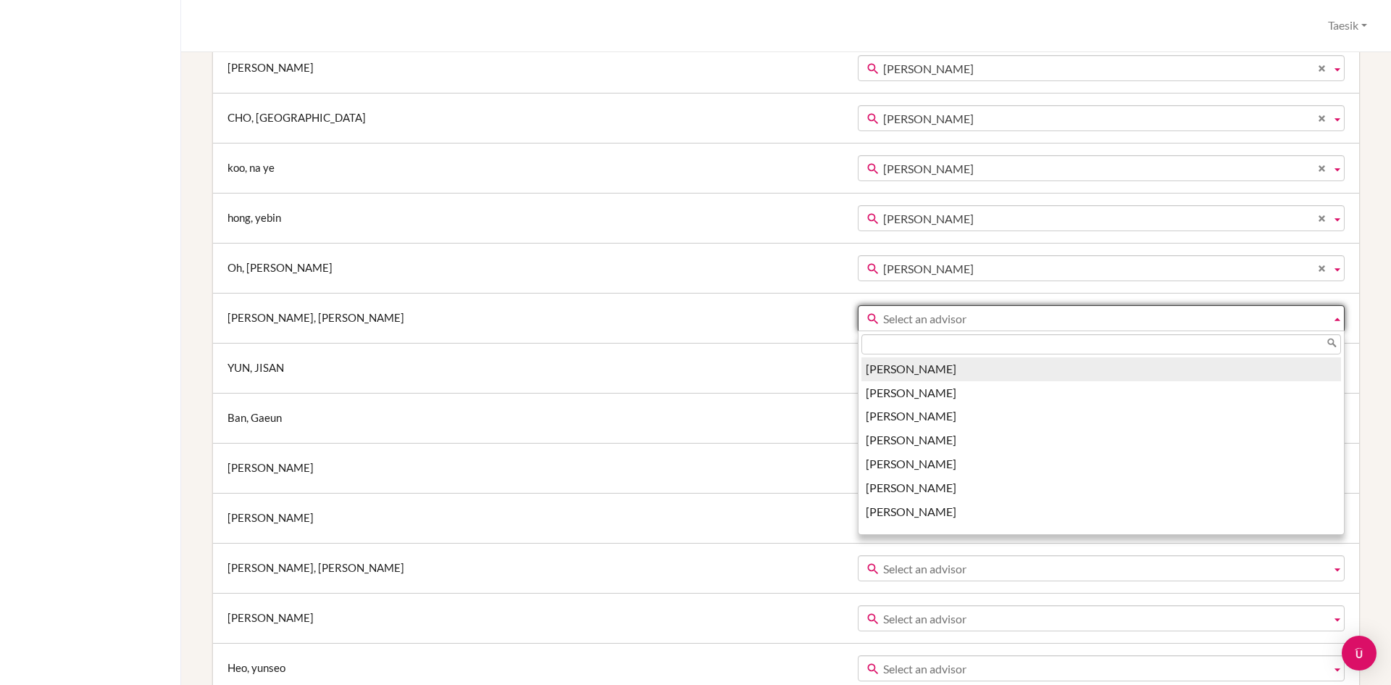
paste input "taesik"
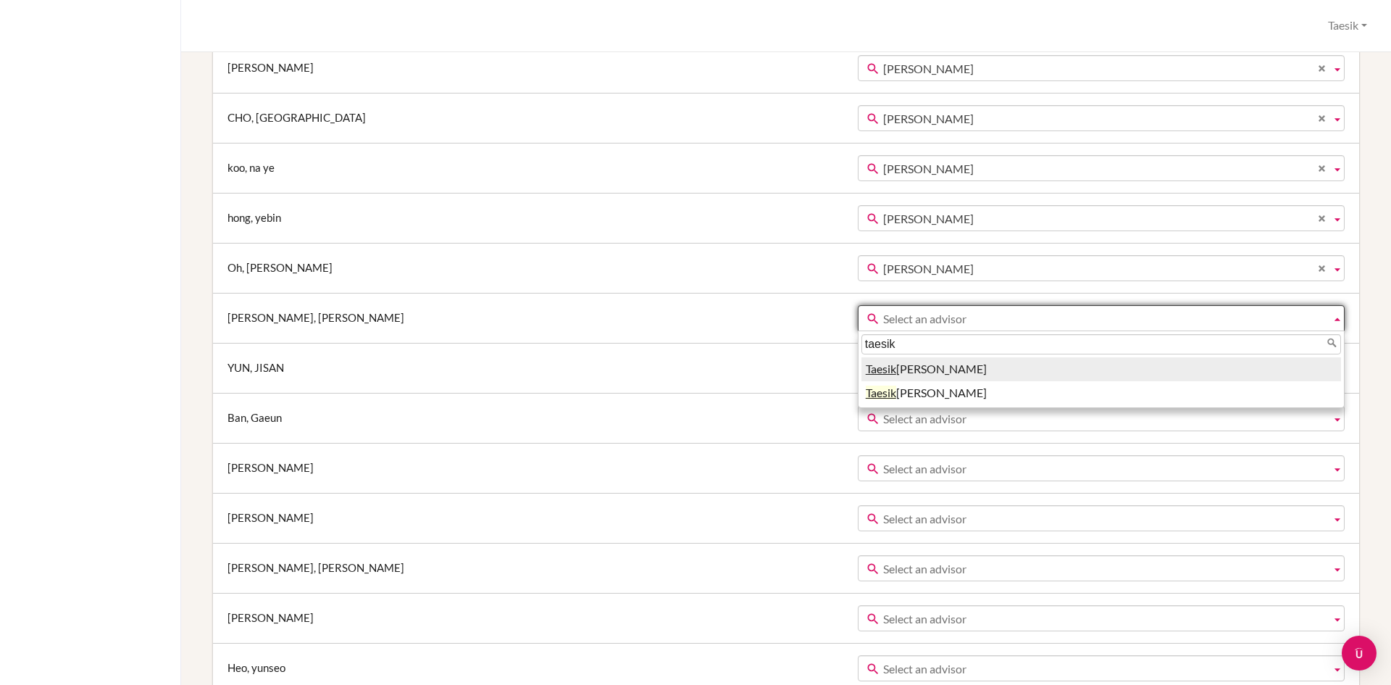
type input "taesik"
click at [861, 371] on li "Taesik Kim" at bounding box center [1101, 369] width 480 height 24
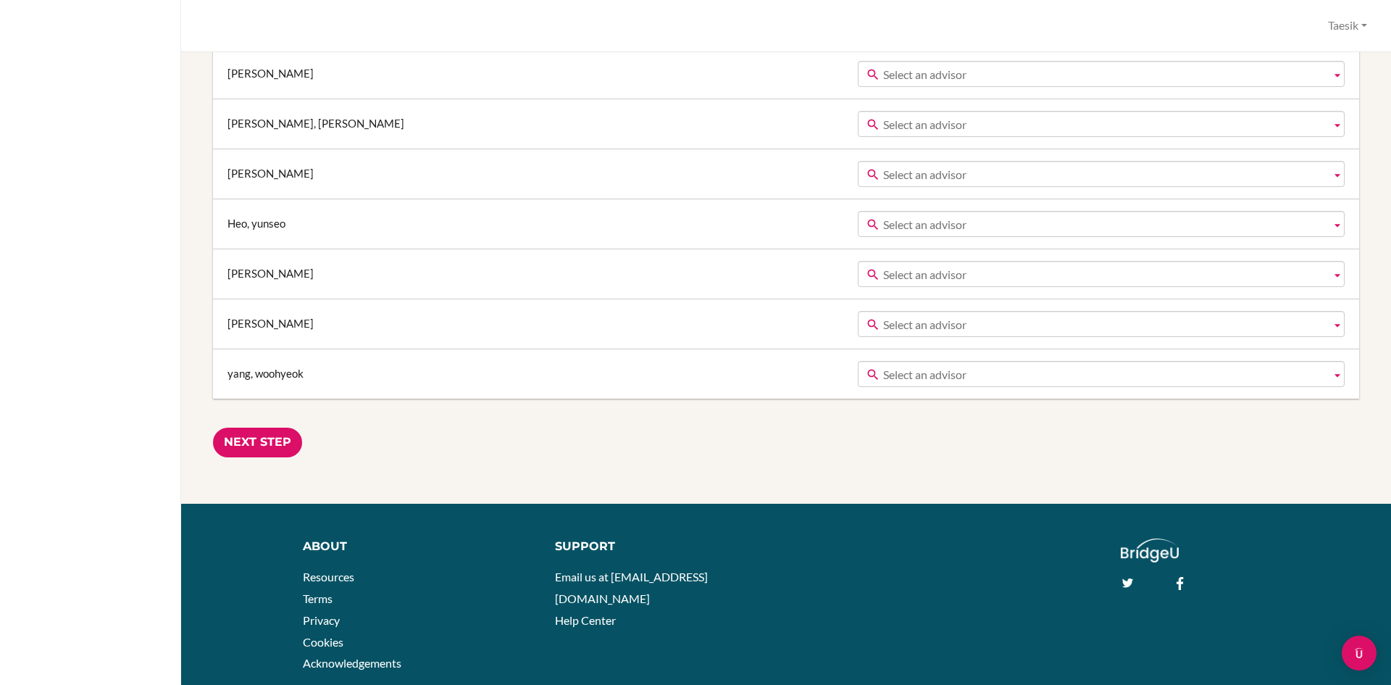
scroll to position [1230, 0]
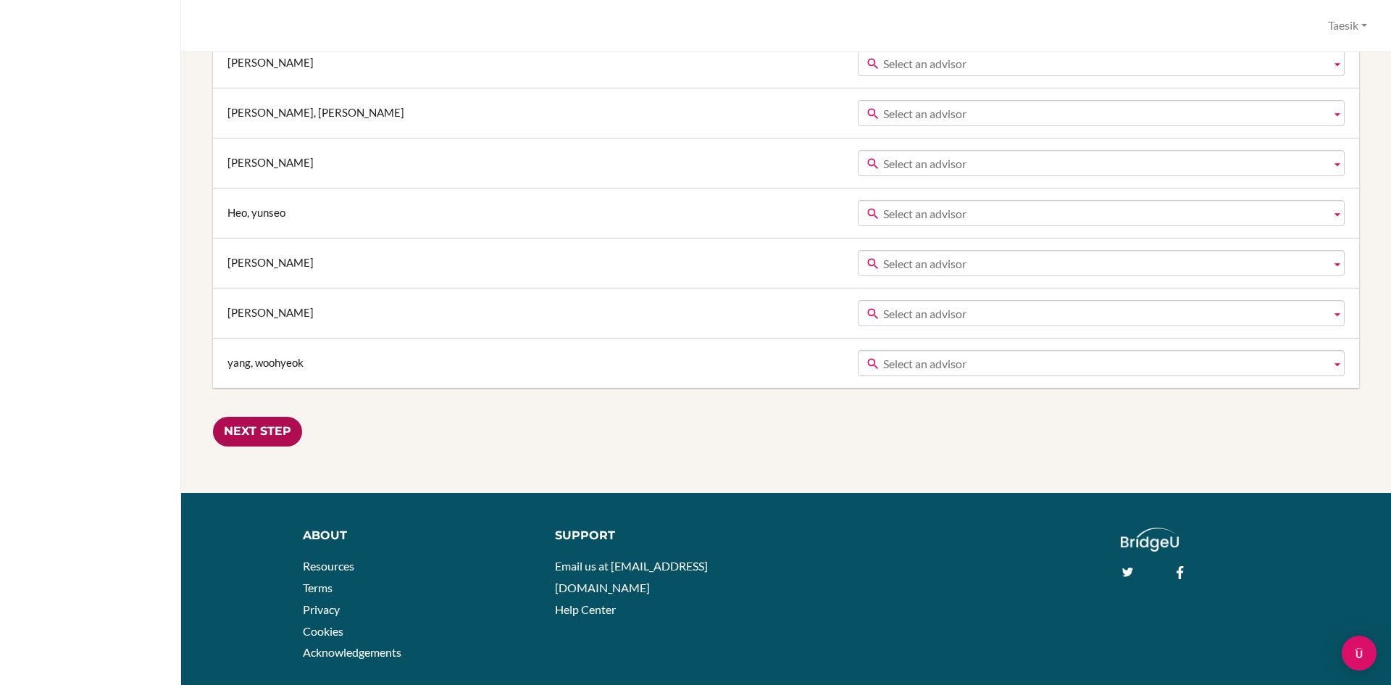
click at [281, 433] on input "Next Step" at bounding box center [257, 432] width 89 height 30
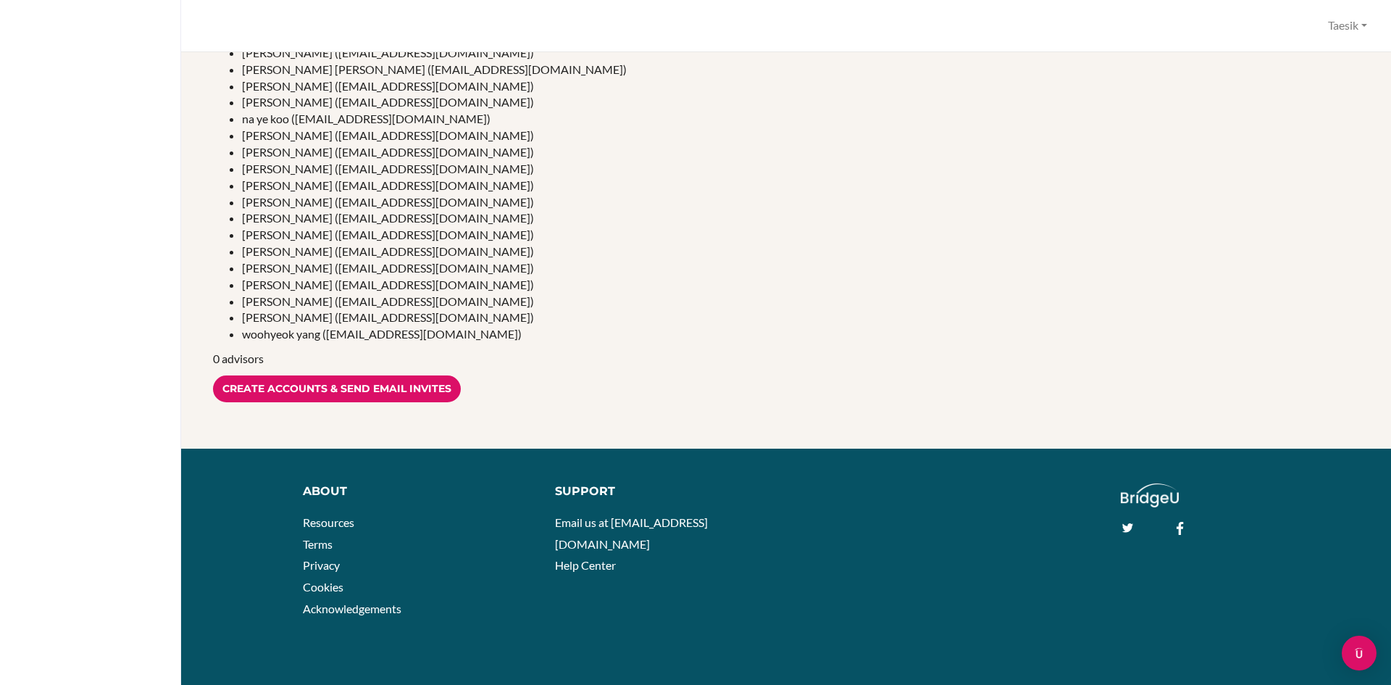
scroll to position [313, 0]
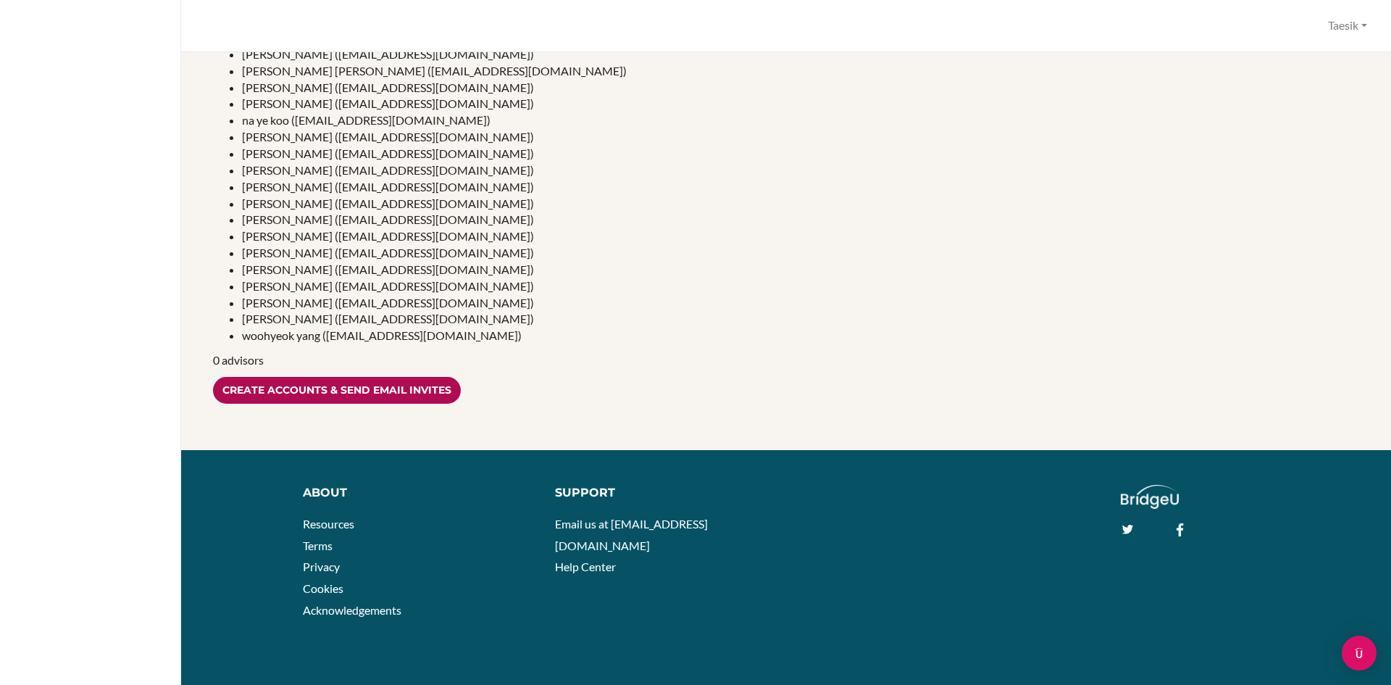
click at [406, 395] on input "Create accounts & send email invites" at bounding box center [337, 390] width 248 height 27
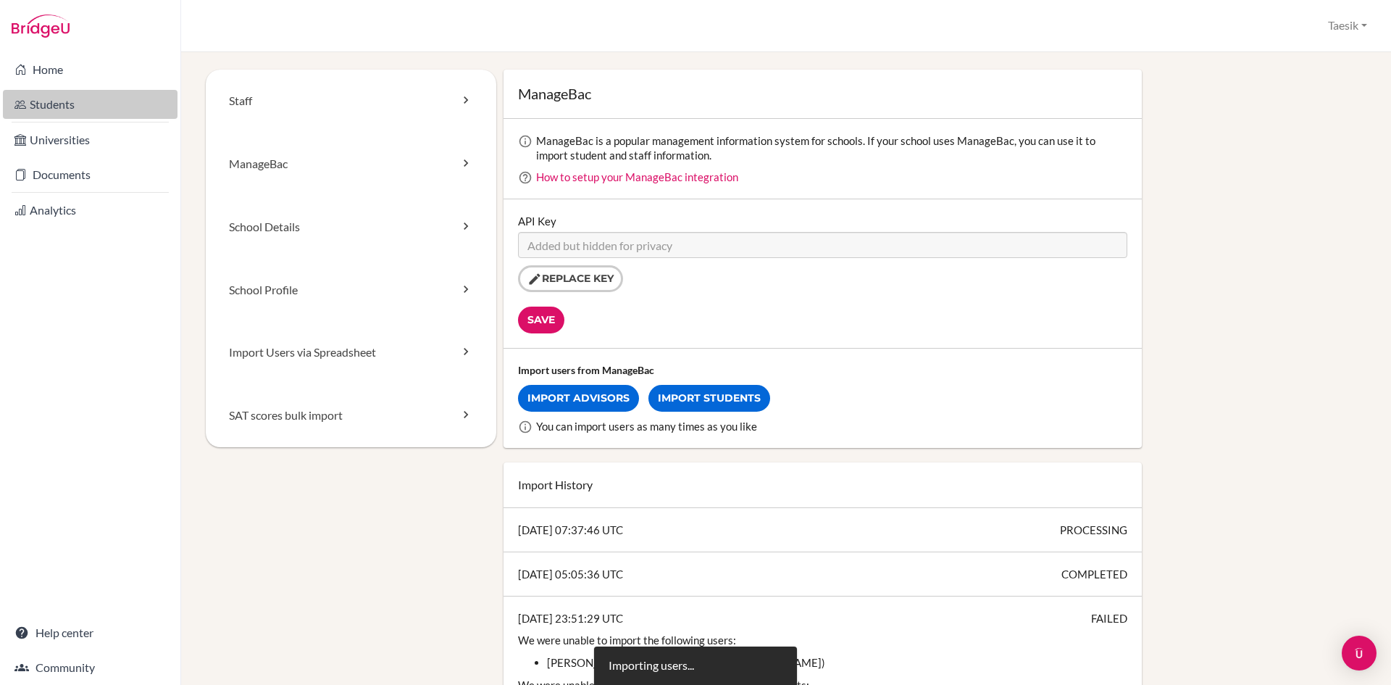
click at [89, 104] on link "Students" at bounding box center [90, 104] width 175 height 29
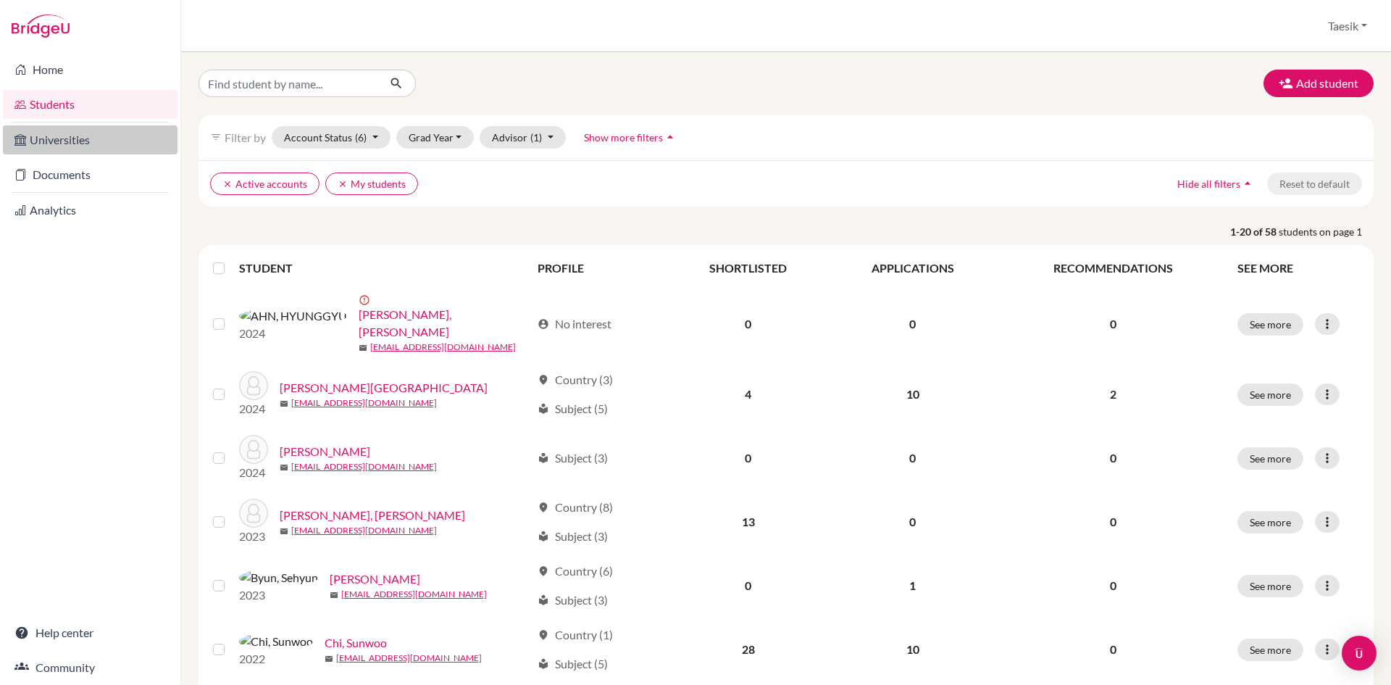
click at [88, 145] on link "Universities" at bounding box center [90, 139] width 175 height 29
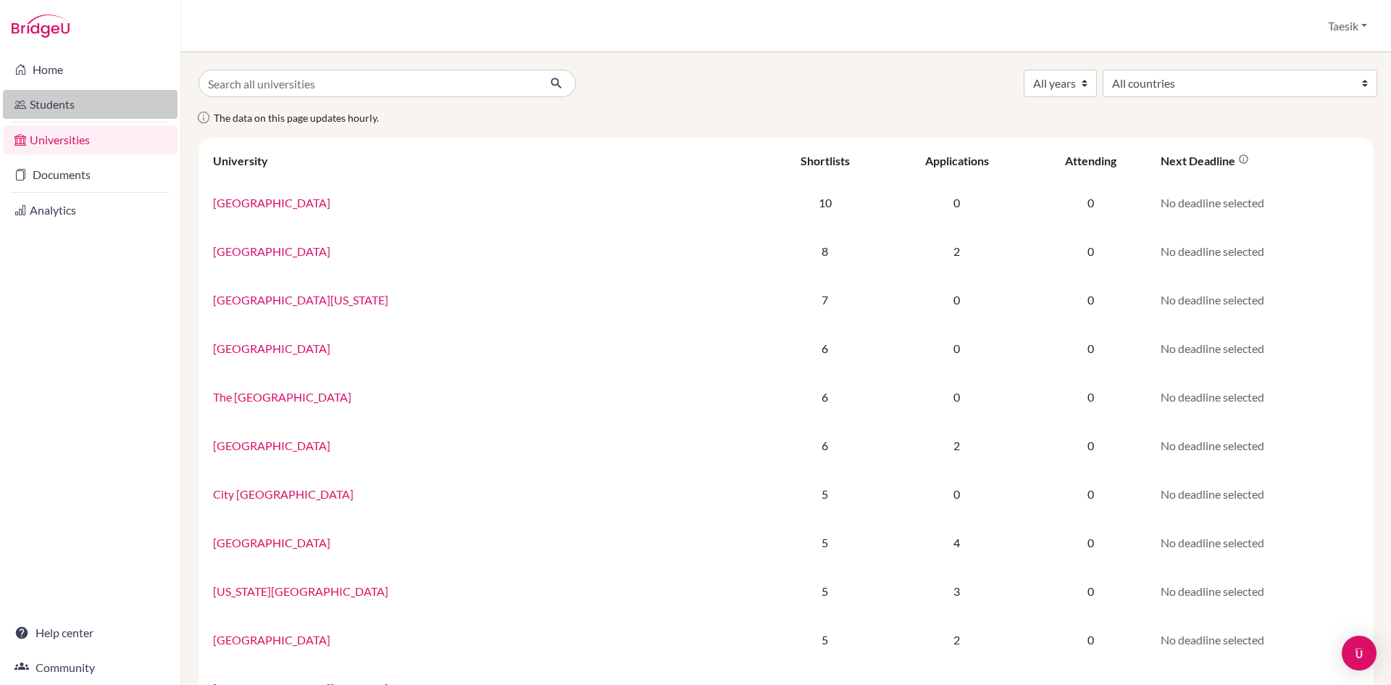
click at [92, 112] on link "Students" at bounding box center [90, 104] width 175 height 29
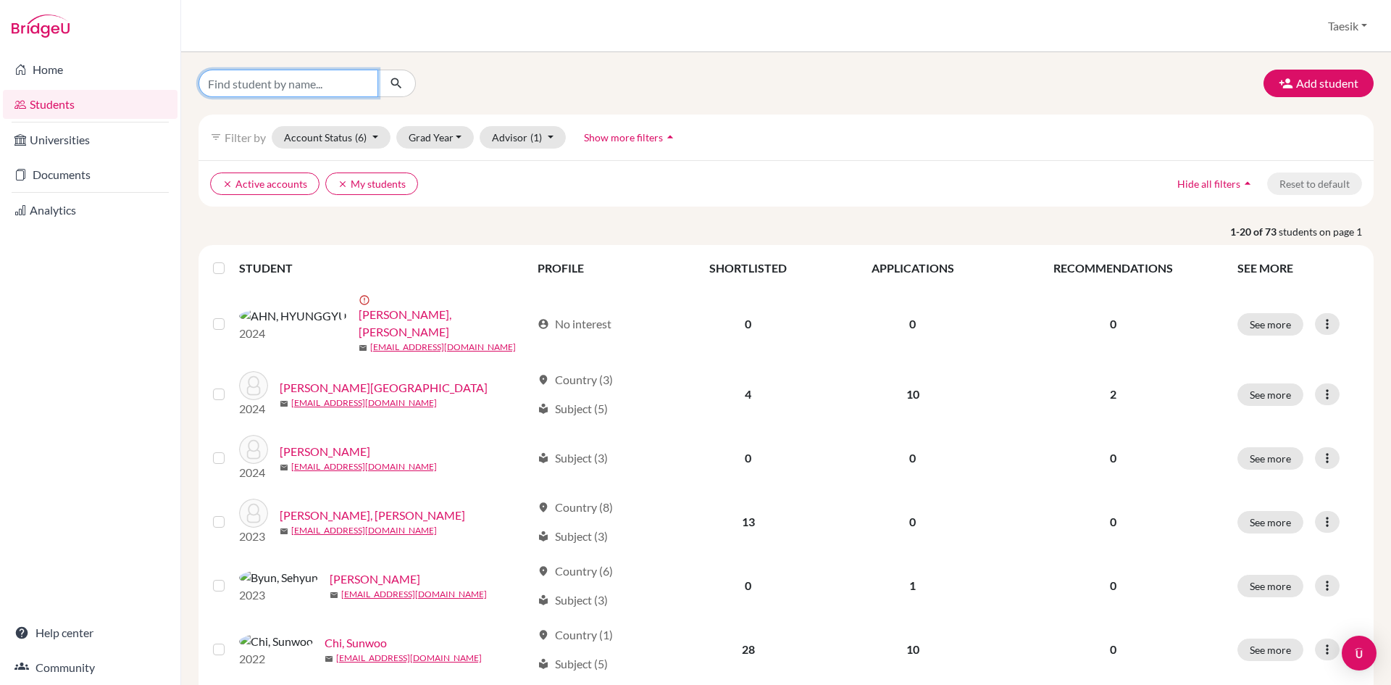
click at [247, 88] on input "Find student by name..." at bounding box center [289, 84] width 180 height 28
type input "jiyun"
click button "submit" at bounding box center [396, 84] width 38 height 28
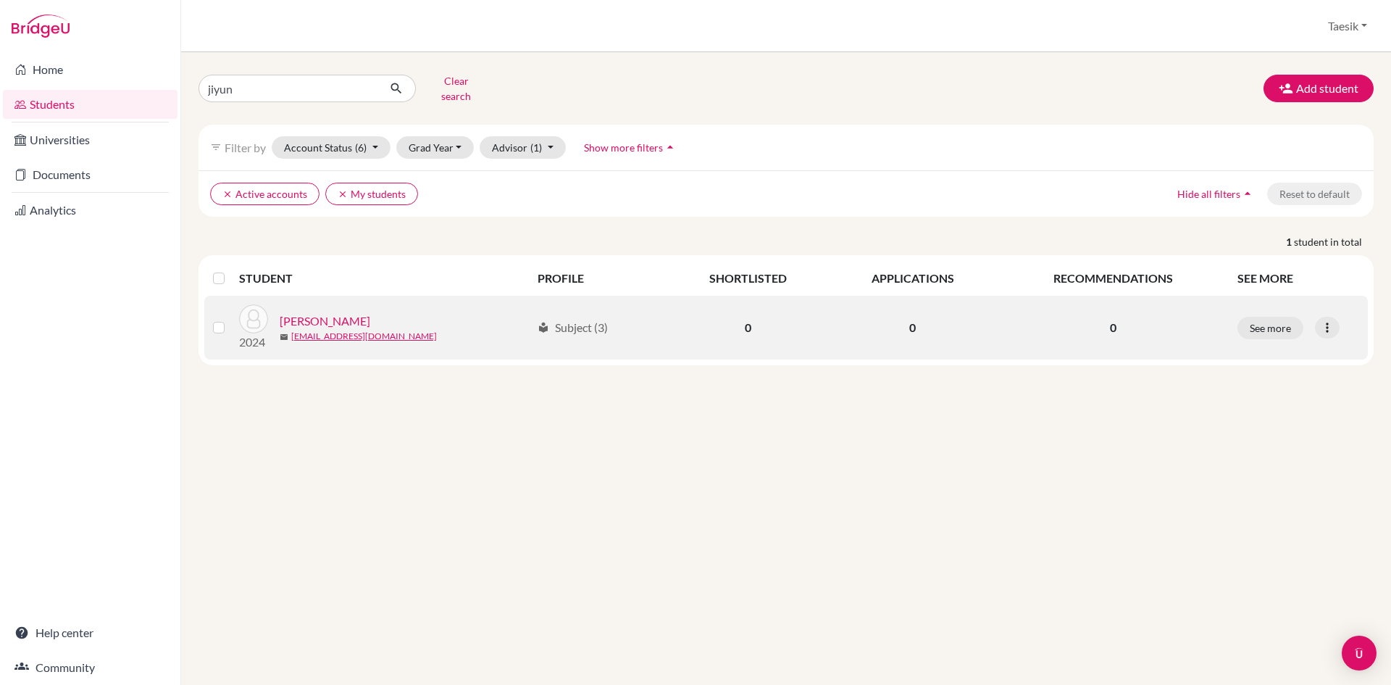
click at [326, 312] on link "[PERSON_NAME]" at bounding box center [325, 320] width 91 height 17
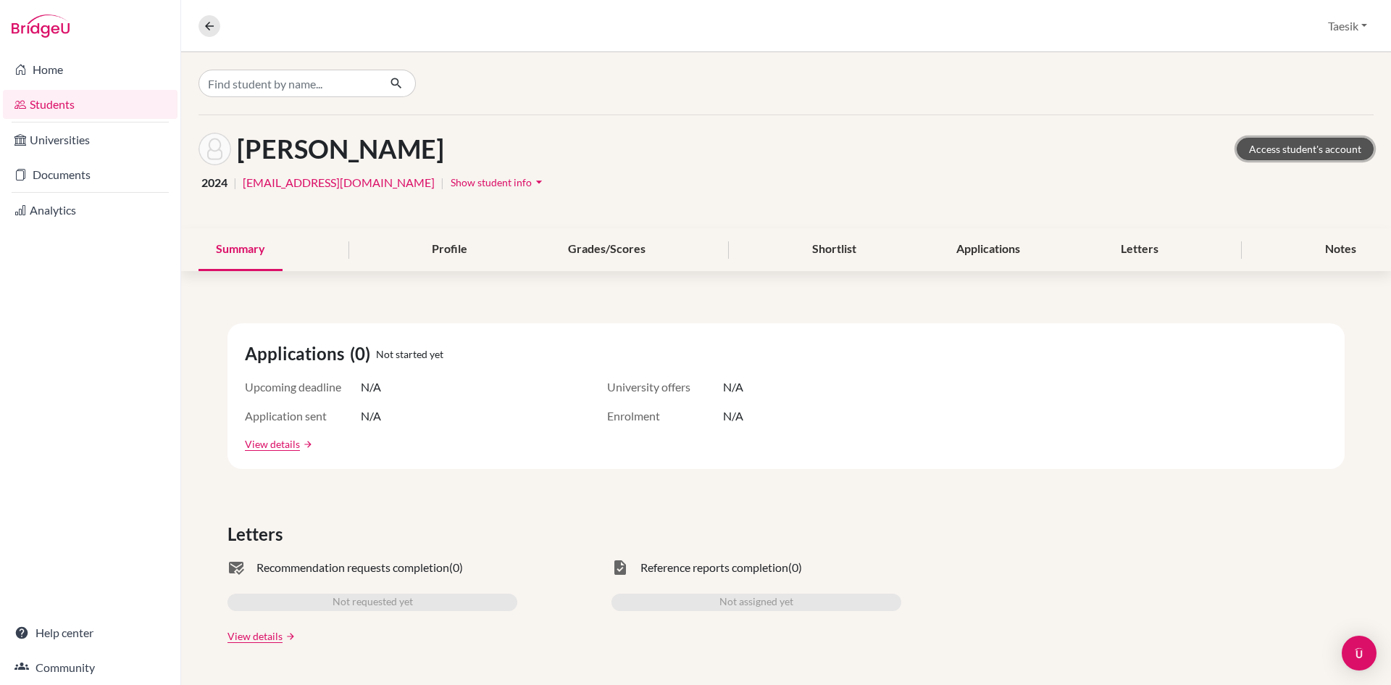
click at [1295, 143] on link "Access student's account" at bounding box center [1305, 149] width 137 height 22
click at [101, 173] on link "Documents" at bounding box center [90, 174] width 175 height 29
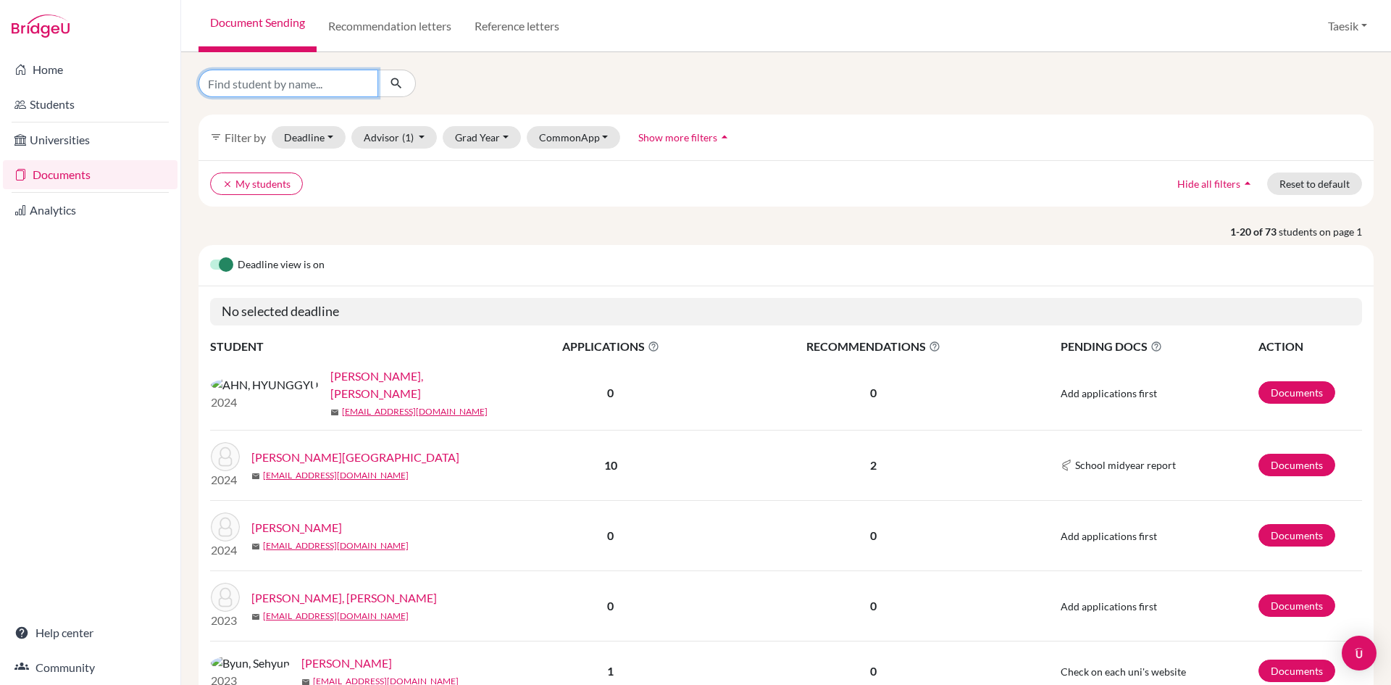
click at [312, 93] on input "Find student by name..." at bounding box center [289, 84] width 180 height 28
type input "jiyun"
click button "submit" at bounding box center [396, 84] width 38 height 28
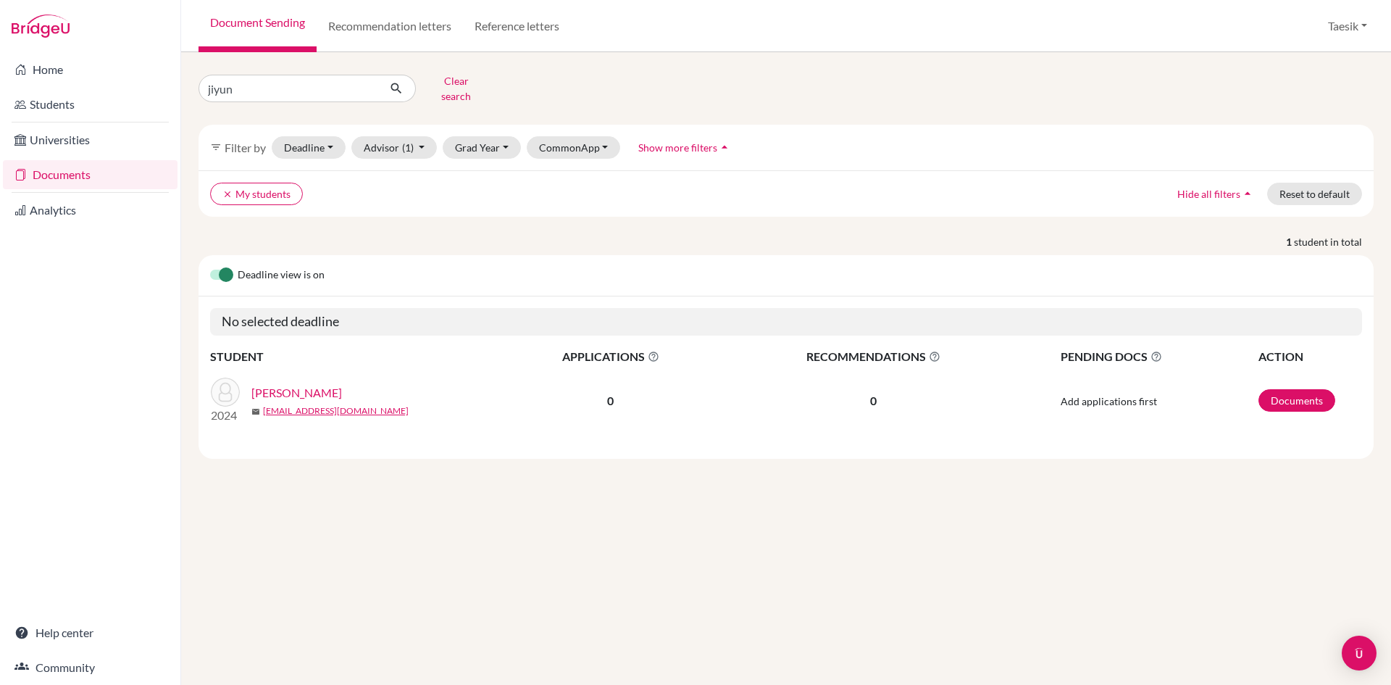
click at [282, 388] on link "[PERSON_NAME]" at bounding box center [296, 392] width 91 height 17
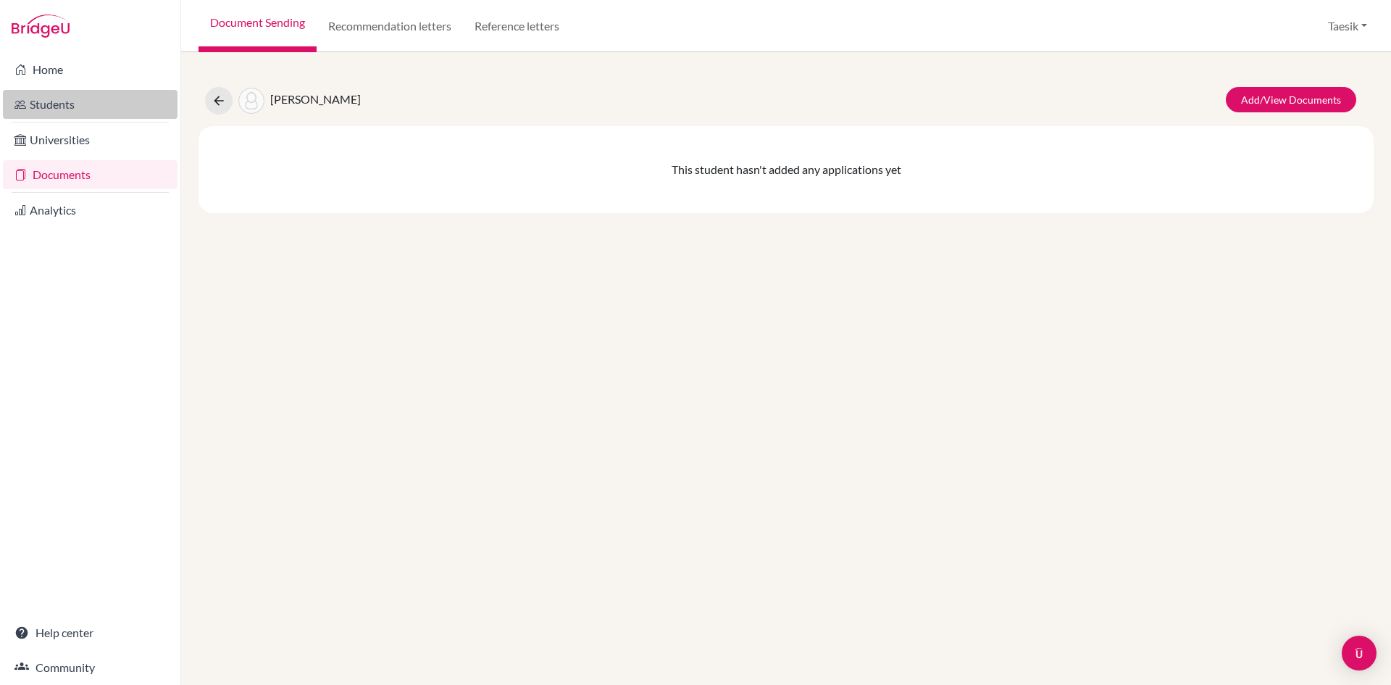
click at [59, 101] on link "Students" at bounding box center [90, 104] width 175 height 29
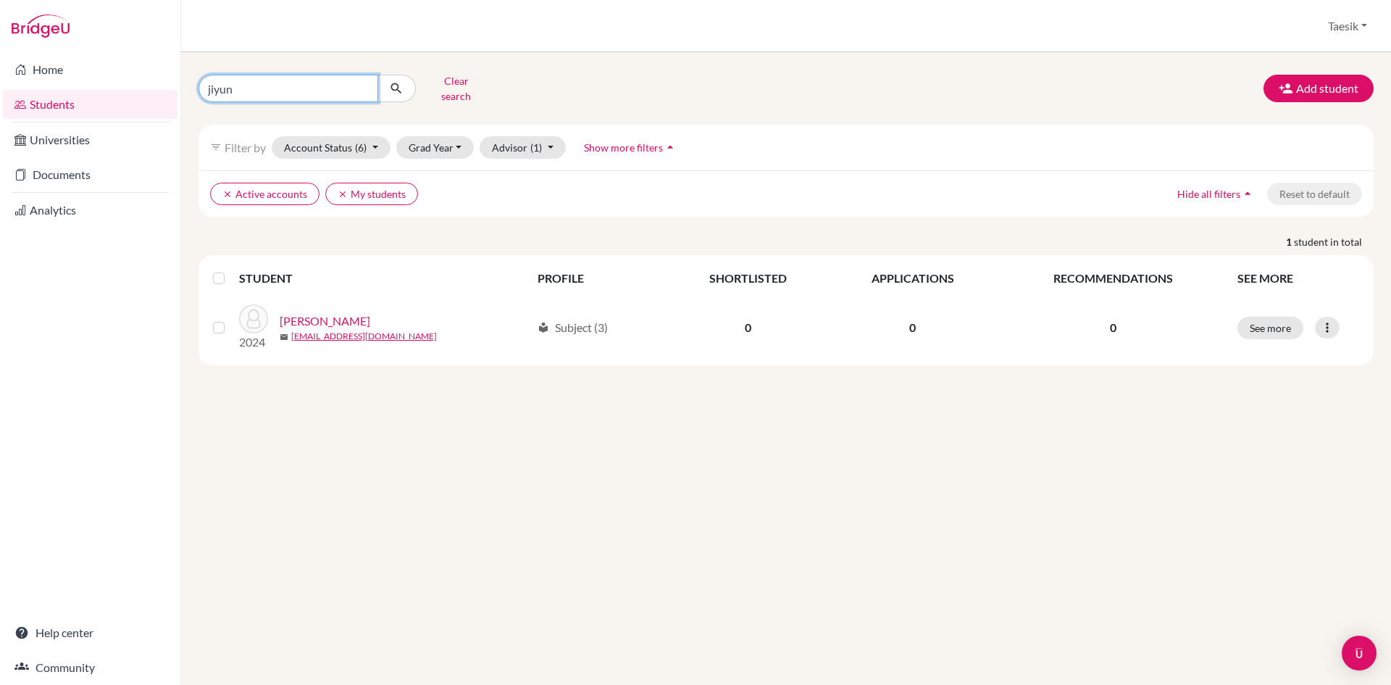
click at [313, 84] on input "jiyun" at bounding box center [289, 89] width 180 height 28
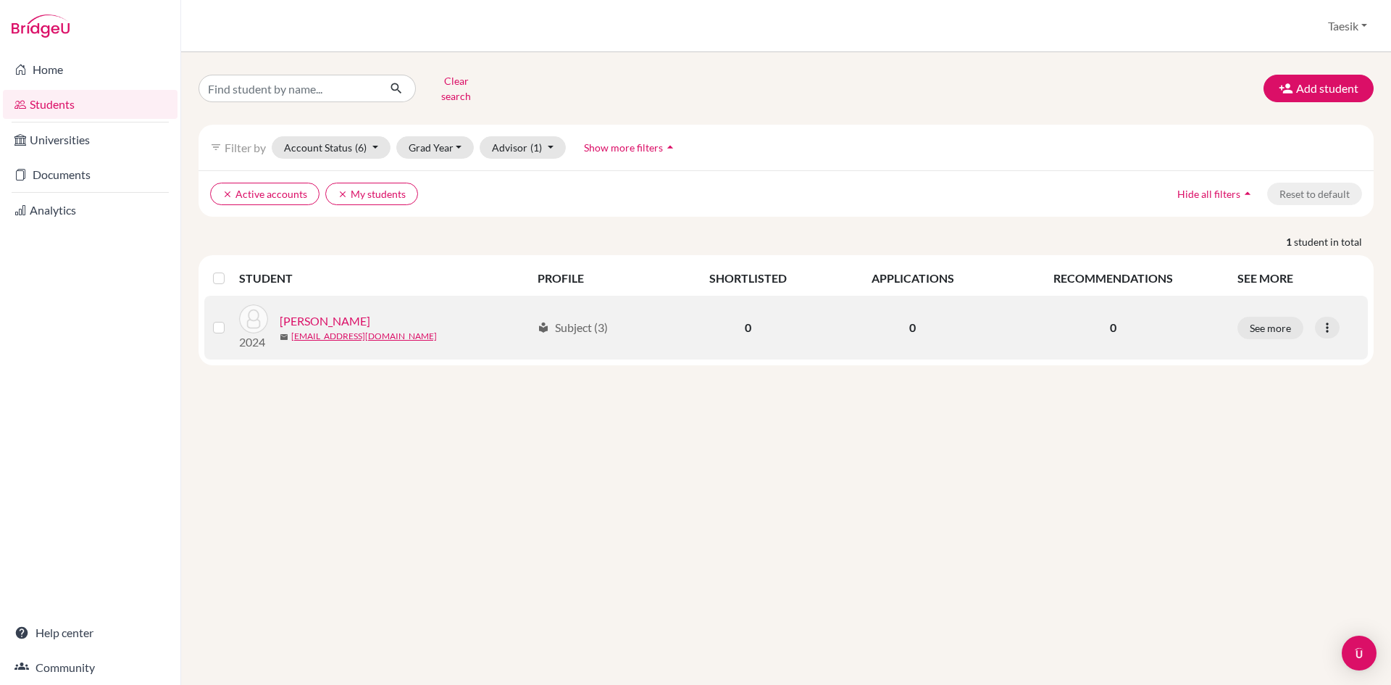
click at [582, 319] on div "local_library Subject (3)" at bounding box center [573, 327] width 70 height 17
click at [291, 312] on link "[PERSON_NAME]" at bounding box center [325, 320] width 91 height 17
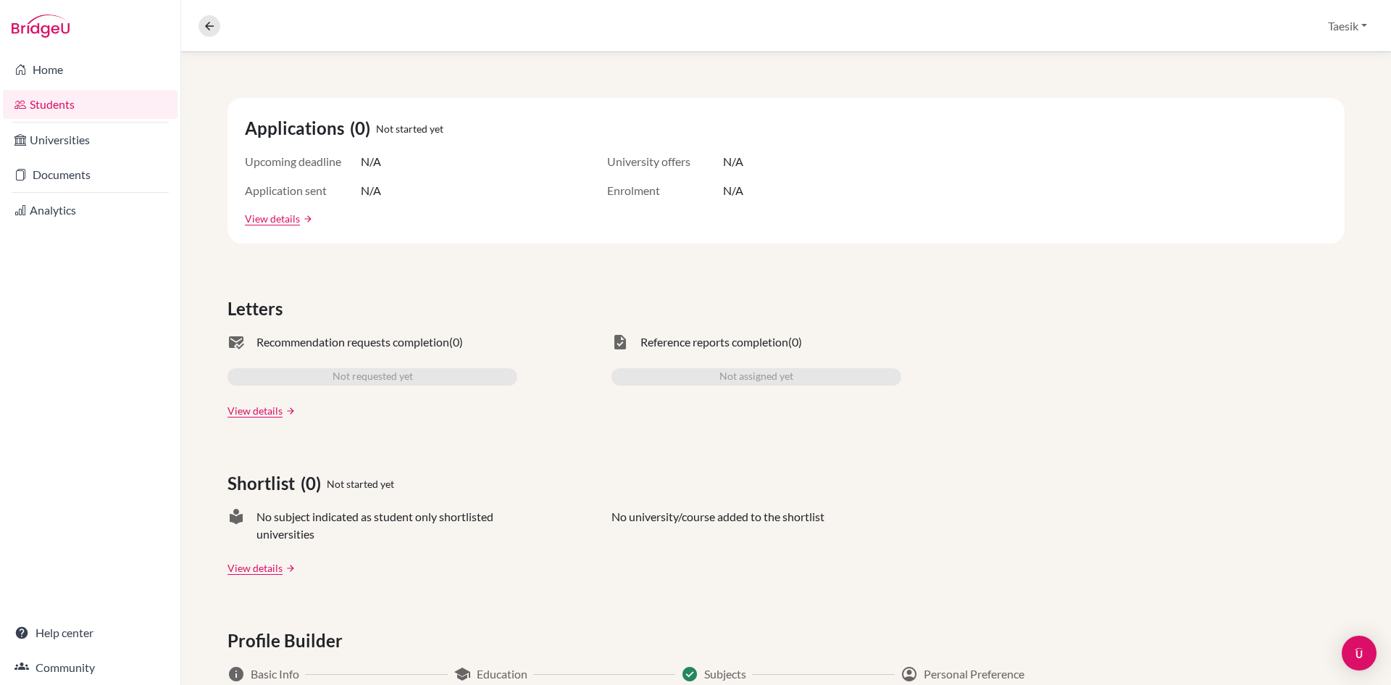
scroll to position [227, 0]
